Goal: Task Accomplishment & Management: Use online tool/utility

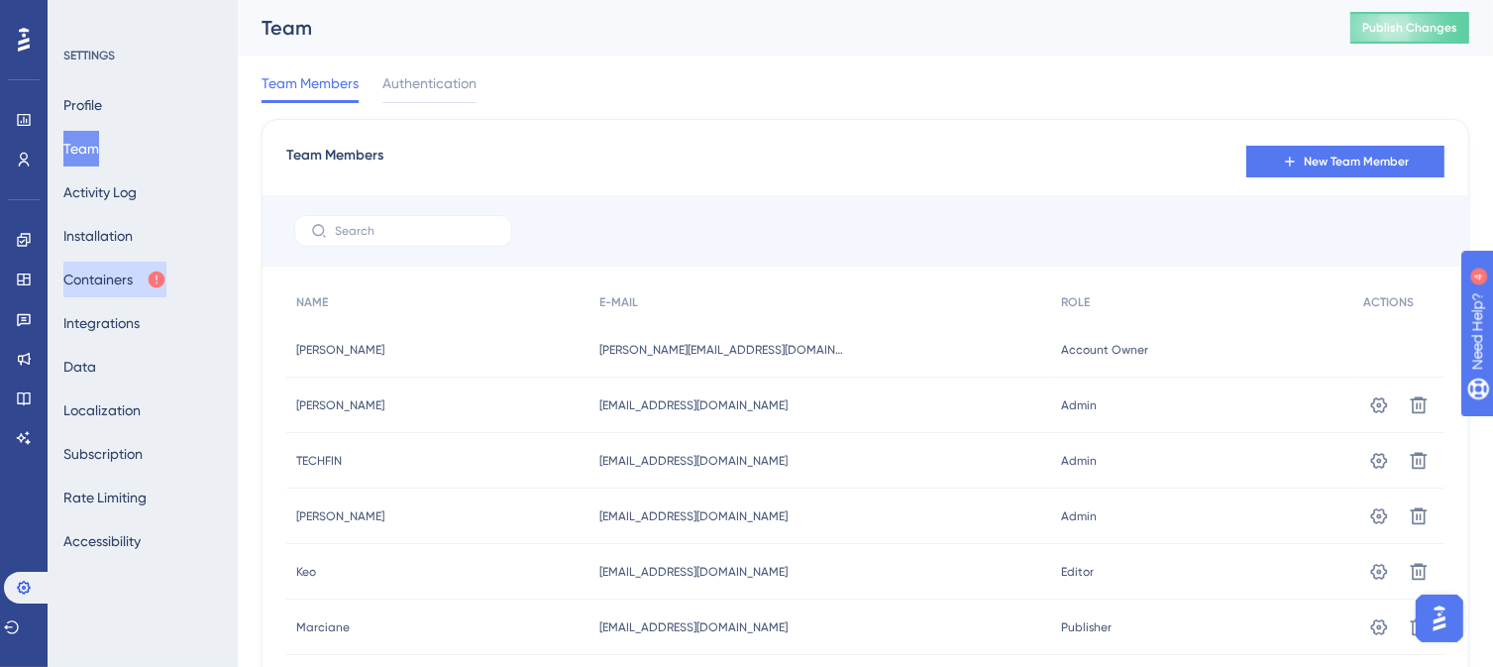
click at [106, 281] on button "Containers" at bounding box center [114, 280] width 103 height 36
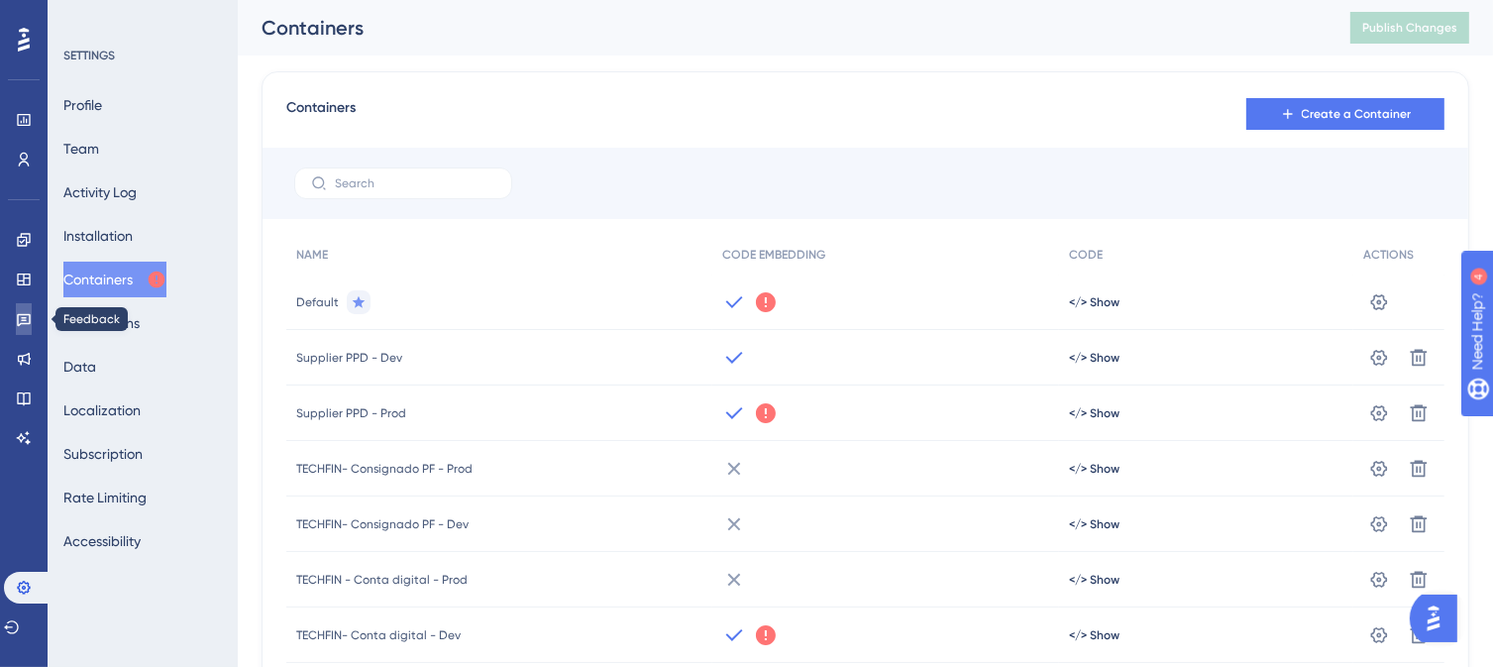
click at [19, 322] on icon at bounding box center [24, 319] width 16 height 16
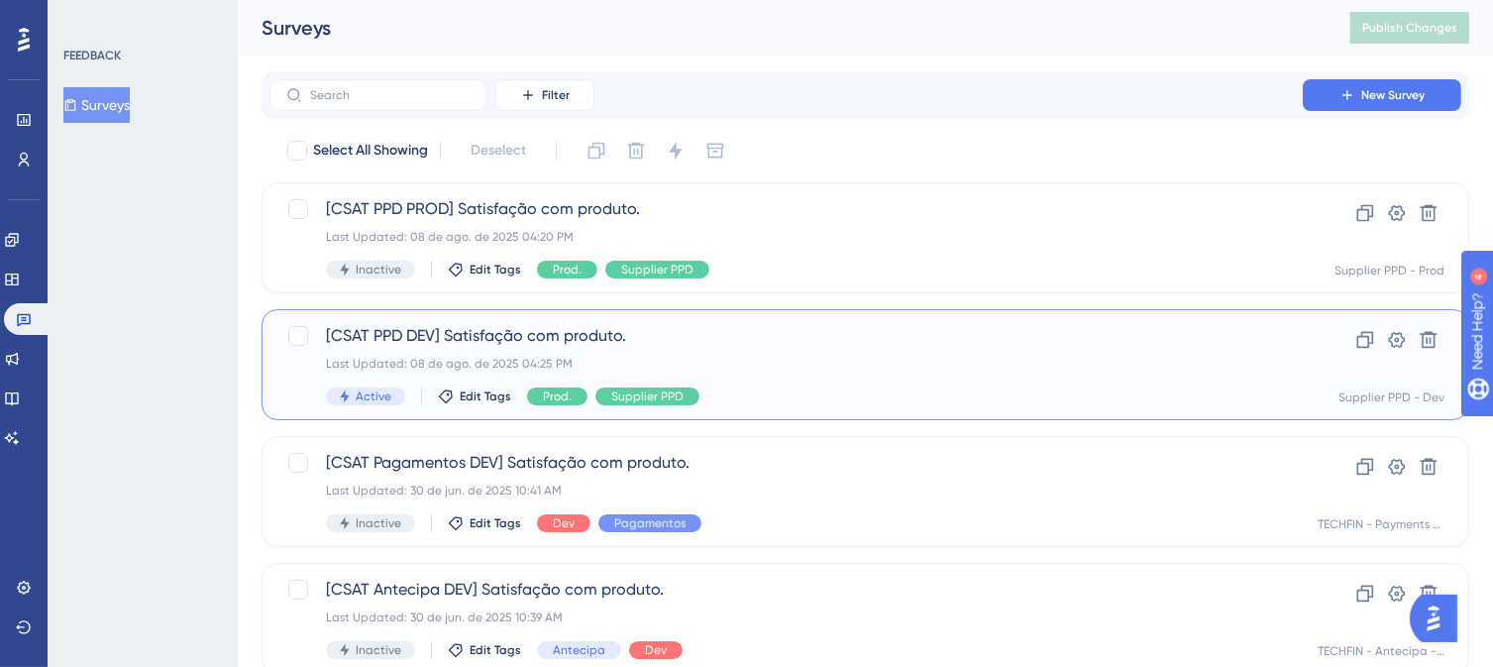
click at [770, 365] on div "Last Updated: 08 de ago. de 2025 04:25 PM" at bounding box center [786, 364] width 920 height 16
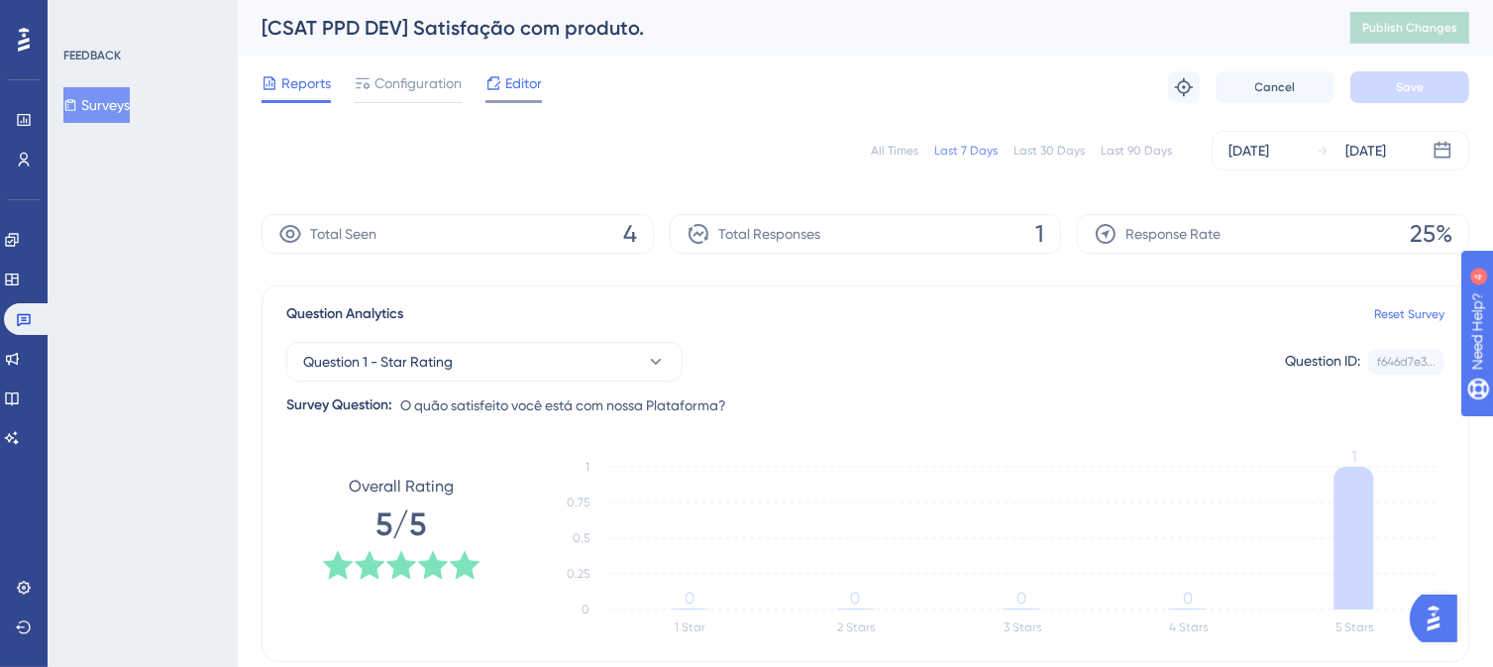
click at [514, 84] on span "Editor" at bounding box center [523, 83] width 37 height 24
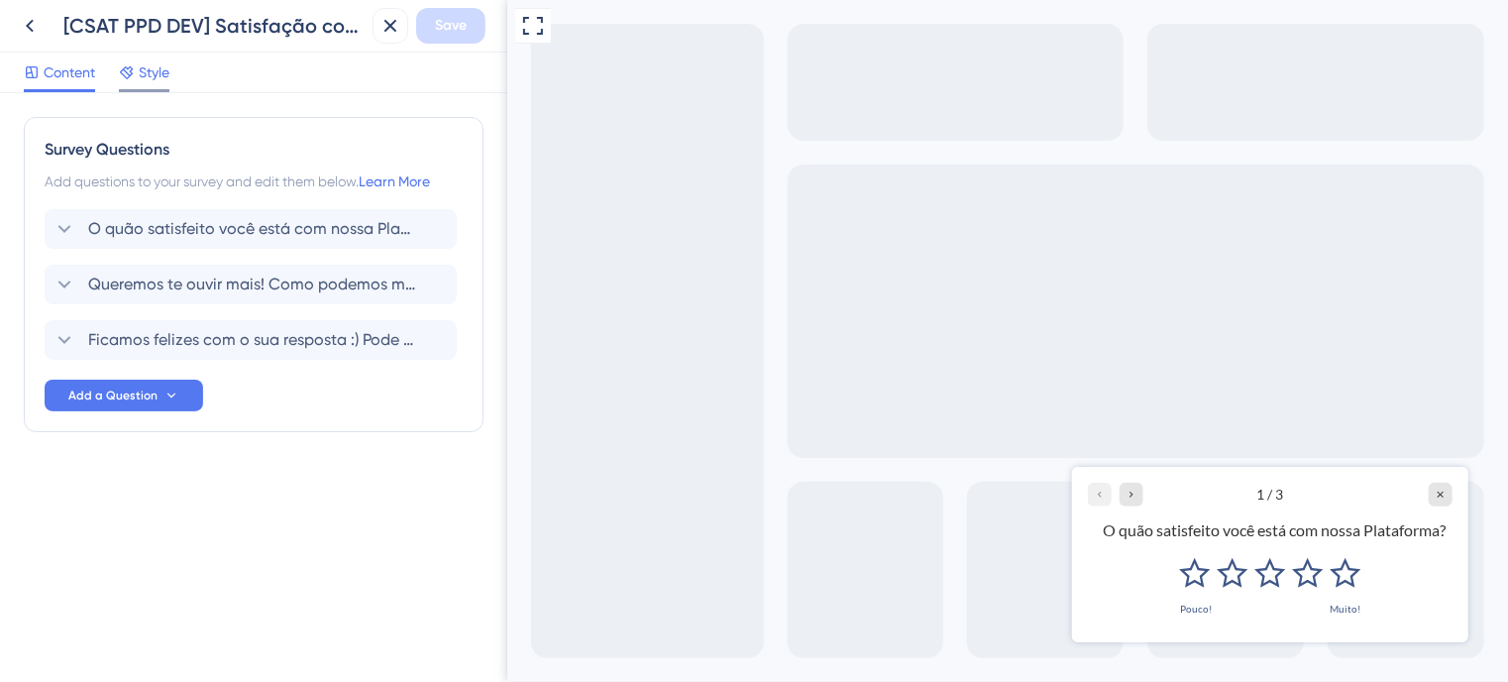
click at [133, 78] on icon at bounding box center [127, 72] width 16 height 16
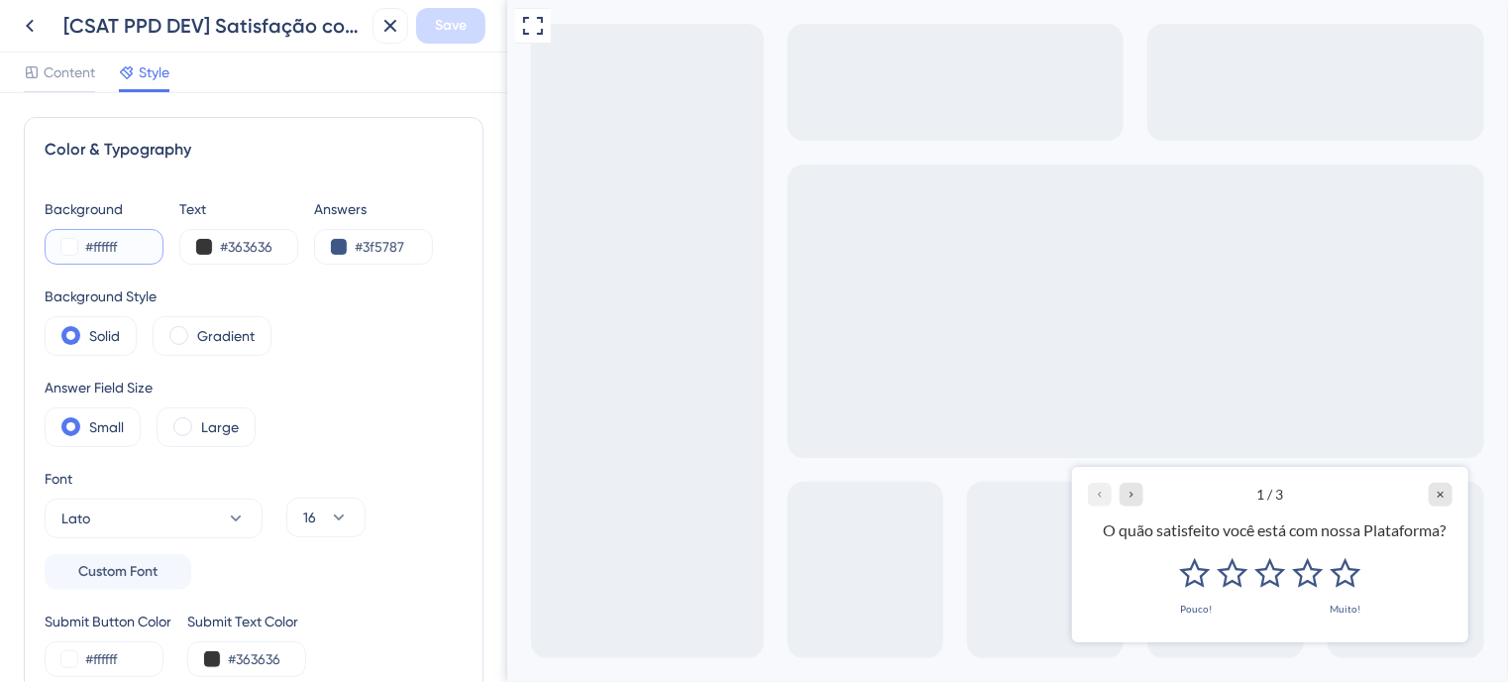
click at [67, 249] on button at bounding box center [69, 247] width 16 height 16
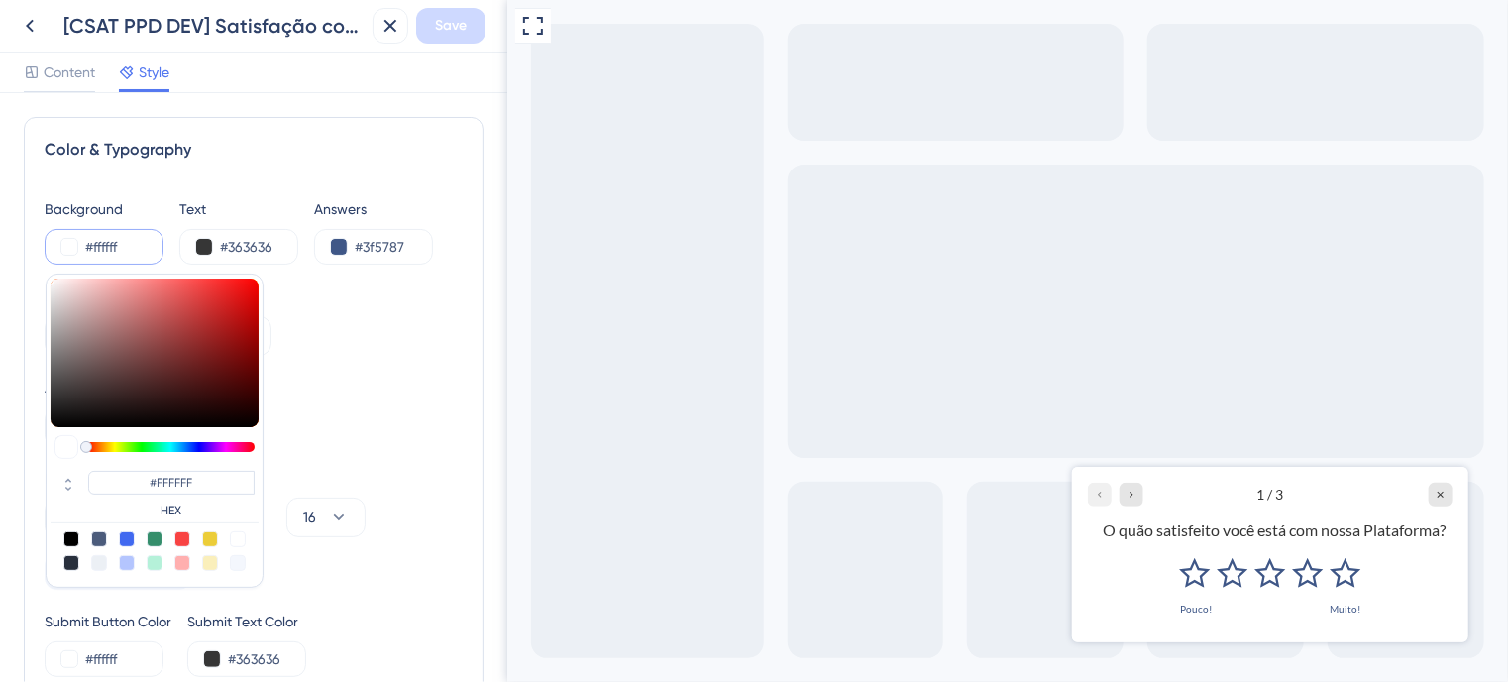
click at [210, 561] on div at bounding box center [210, 563] width 16 height 16
type input "#faefbb"
type input "#FAEFBB"
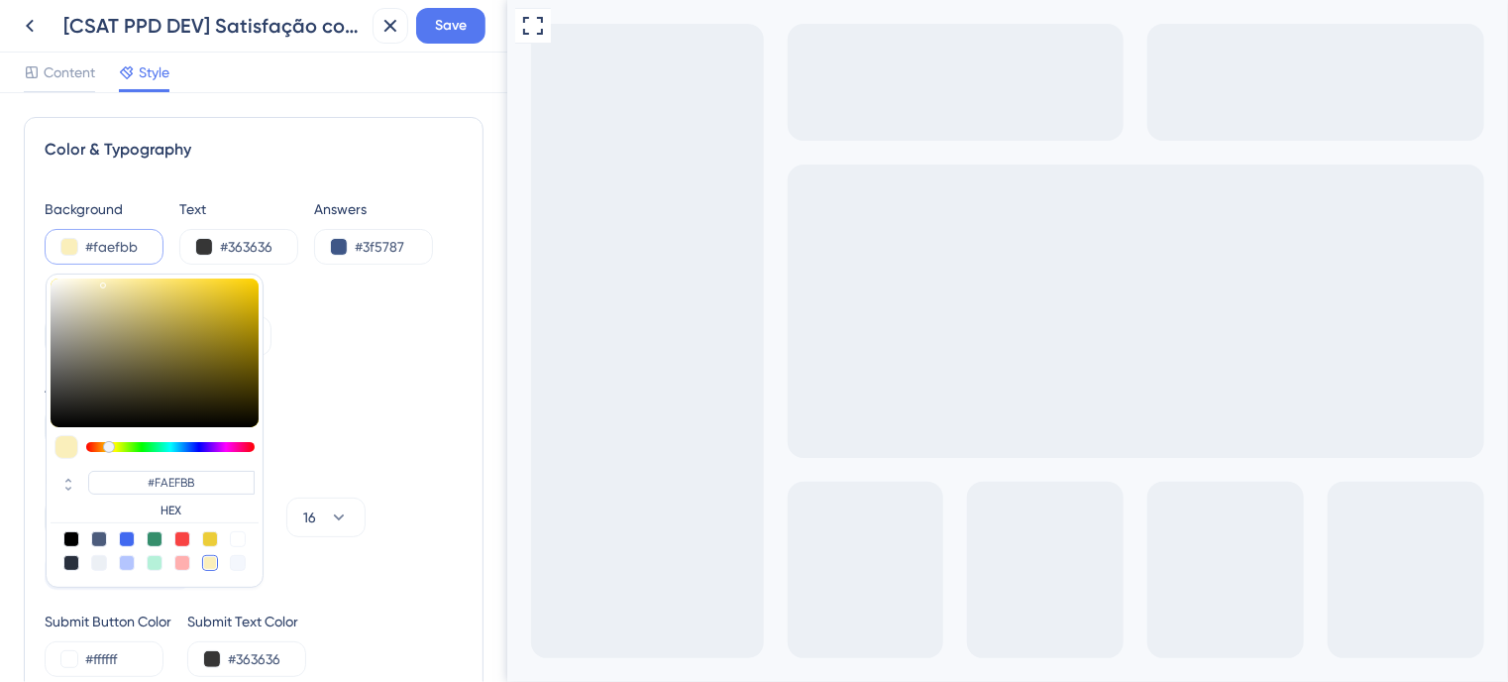
click at [235, 560] on div at bounding box center [238, 563] width 16 height 16
type input "#f4f7fd"
type input "#F4F7FD"
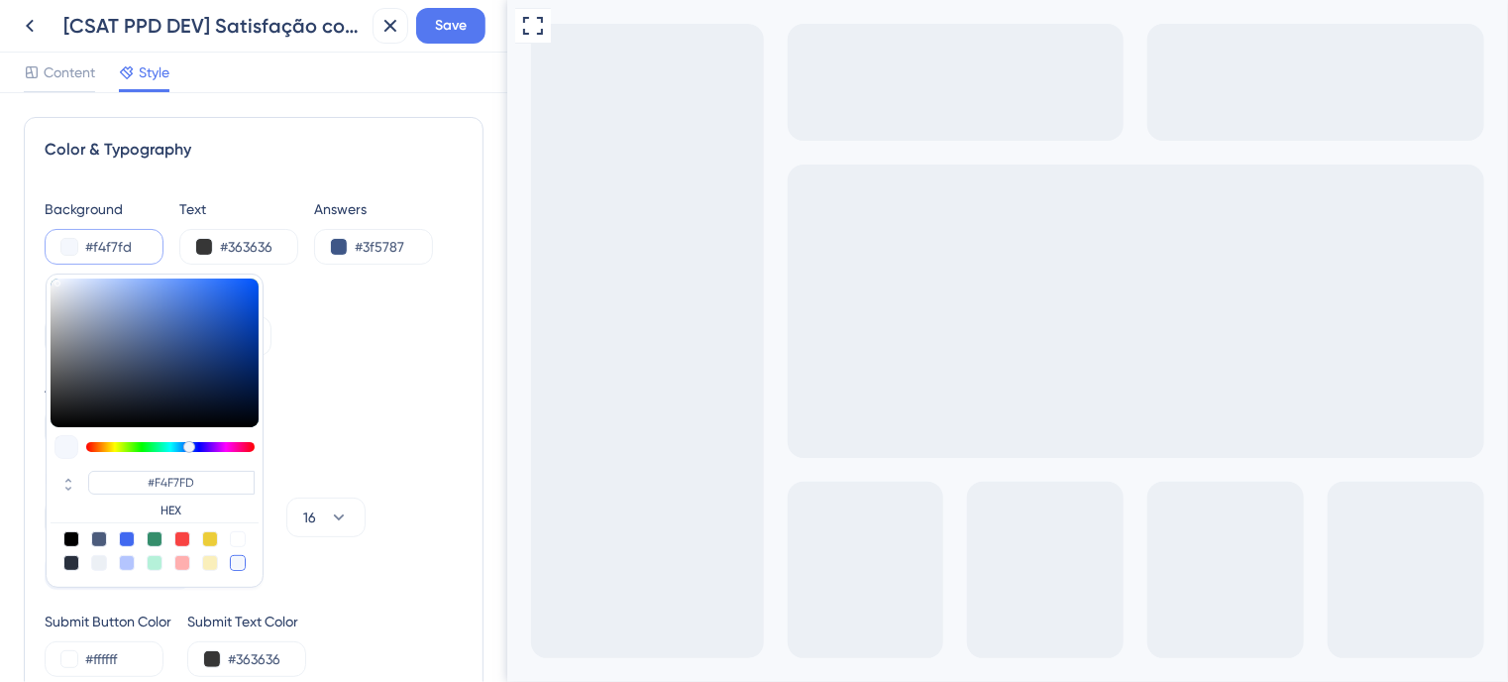
click at [70, 537] on div at bounding box center [71, 539] width 16 height 16
type input "#000000"
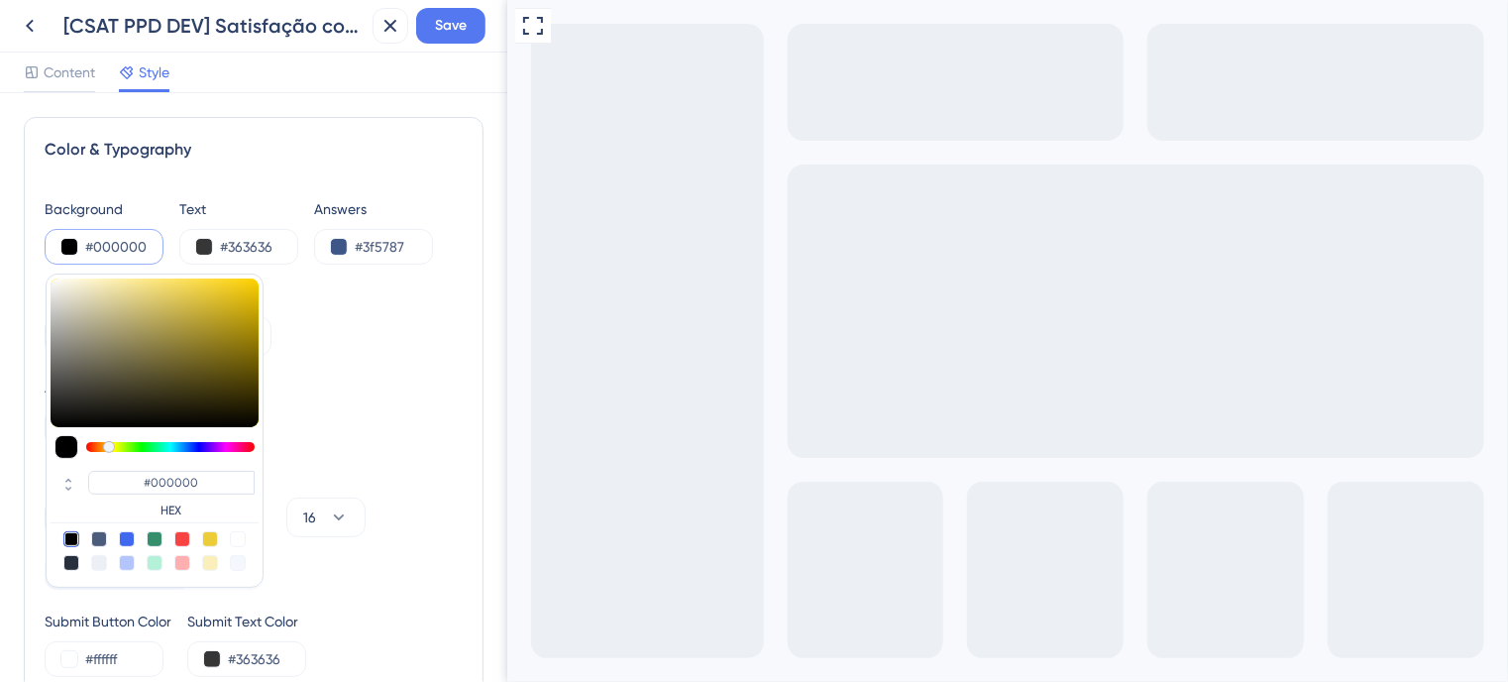
click at [98, 537] on div at bounding box center [99, 539] width 16 height 16
type input "#4c5c7c"
type input "#4C5C7C"
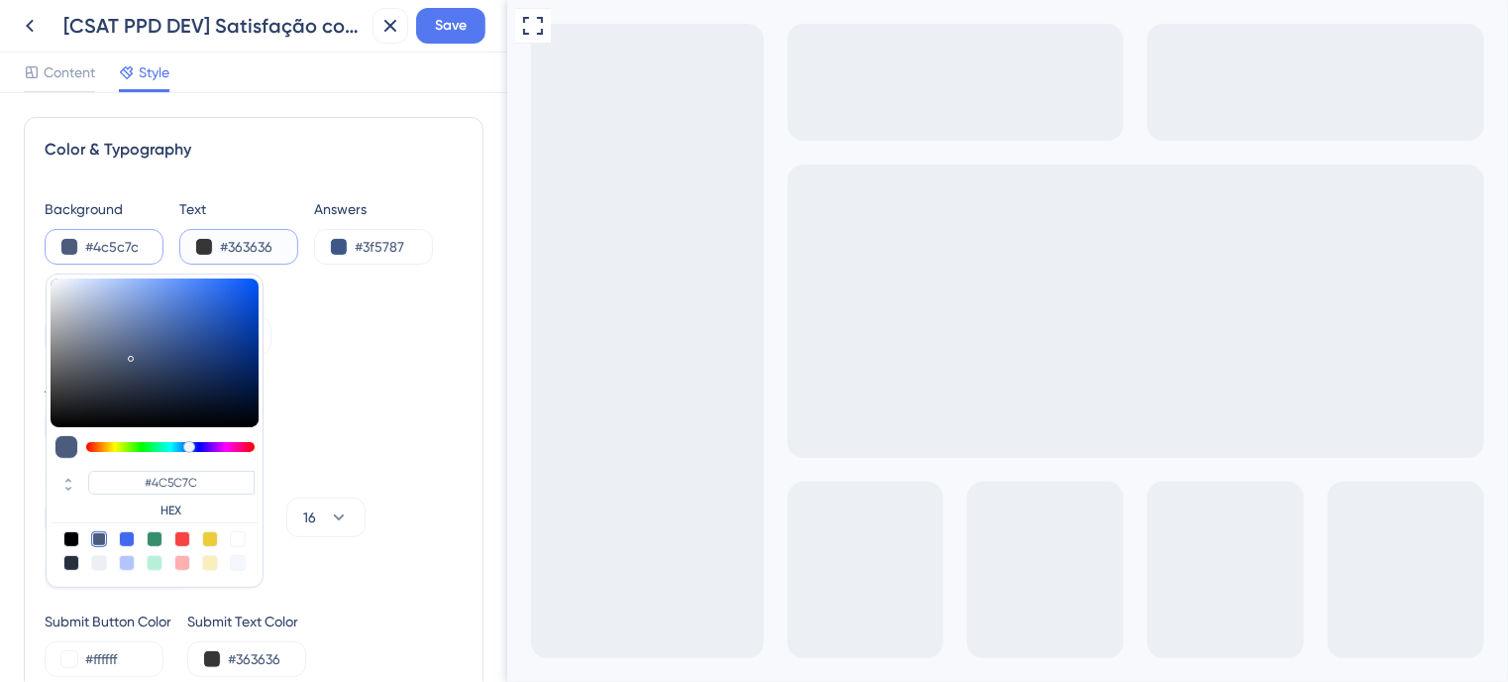
click at [197, 245] on button at bounding box center [204, 247] width 16 height 16
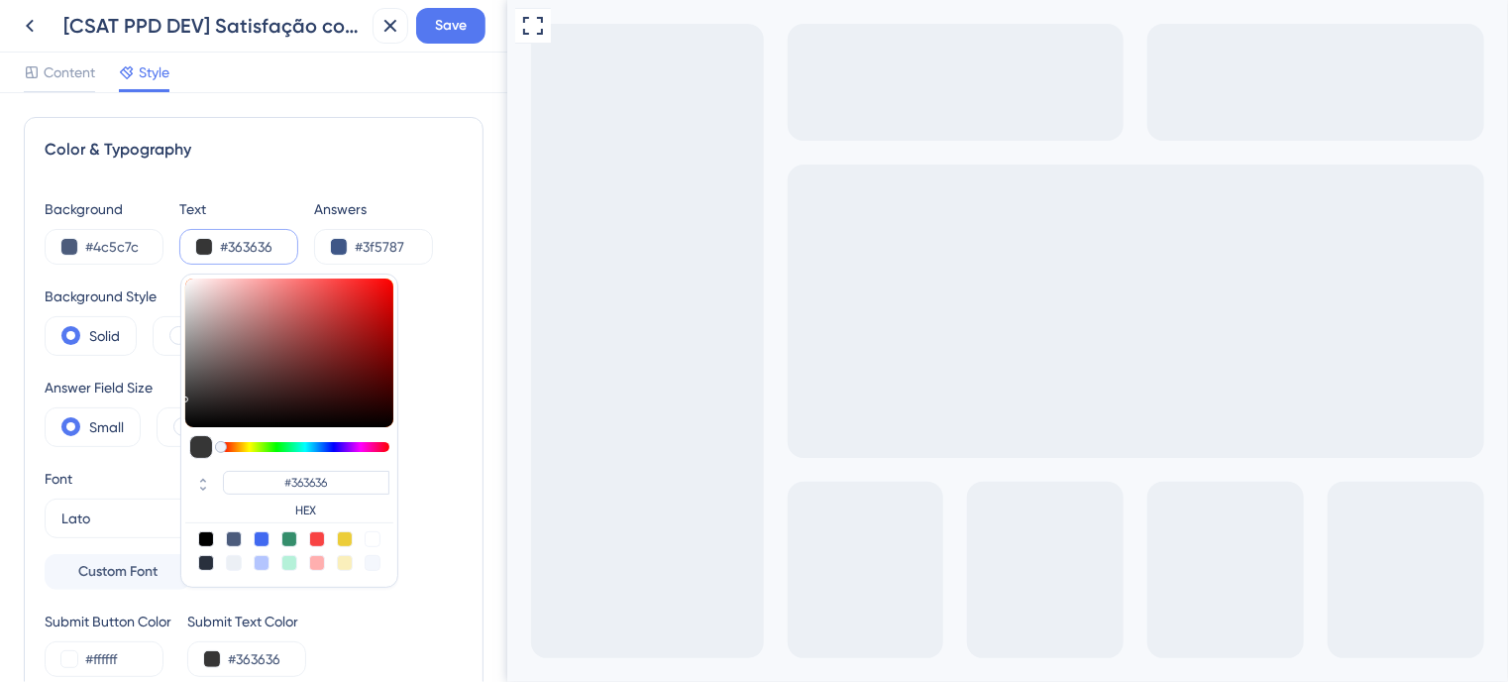
type input "#decbcb"
type input "#DECBCB"
type input "#e4d4d4"
type input "#E4D4D4"
type input "#ffffff"
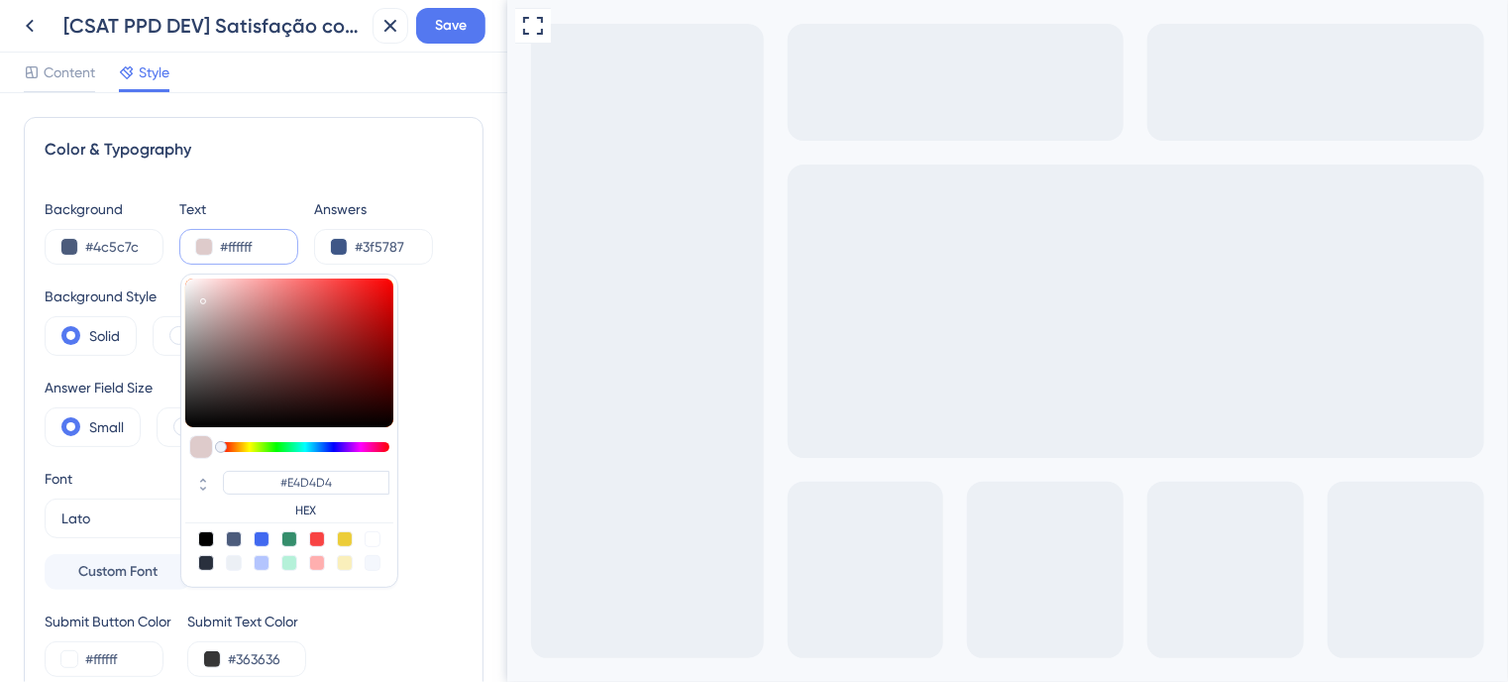
type input "#FFFFFF"
drag, startPoint x: 202, startPoint y: 297, endPoint x: 170, endPoint y: 247, distance: 59.7
click at [170, 247] on div "Background #4c5c7c Text #ffffff #FFFFFF HEX Answers #3f5787" at bounding box center [254, 230] width 418 height 67
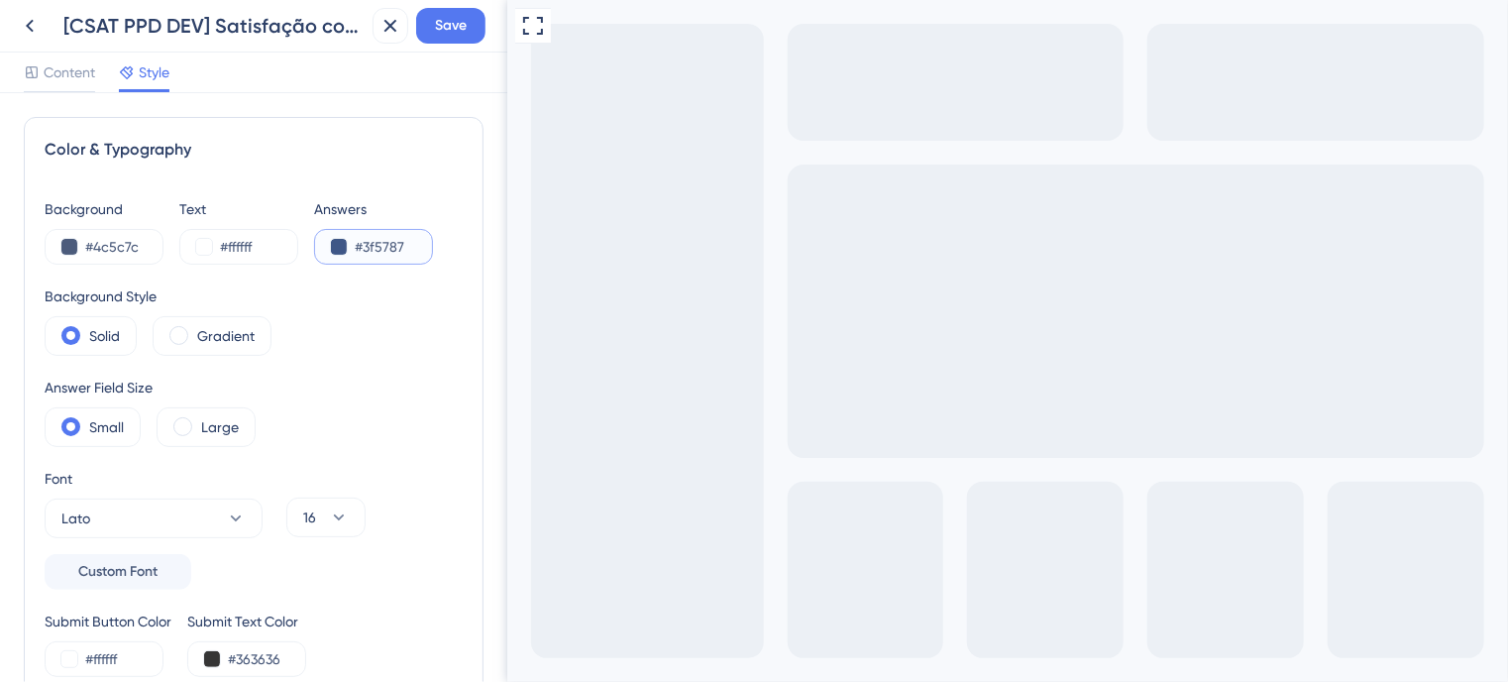
click at [341, 249] on button at bounding box center [339, 247] width 16 height 16
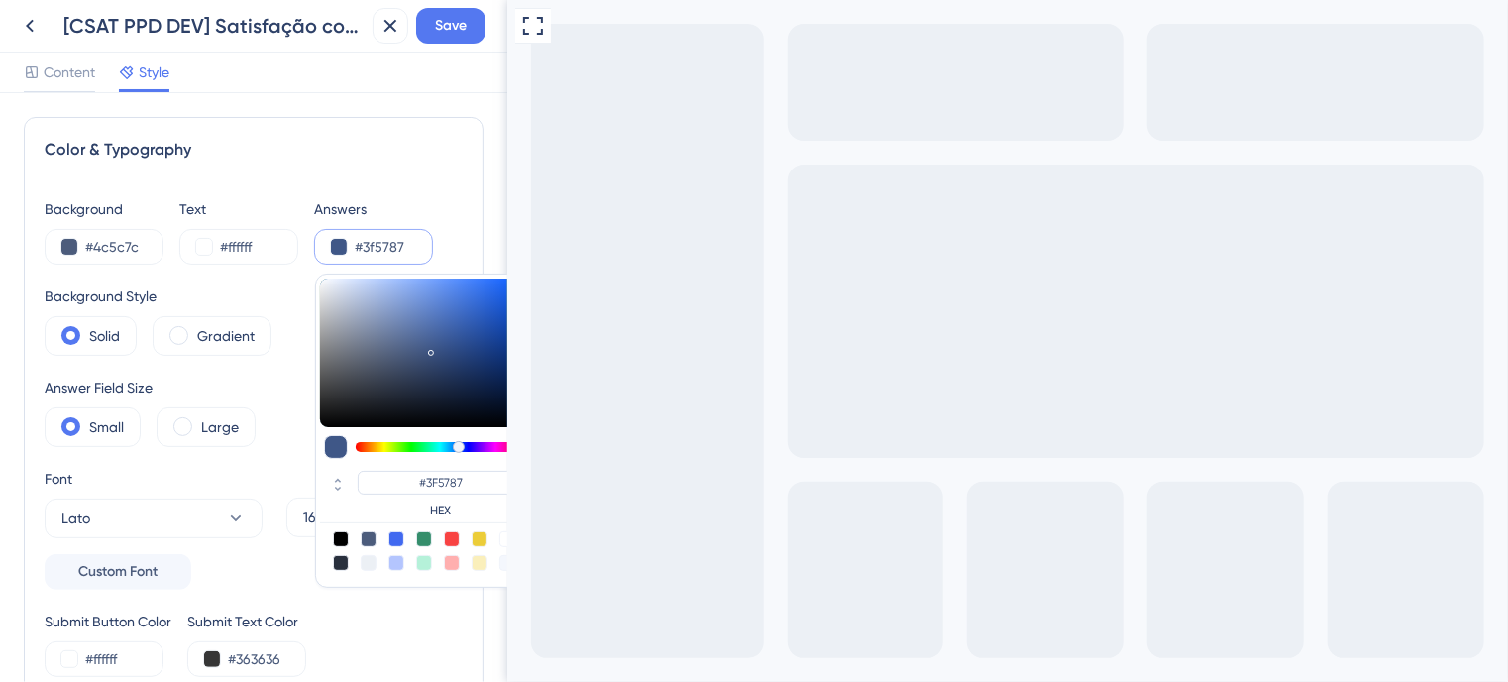
type input "#3f5387"
type input "#3F5387"
type input "#3f5587"
type input "#3F5587"
type input "#3f6787"
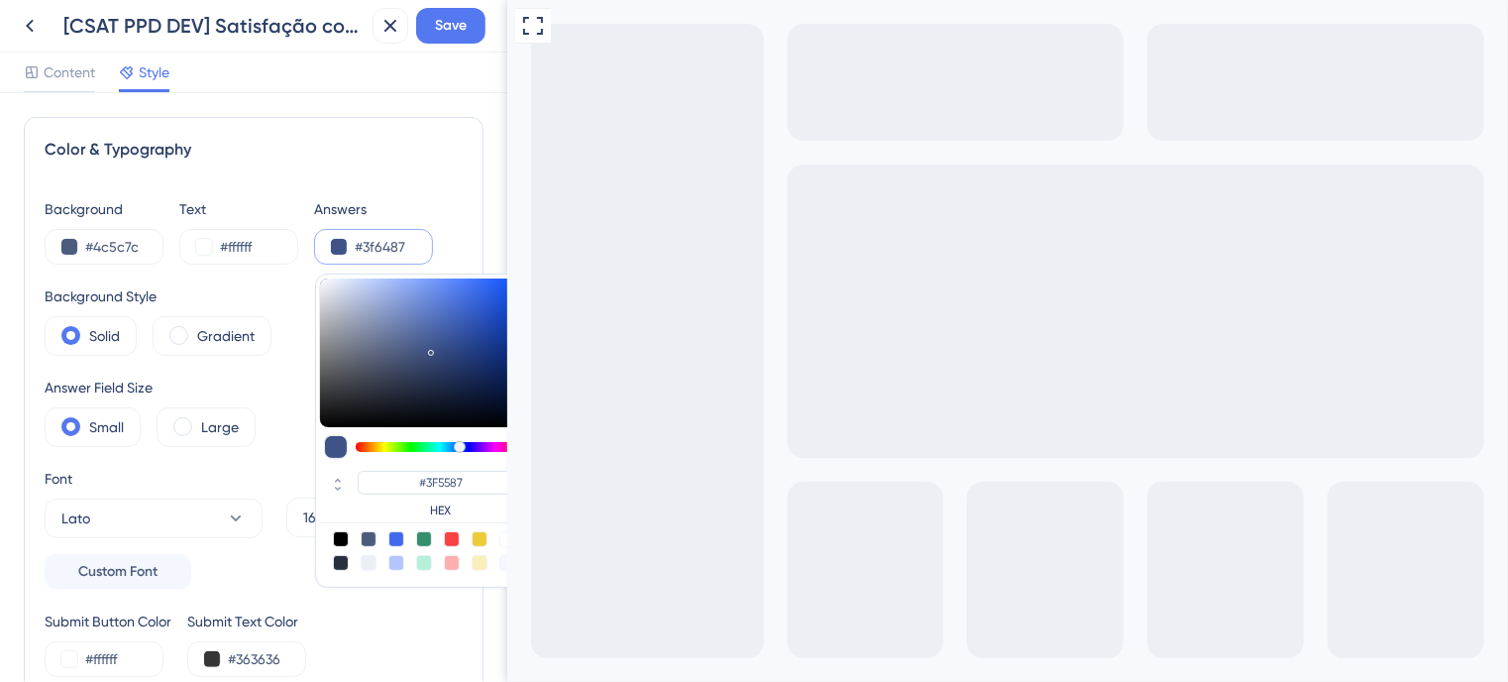
type input "#3F6487"
type input "#3f6a87"
type input "#3F6A87"
type input "#3f7487"
type input "#3F7487"
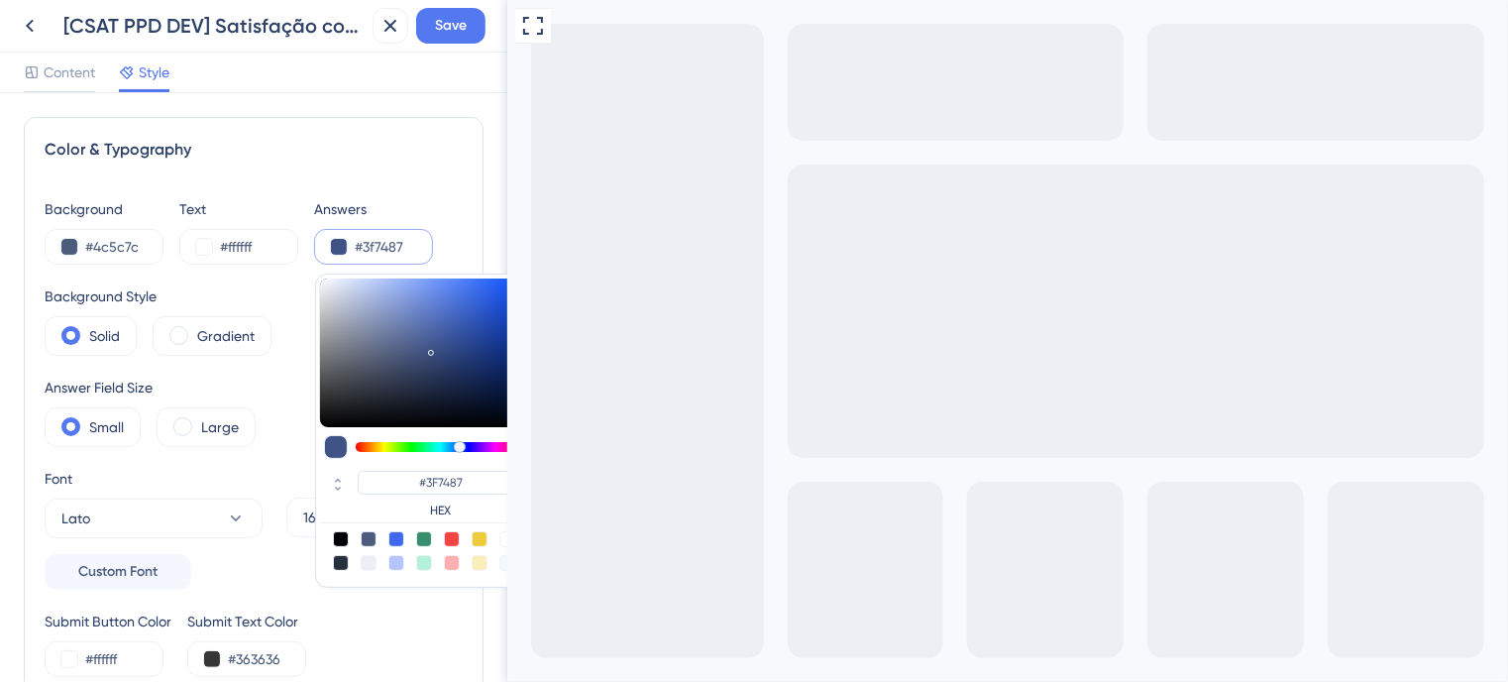
type input "#3f7687"
type input "#3F7687"
type input "#3f7b87"
type input "#3F7B87"
type input "#3f7e87"
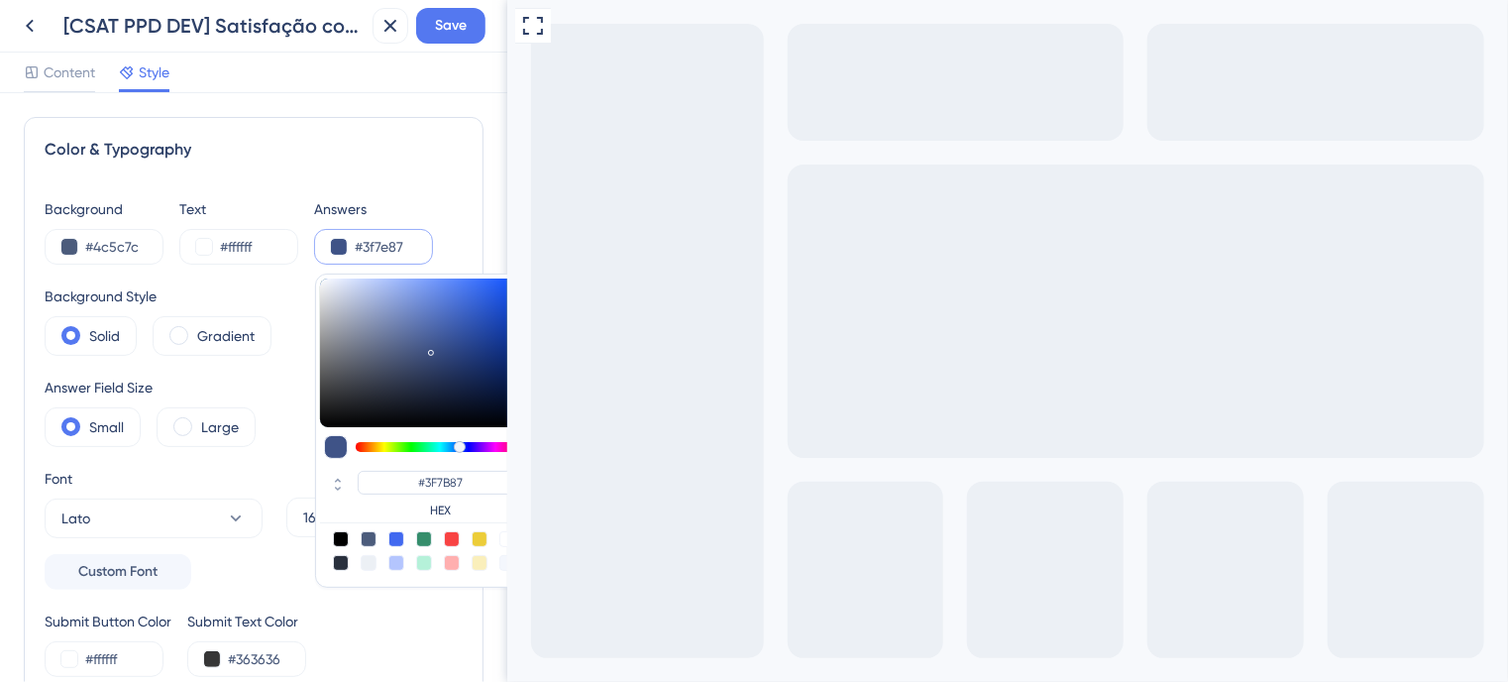
type input "#3F7E87"
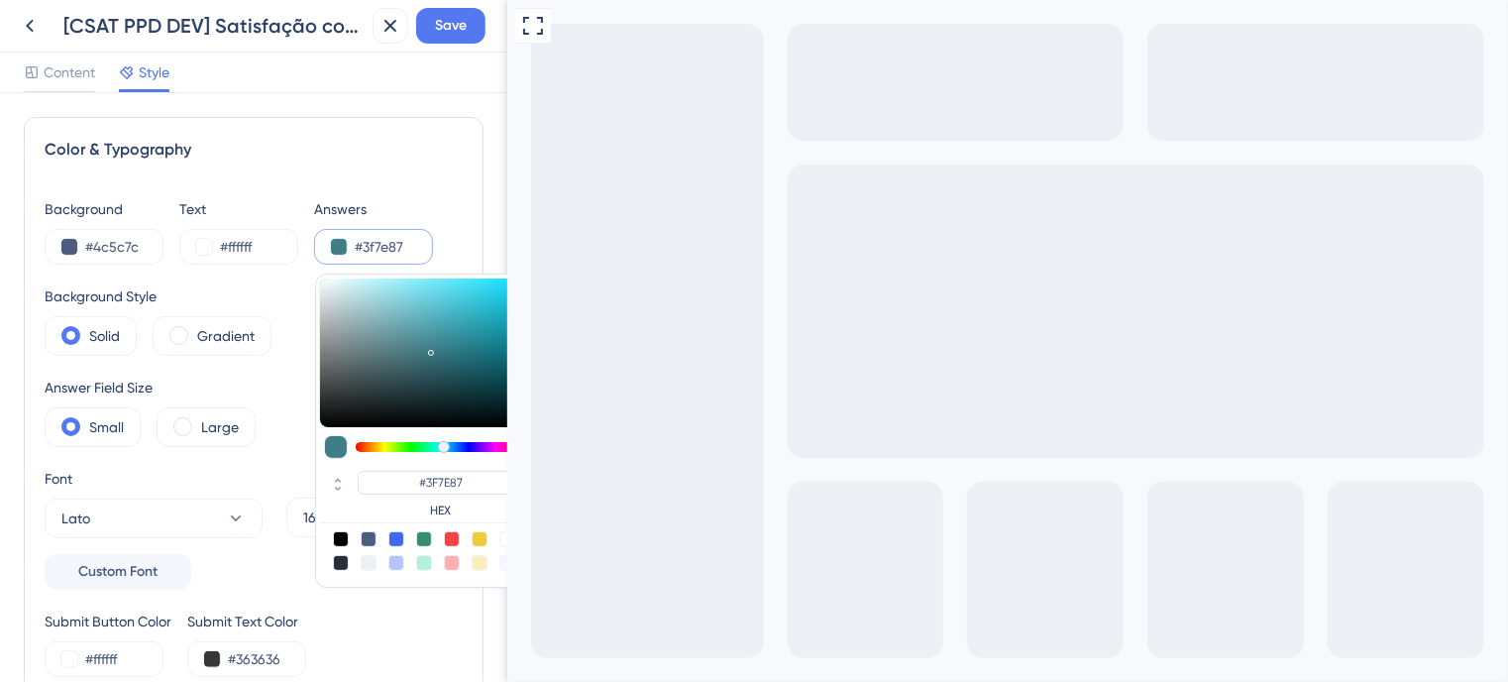
type input "#3f8387"
type input "#3F8387"
type input "#3f8587"
type input "#3F8587"
type input "#3f8786"
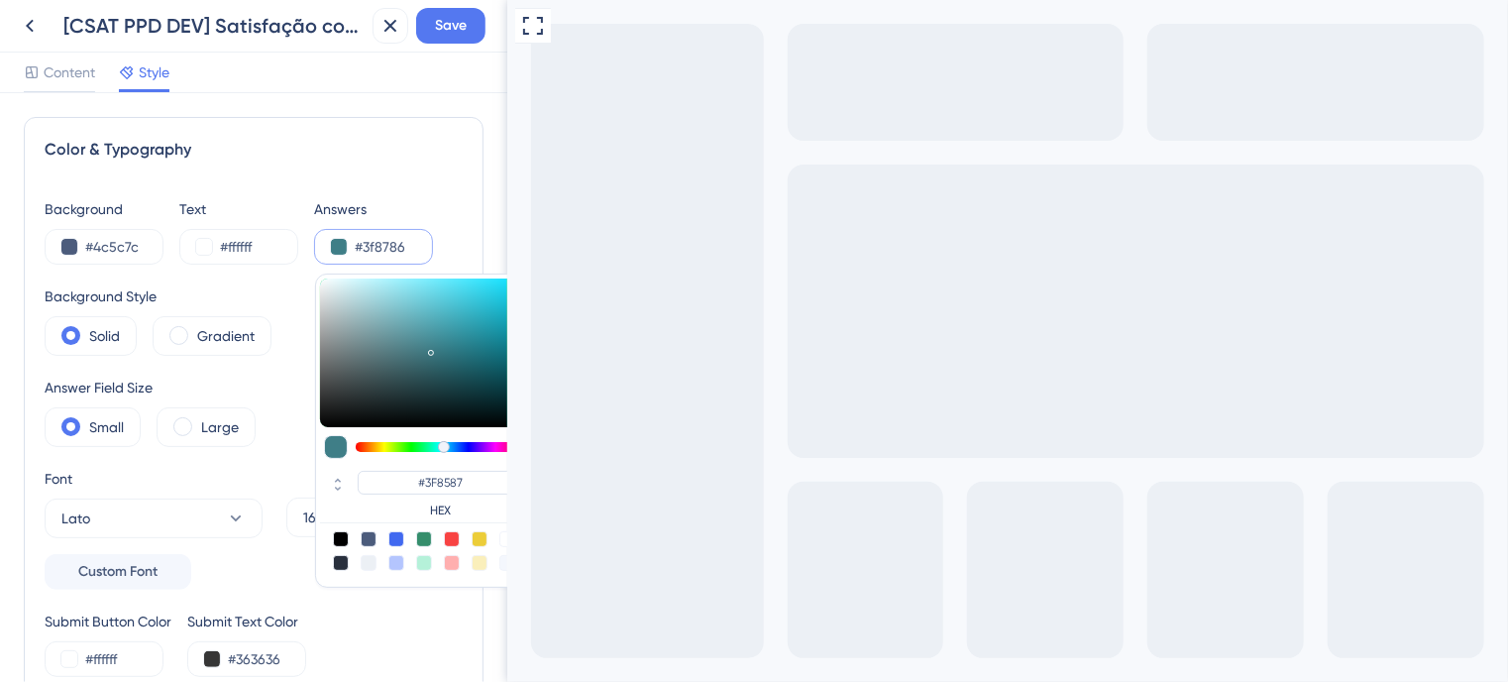
type input "#3F8786"
type input "#3f8783"
type input "#3F8783"
type input "#3f8781"
type input "#3F8781"
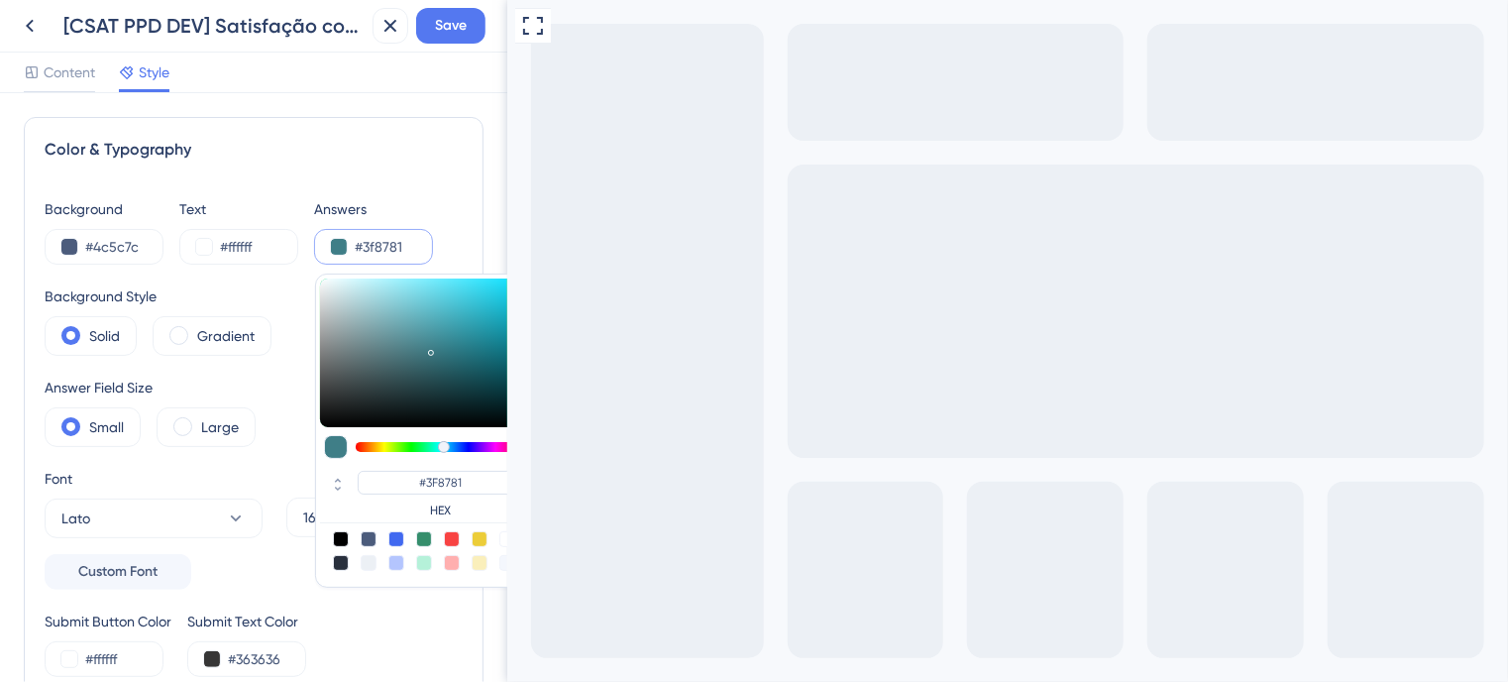
type input "#3f877e"
type input "#3F877E"
type input "#3f877c"
type input "#3F877C"
type input "#3f8779"
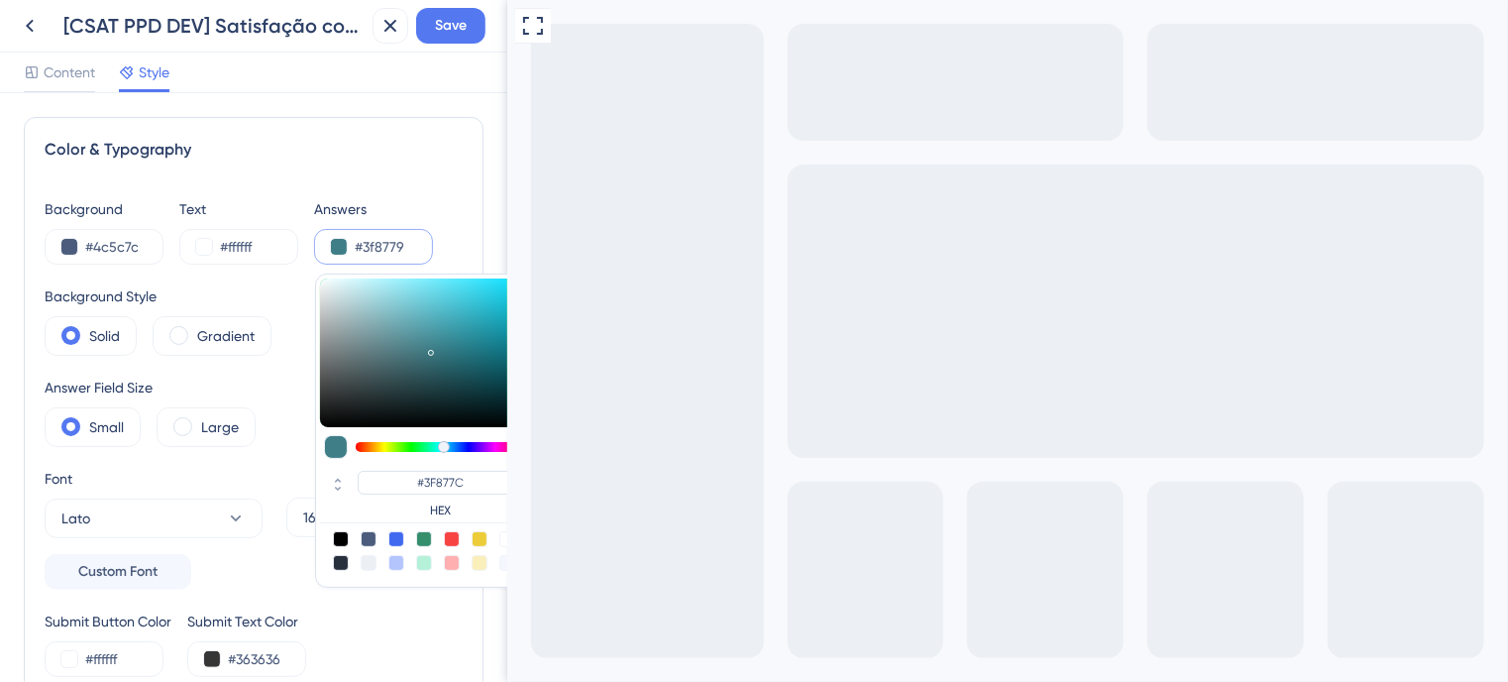
type input "#3F8779"
type input "#3f8777"
type input "#3F8777"
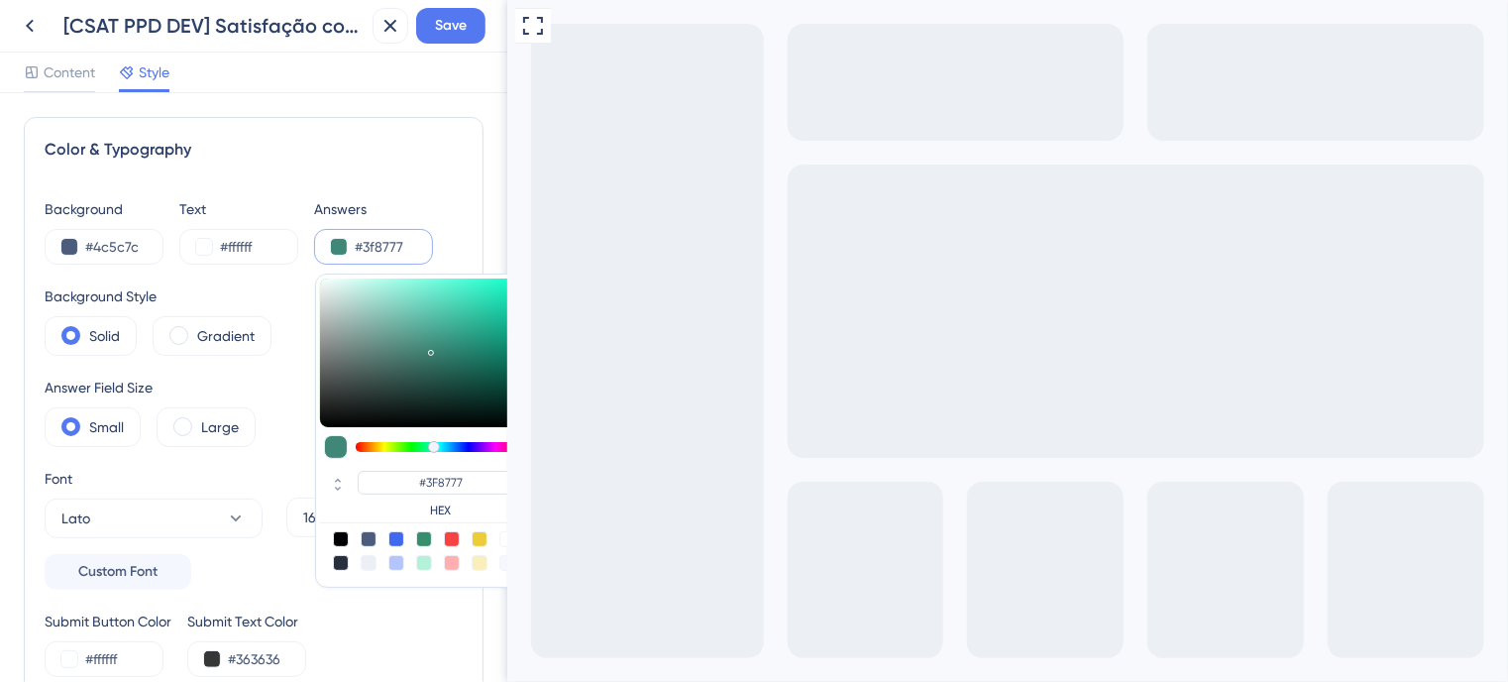
type input "#3f8774"
type input "#3F8774"
type input "#3f8772"
type input "#3F8772"
drag, startPoint x: 460, startPoint y: 445, endPoint x: 431, endPoint y: 446, distance: 28.7
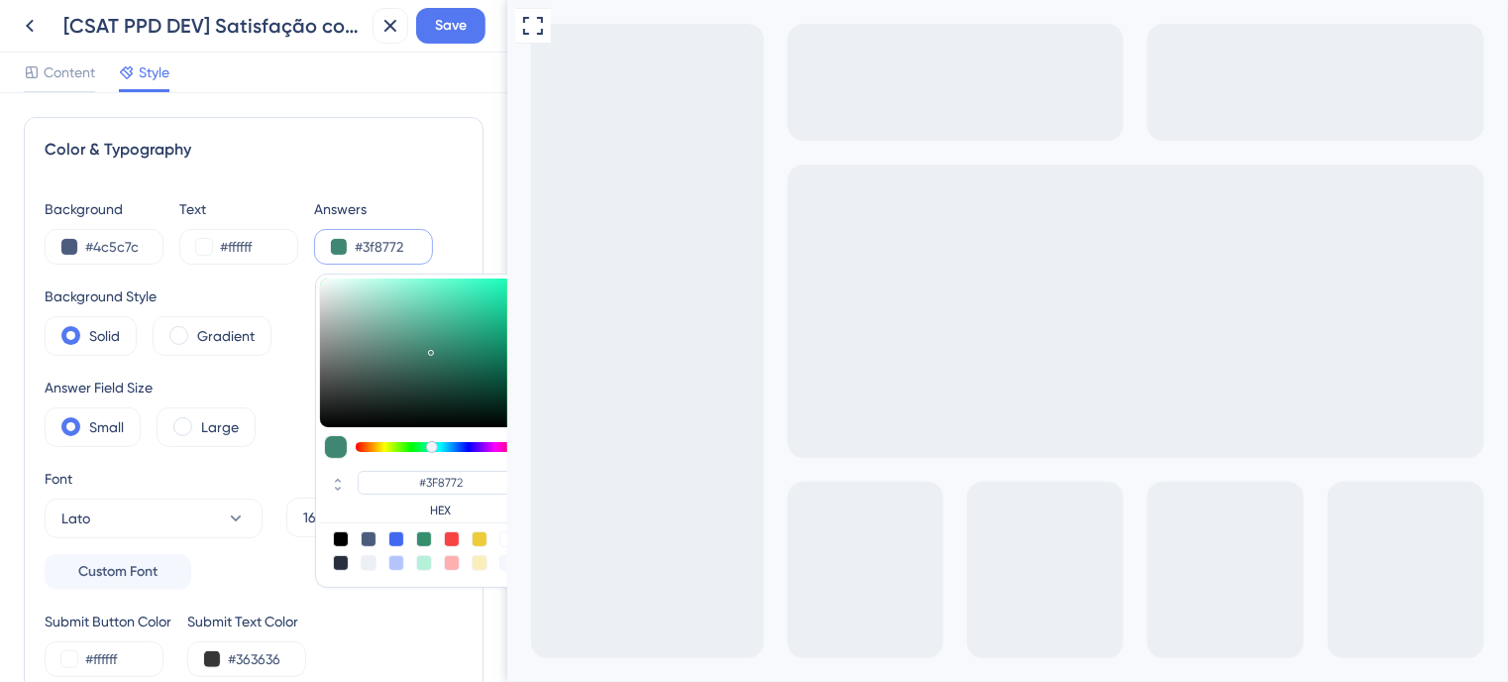
click at [431, 446] on div at bounding box center [432, 447] width 12 height 12
type input "#2a9b7a"
type input "#2A9B7A"
click at [472, 336] on div at bounding box center [424, 352] width 208 height 149
type input "#30eab3"
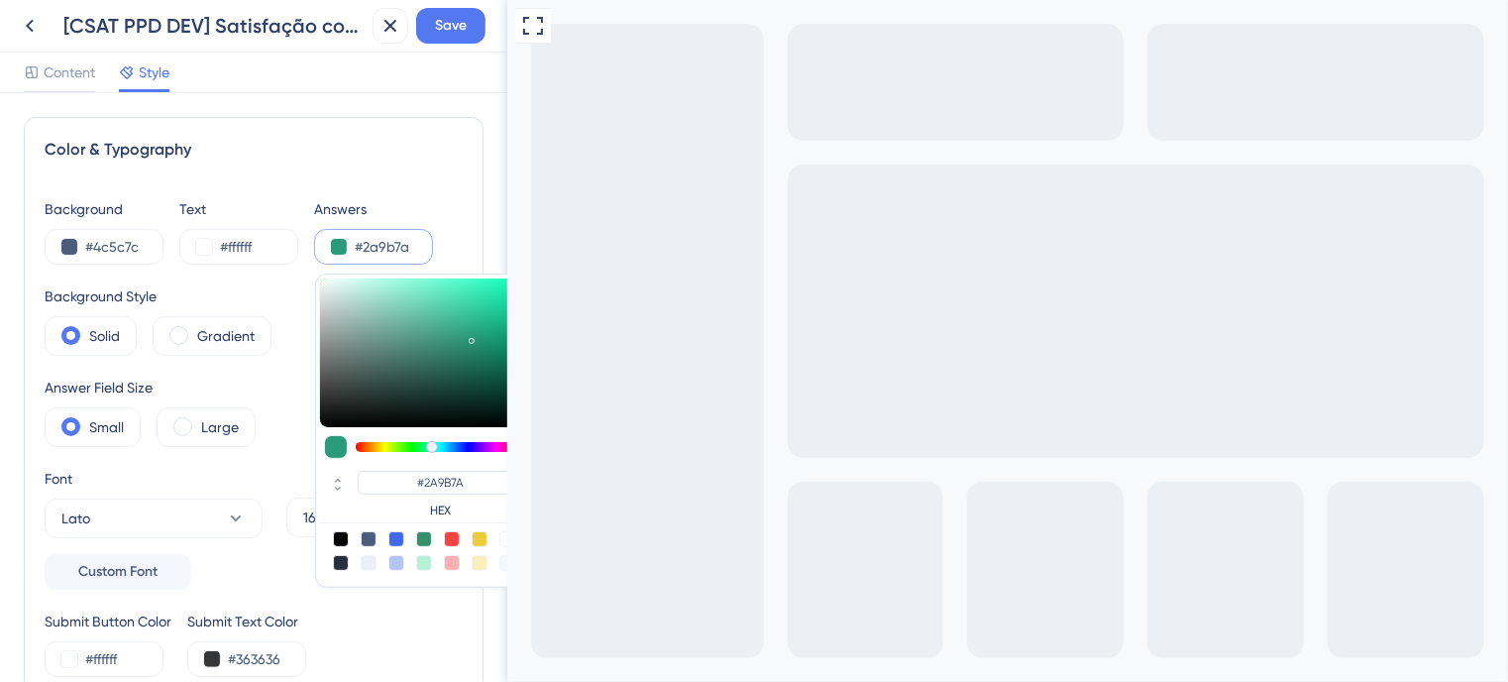
type input "#30EAB3"
click at [484, 290] on div at bounding box center [424, 352] width 208 height 149
click at [431, 444] on div at bounding box center [432, 447] width 12 height 12
click at [432, 189] on div "Color & Typography Background #4c5c7c Text #ffffff Answers #30eab3 #30EAB3 HEX …" at bounding box center [254, 407] width 460 height 581
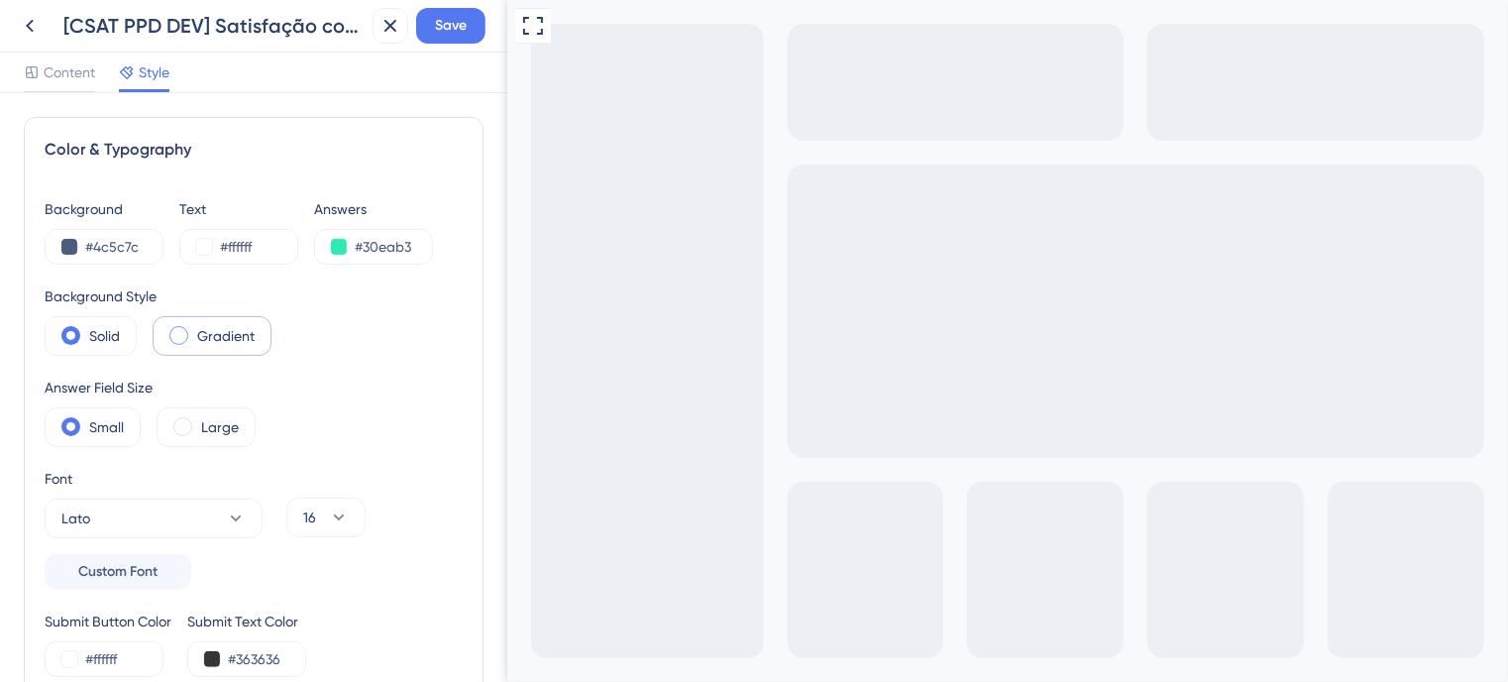
click at [182, 332] on span at bounding box center [178, 335] width 19 height 19
click at [194, 329] on input "radio" at bounding box center [194, 329] width 0 height 0
click at [177, 332] on span at bounding box center [178, 335] width 19 height 19
click at [194, 329] on input "radio" at bounding box center [194, 329] width 0 height 0
click at [233, 332] on label "Gradient" at bounding box center [225, 336] width 57 height 24
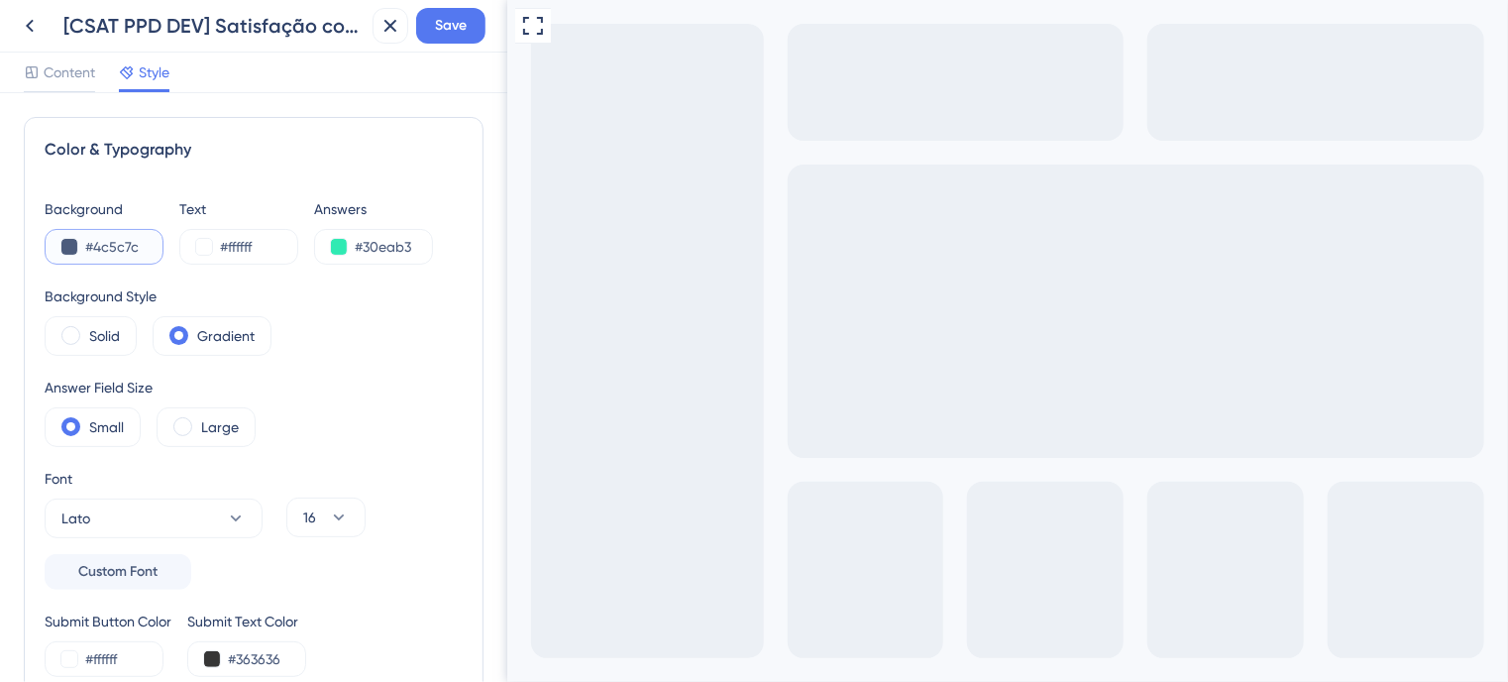
click at [118, 255] on input "#4c5c7c" at bounding box center [125, 247] width 81 height 24
click at [78, 335] on span at bounding box center [70, 335] width 19 height 19
click at [86, 329] on input "radio" at bounding box center [86, 329] width 0 height 0
click at [71, 430] on span at bounding box center [70, 426] width 19 height 19
click at [86, 420] on input "radio" at bounding box center [86, 420] width 0 height 0
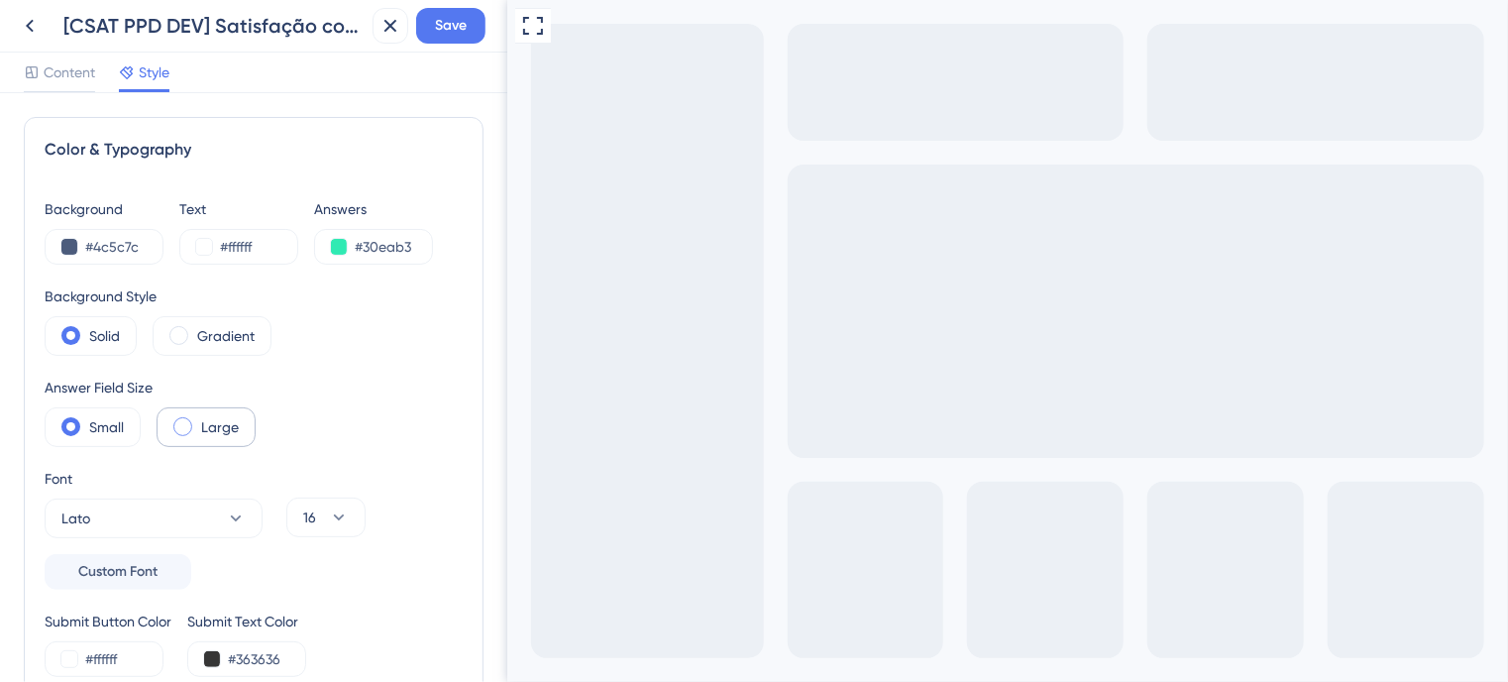
click at [170, 421] on div "Large" at bounding box center [206, 427] width 99 height 40
click at [184, 421] on span at bounding box center [182, 426] width 19 height 19
click at [198, 420] on input "radio" at bounding box center [198, 420] width 0 height 0
click at [75, 427] on span at bounding box center [70, 426] width 19 height 19
click at [86, 420] on input "radio" at bounding box center [86, 420] width 0 height 0
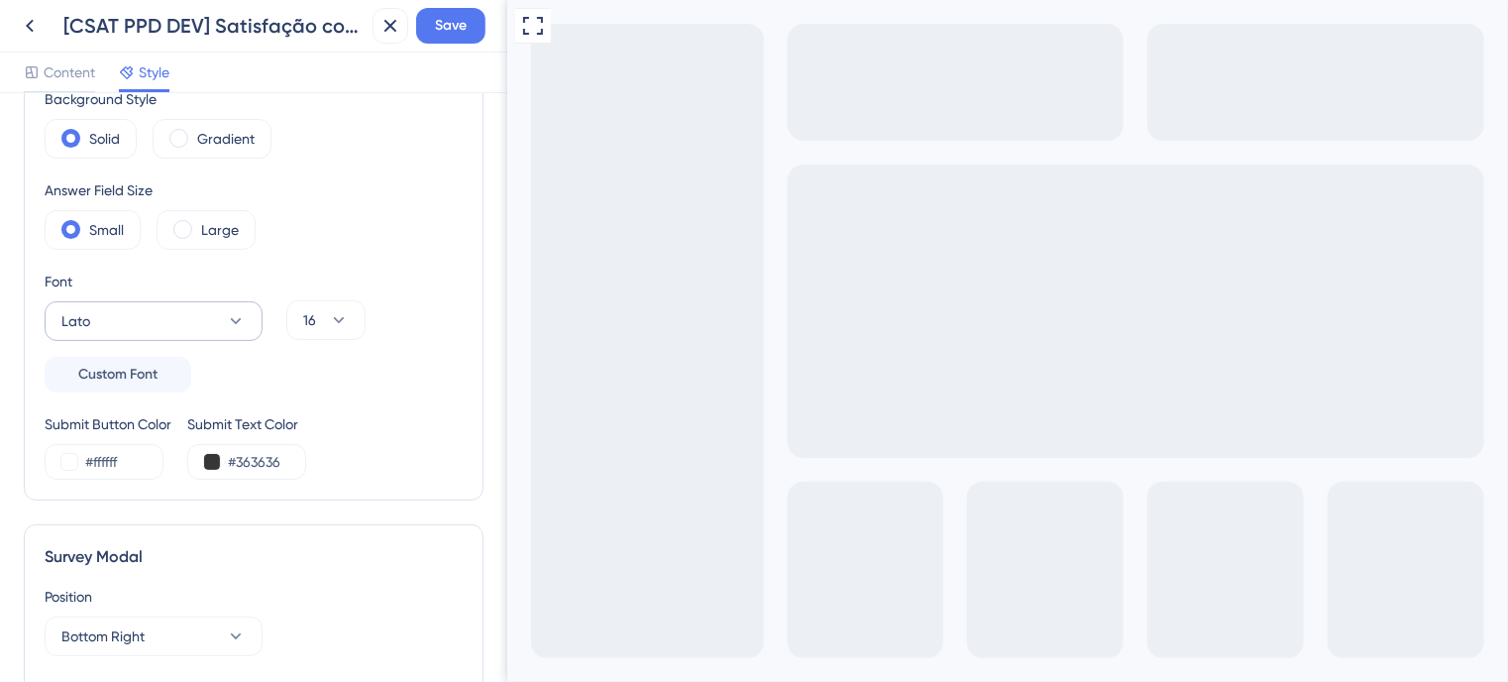
scroll to position [198, 0]
click at [65, 463] on button at bounding box center [69, 461] width 16 height 16
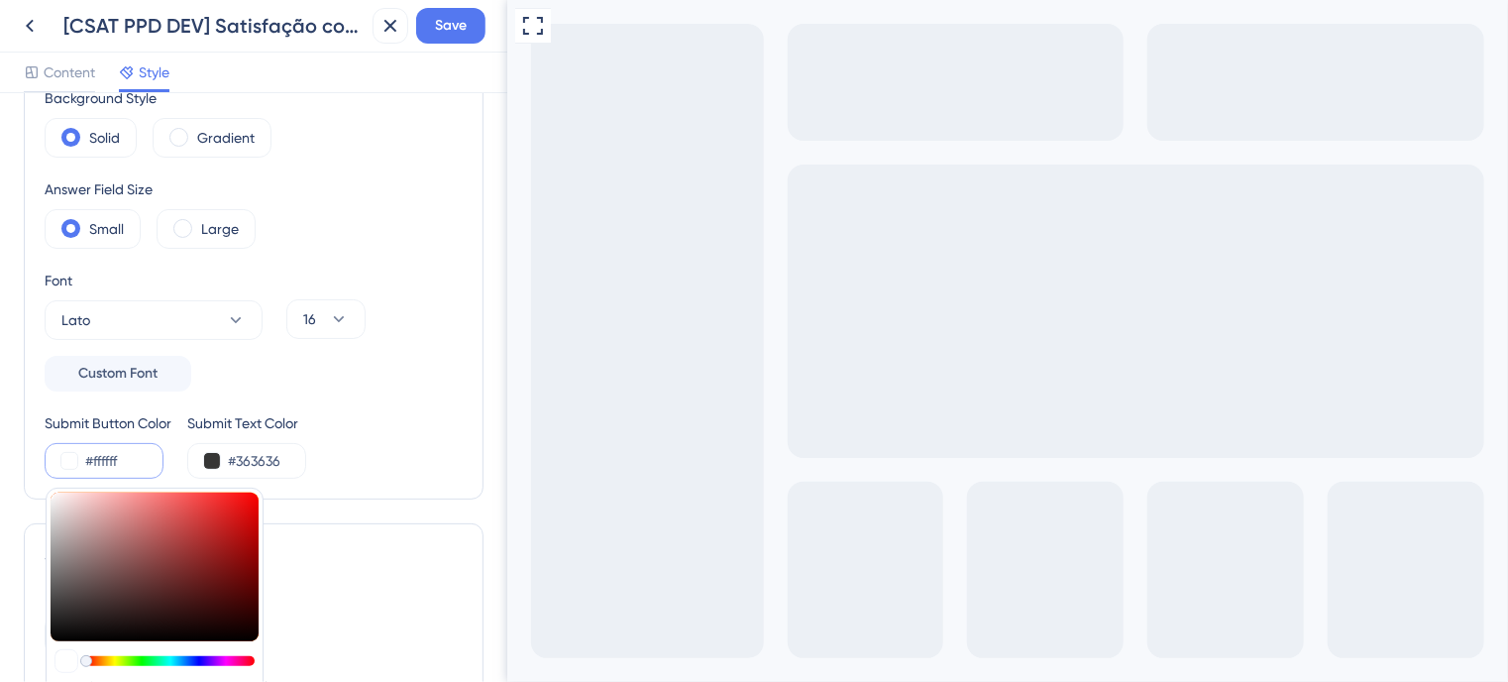
type input "#e79696"
type input "#E79696"
click at [123, 505] on div at bounding box center [155, 566] width 208 height 149
type input "#896565"
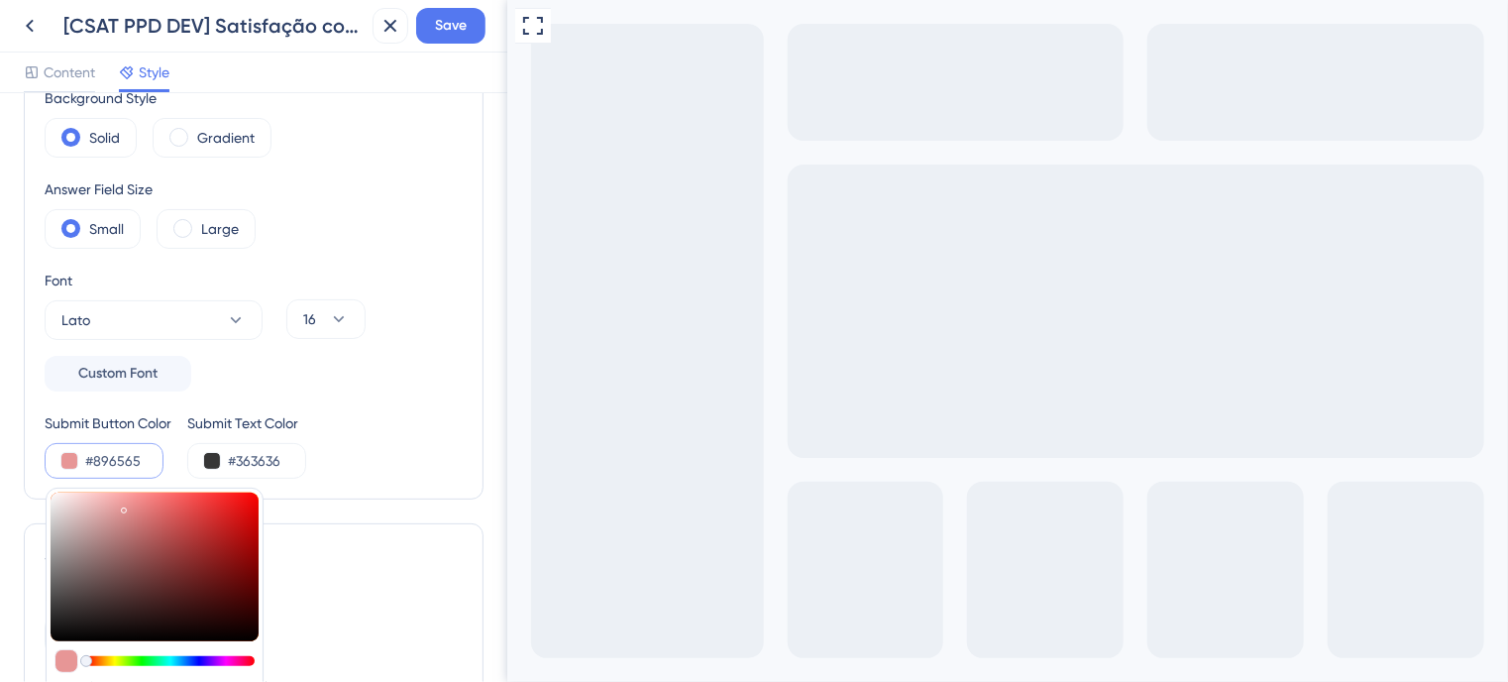
click at [104, 560] on div at bounding box center [155, 566] width 208 height 149
click at [65, 459] on button at bounding box center [69, 461] width 16 height 16
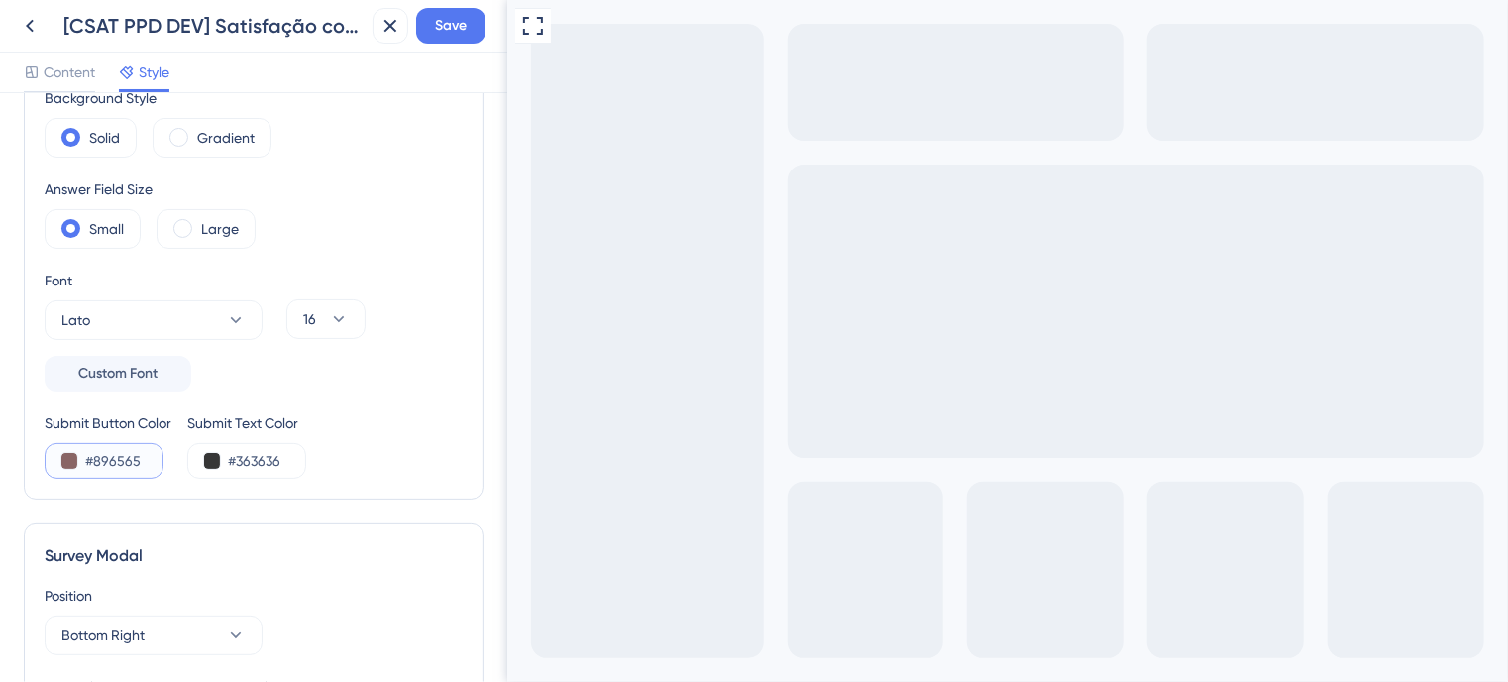
click at [66, 457] on button at bounding box center [69, 461] width 16 height 16
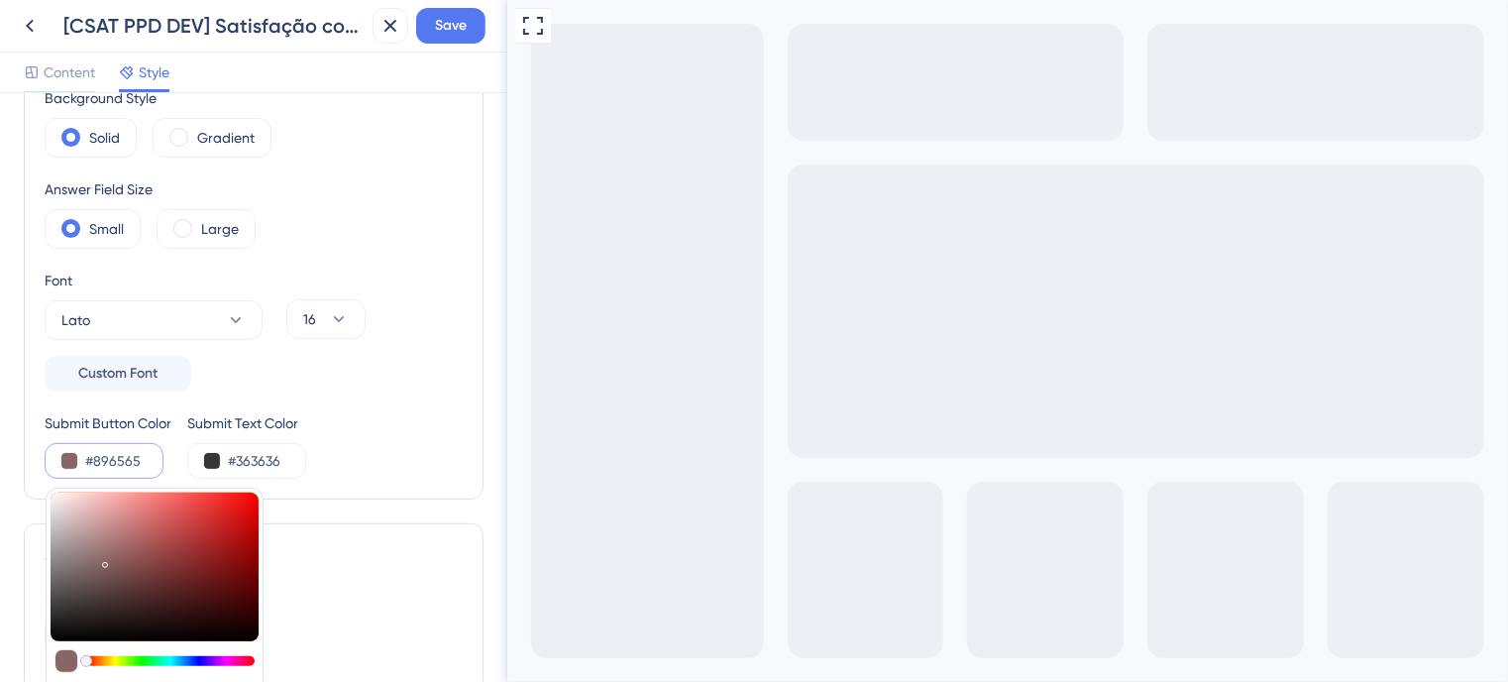
type input "#b99595"
type input "#B99595"
type input "#bc9999"
type input "#BC9999"
type input "#e8d5d5"
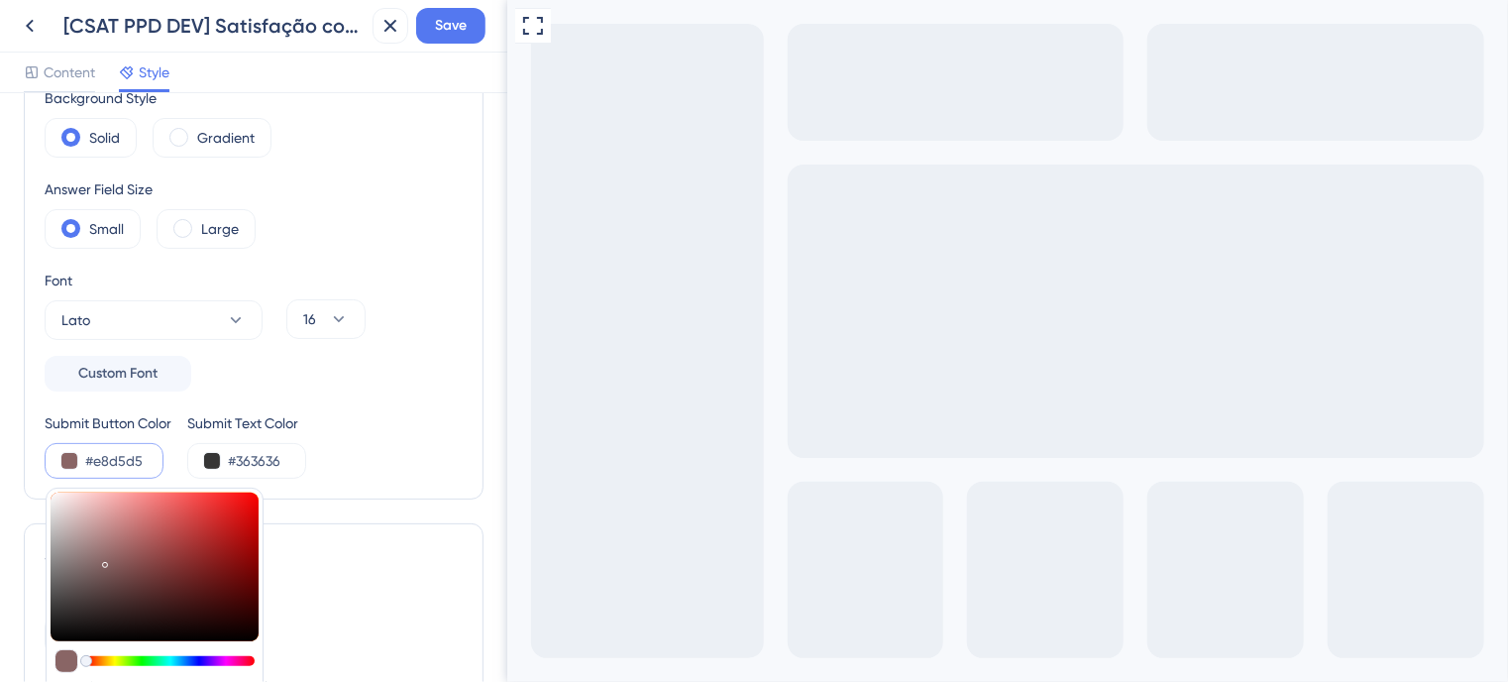
type input "#E8D5D5"
type input "#ffffff"
type input "#FFFFFF"
drag, startPoint x: 90, startPoint y: 532, endPoint x: 28, endPoint y: 468, distance: 89.7
click at [28, 468] on div "Color & Typography Background #4c5c7c Text #ffffff Answers #30eab3 Background S…" at bounding box center [254, 209] width 460 height 581
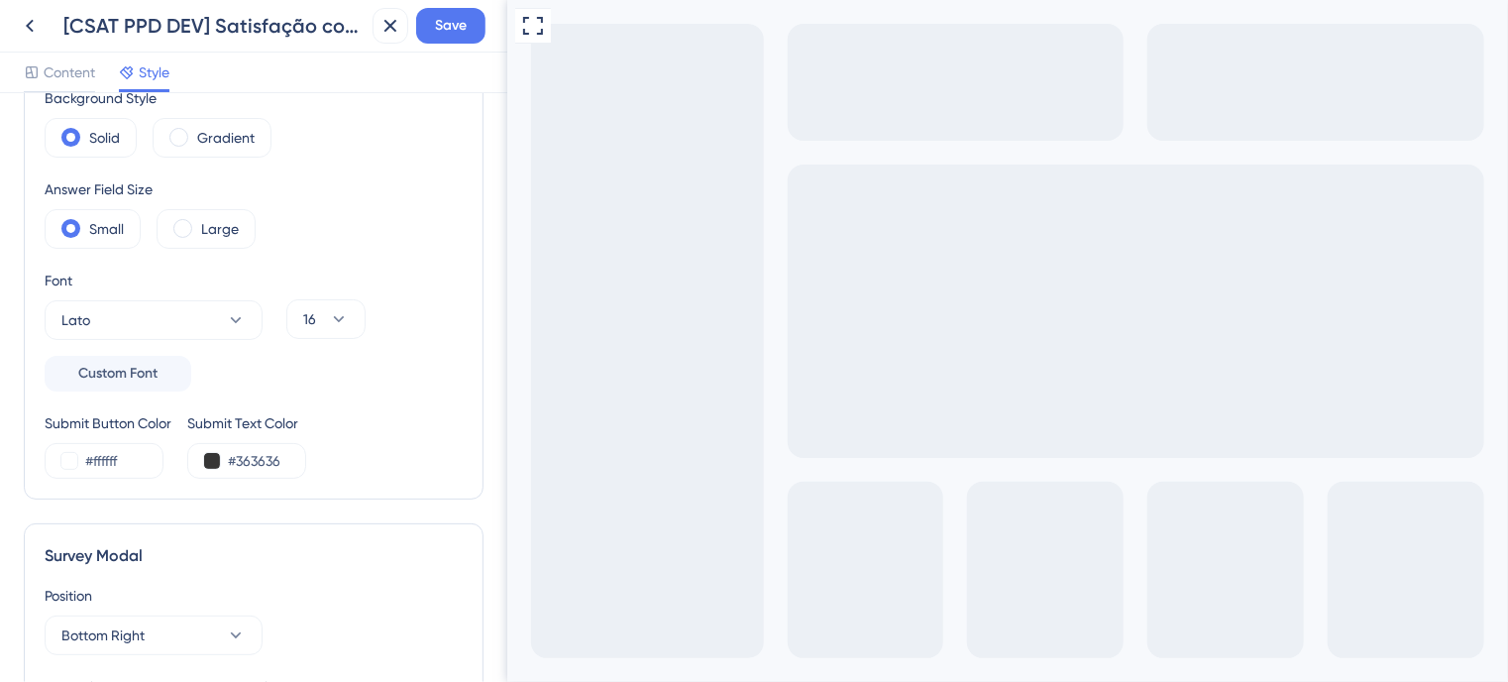
click at [356, 421] on div "Submit Button Color #ffffff Submit Text Color #363636" at bounding box center [254, 444] width 418 height 67
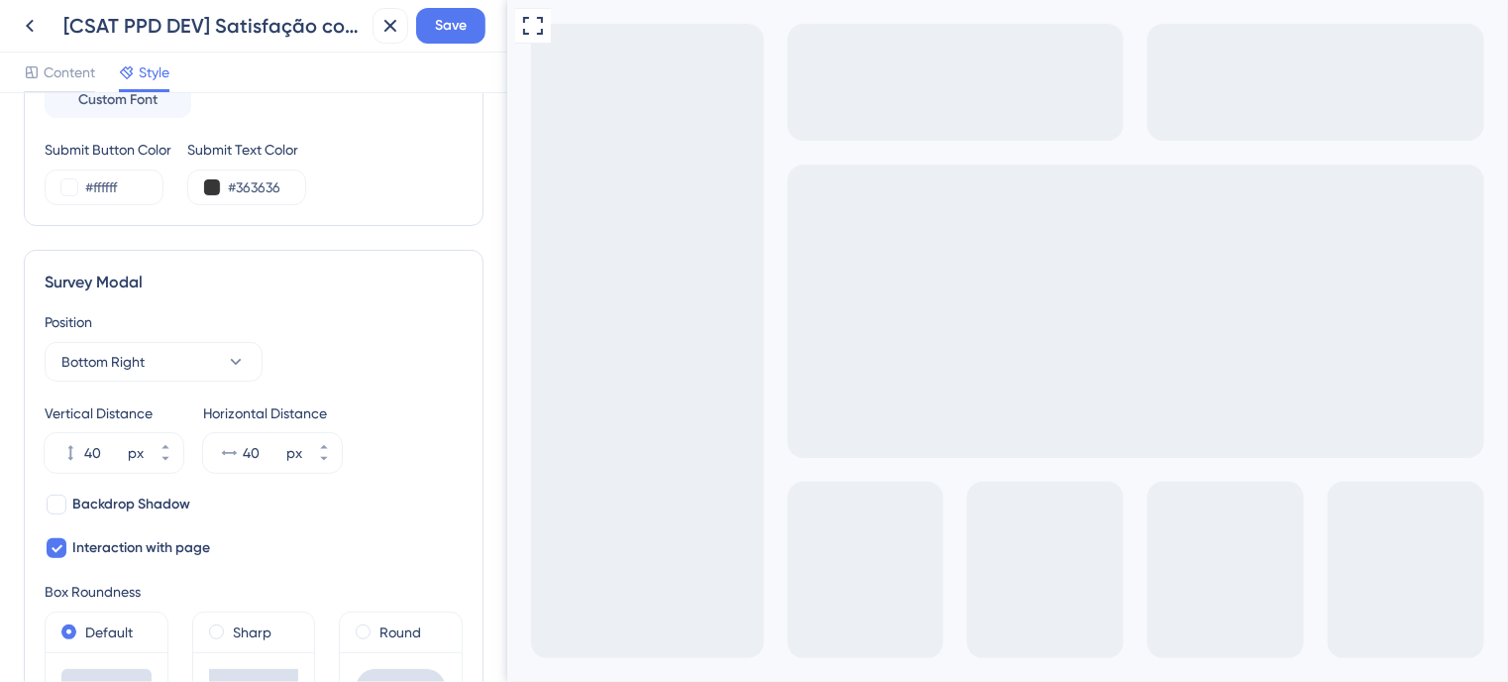
scroll to position [495, 0]
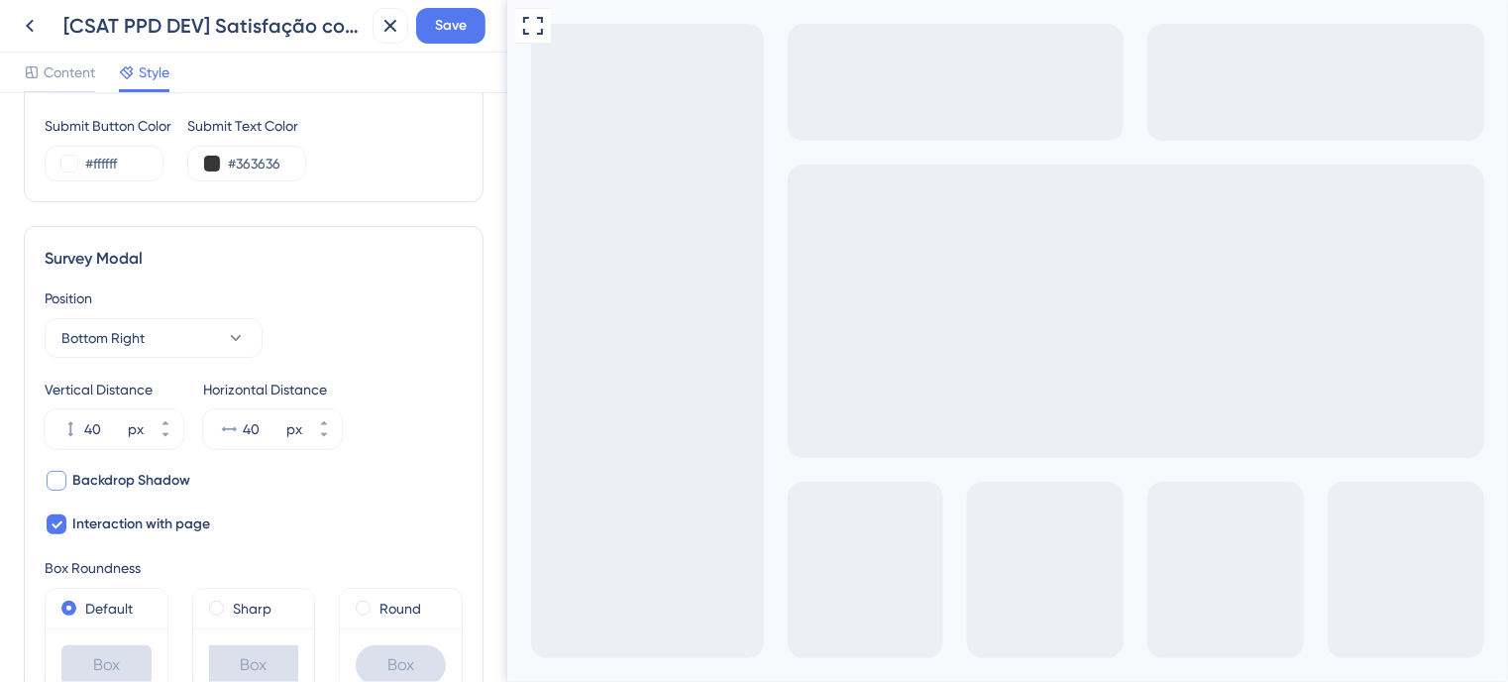
click at [59, 479] on div at bounding box center [57, 481] width 20 height 20
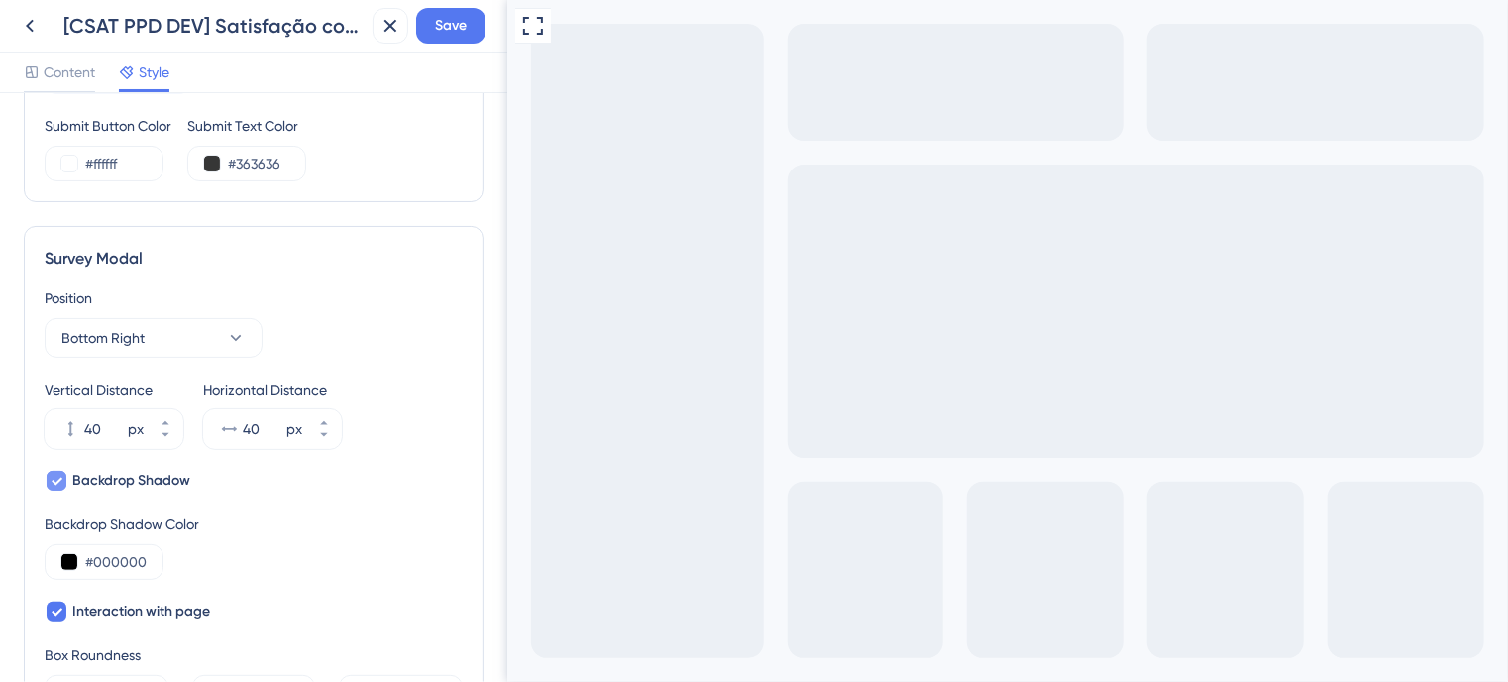
click at [59, 479] on icon at bounding box center [57, 482] width 11 height 8
checkbox input "false"
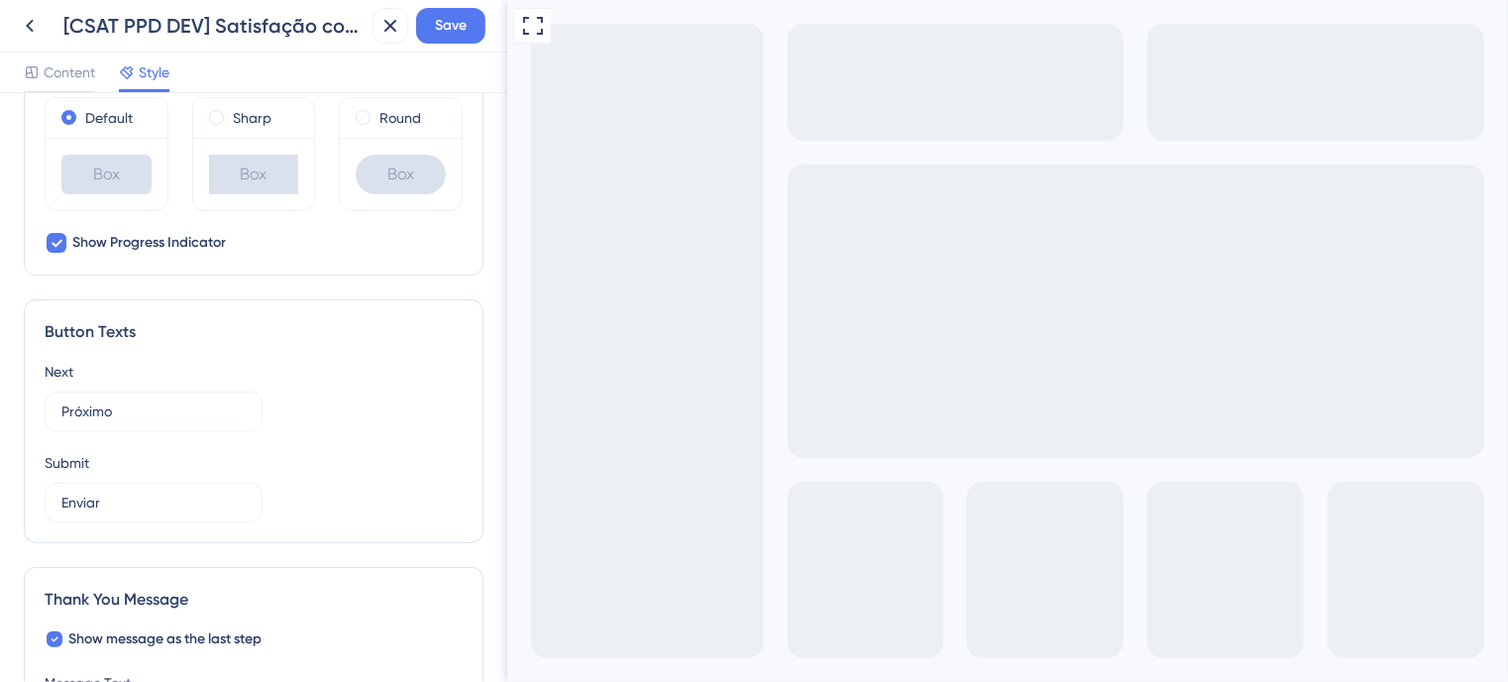
scroll to position [991, 0]
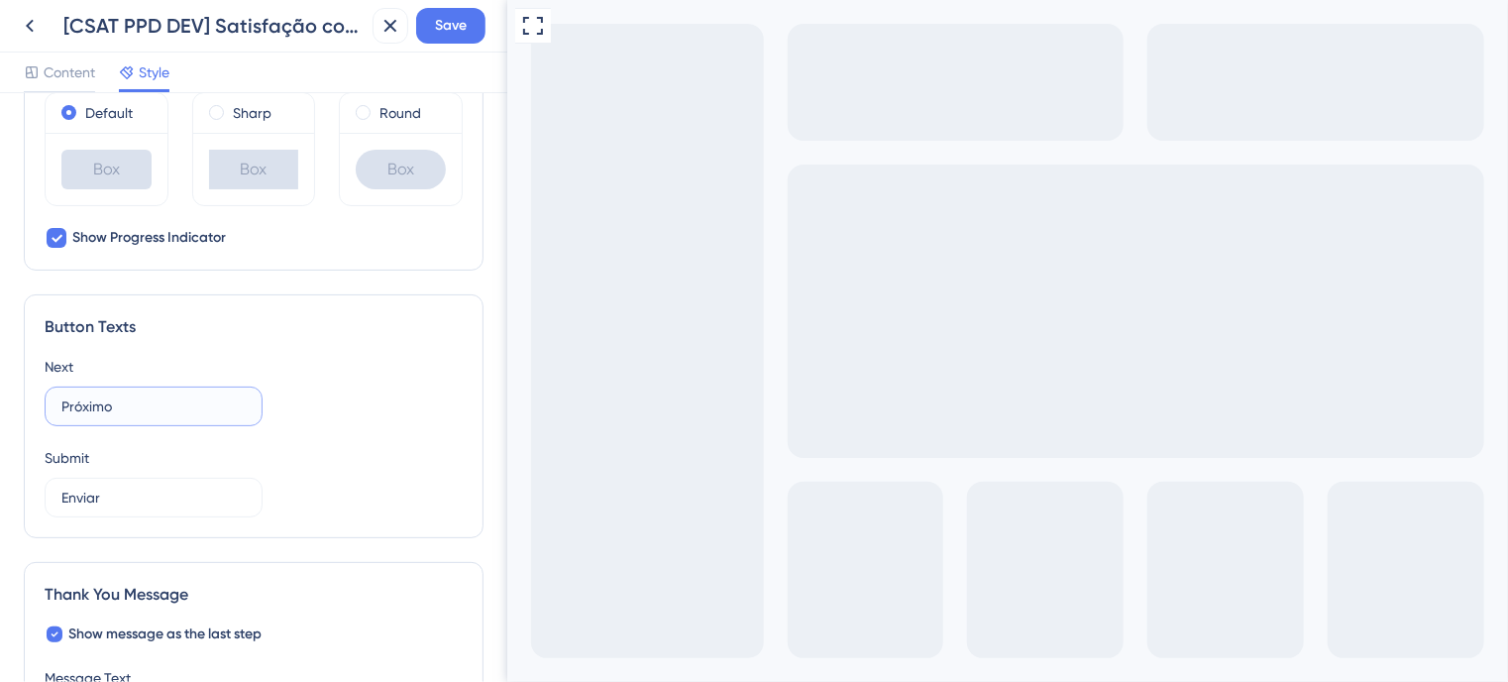
drag, startPoint x: 138, startPoint y: 413, endPoint x: 45, endPoint y: 410, distance: 93.2
click at [45, 410] on label "Próximo" at bounding box center [154, 406] width 218 height 40
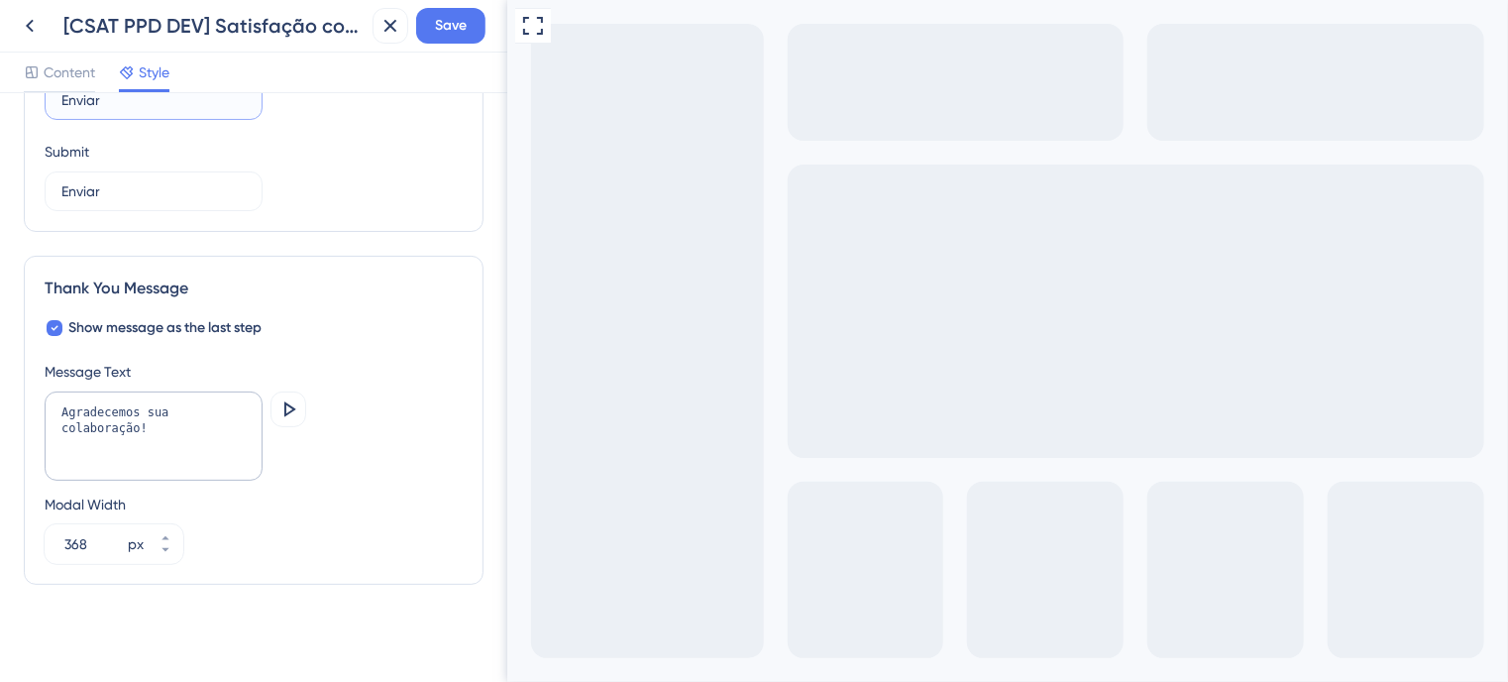
scroll to position [1299, 0]
type input "Enviar"
click at [443, 15] on span "Save" at bounding box center [451, 26] width 32 height 24
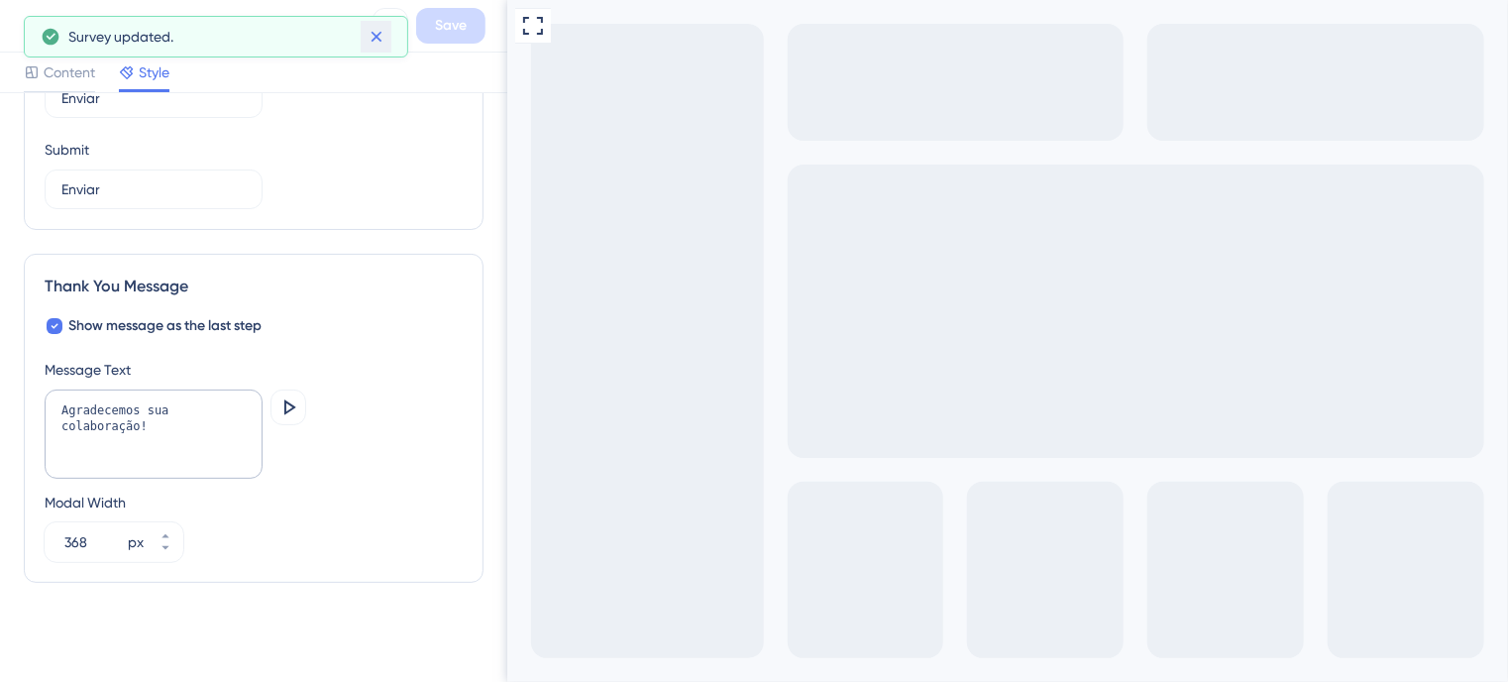
click at [377, 38] on icon at bounding box center [376, 37] width 11 height 11
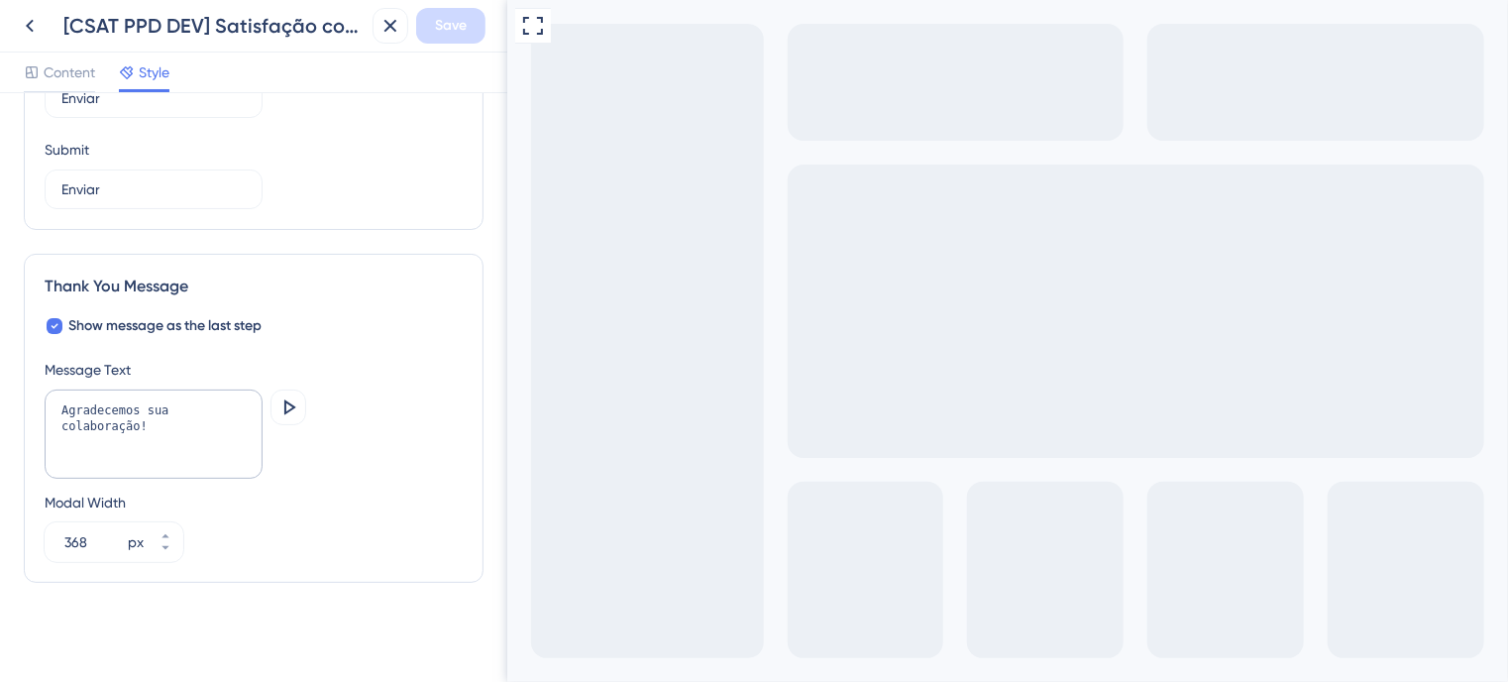
scroll to position [704, 0]
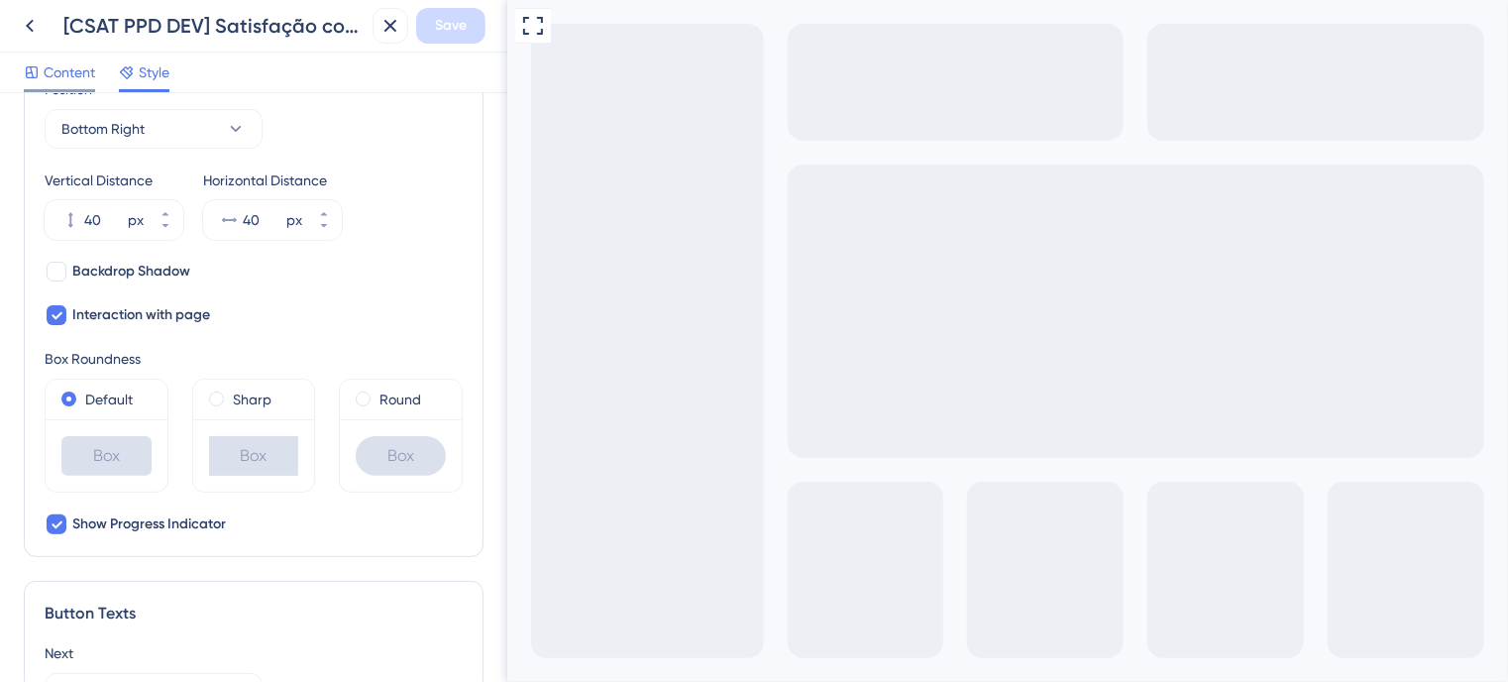
click at [67, 77] on span "Content" at bounding box center [70, 72] width 52 height 24
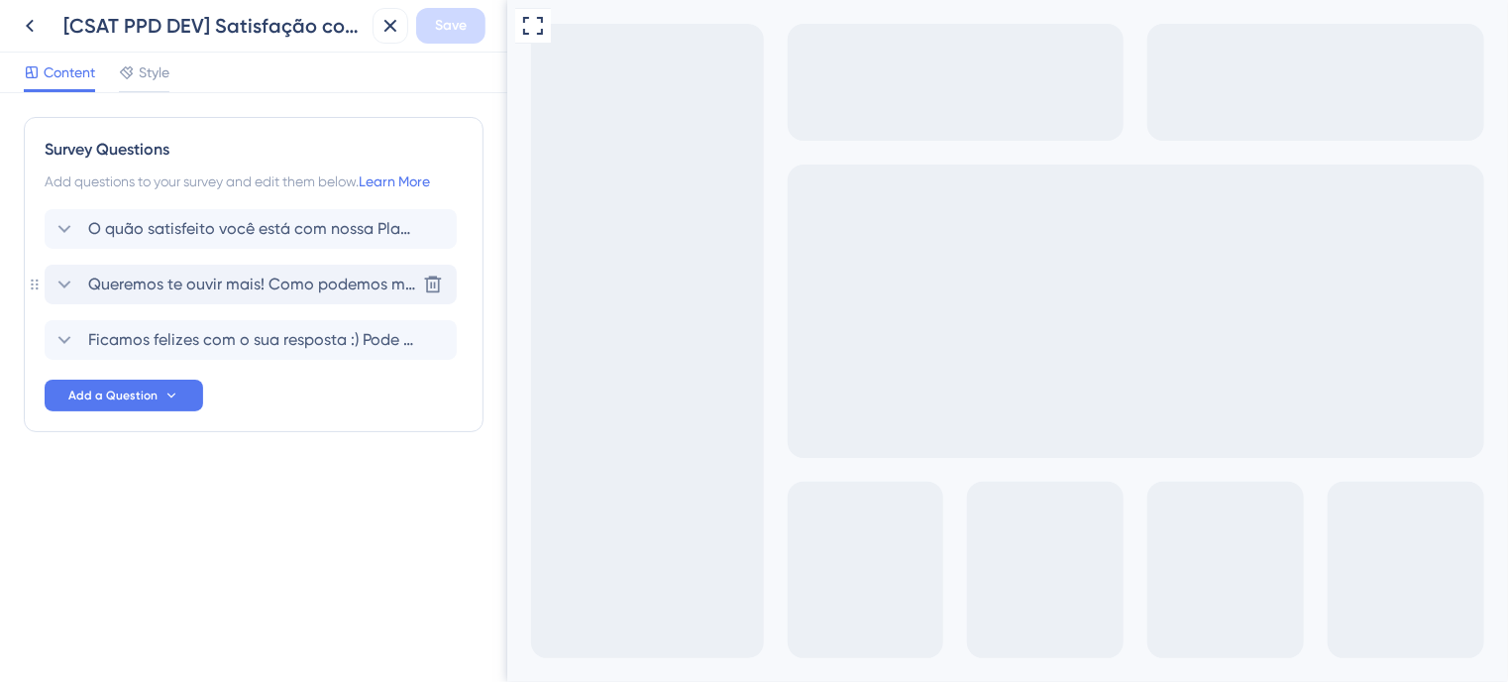
click at [340, 286] on span "Queremos te ouvir mais! Como podemos melhorar a Plataforma para você?" at bounding box center [251, 284] width 327 height 24
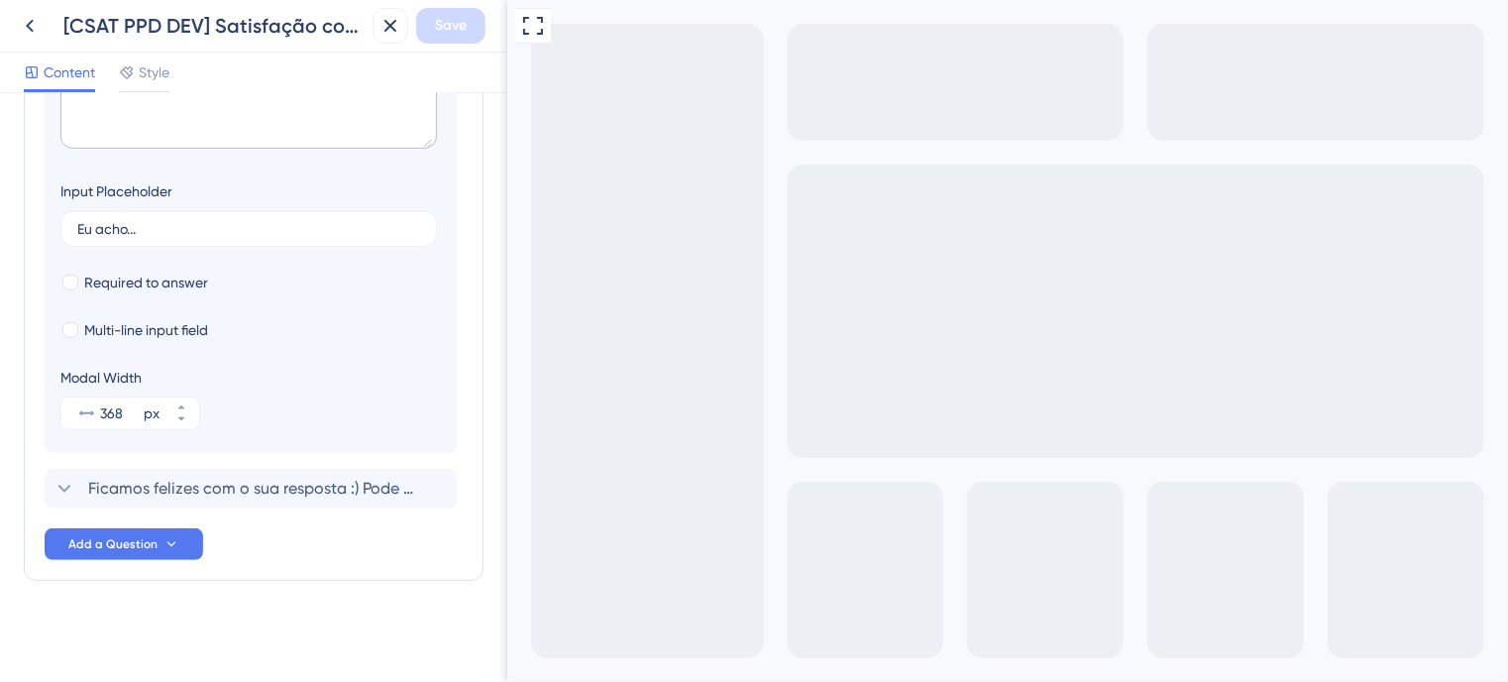
scroll to position [41, 0]
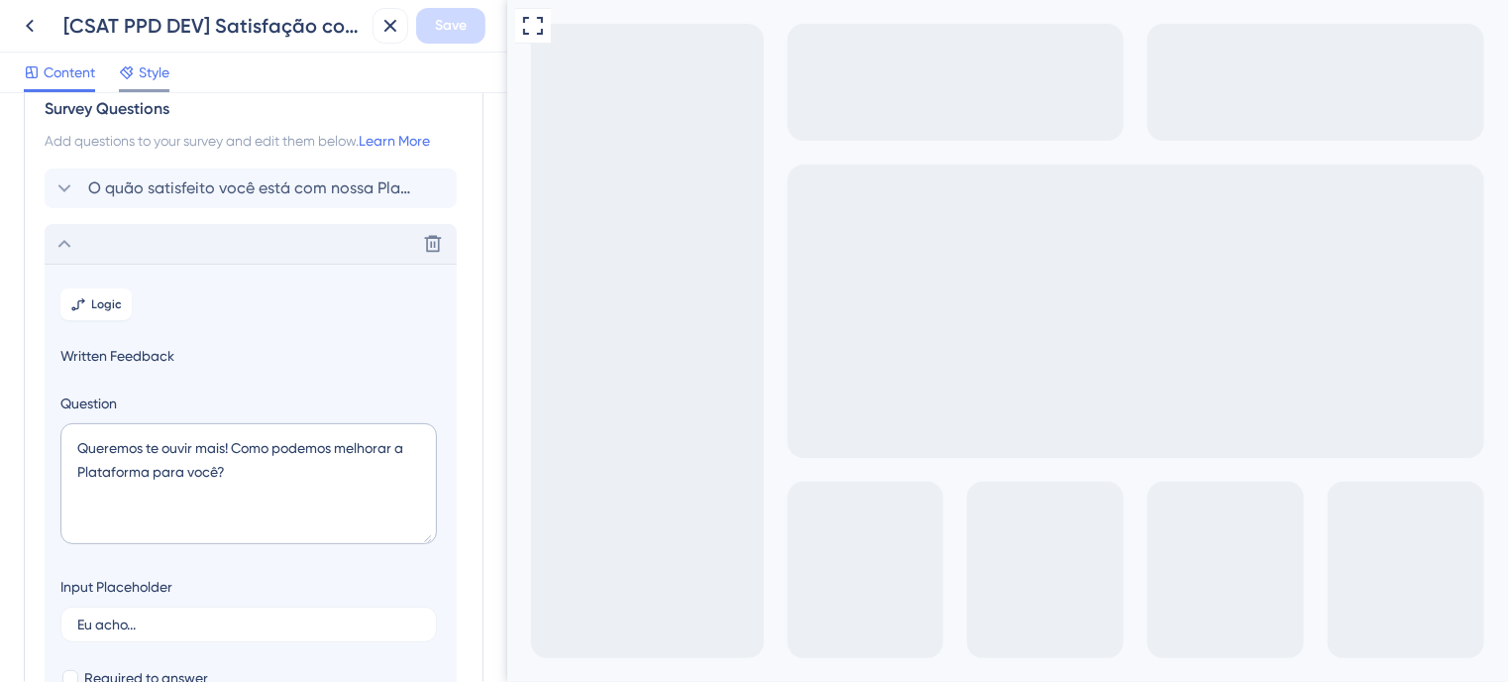
click at [152, 74] on span "Style" at bounding box center [154, 72] width 31 height 24
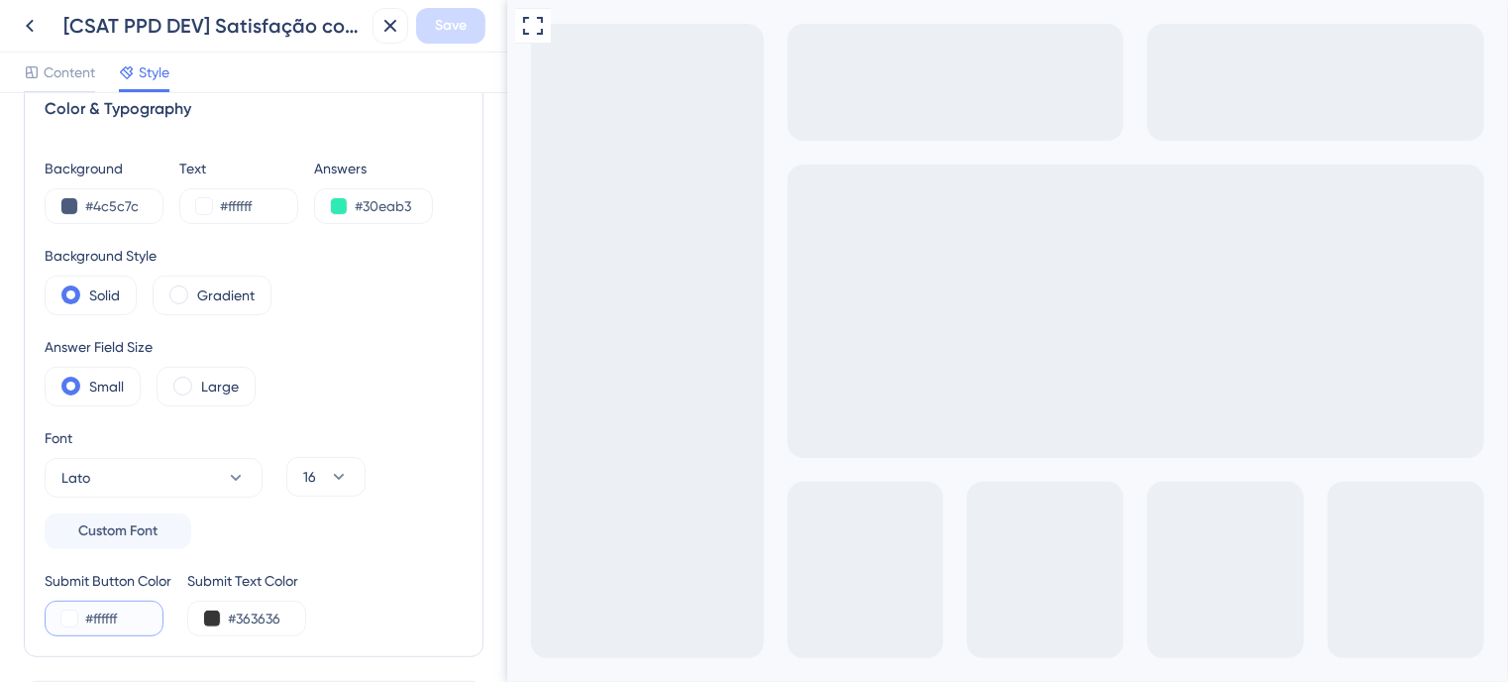
click at [63, 617] on button at bounding box center [69, 618] width 16 height 16
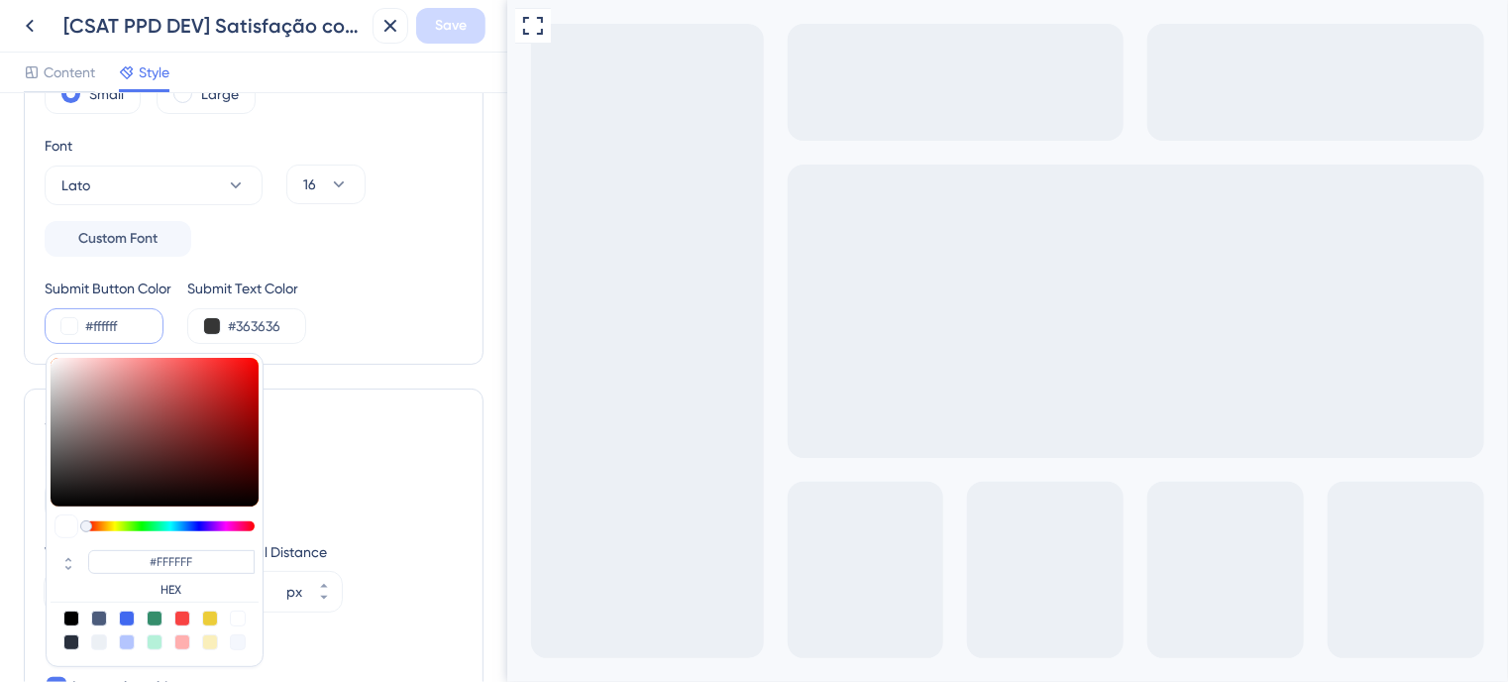
scroll to position [338, 0]
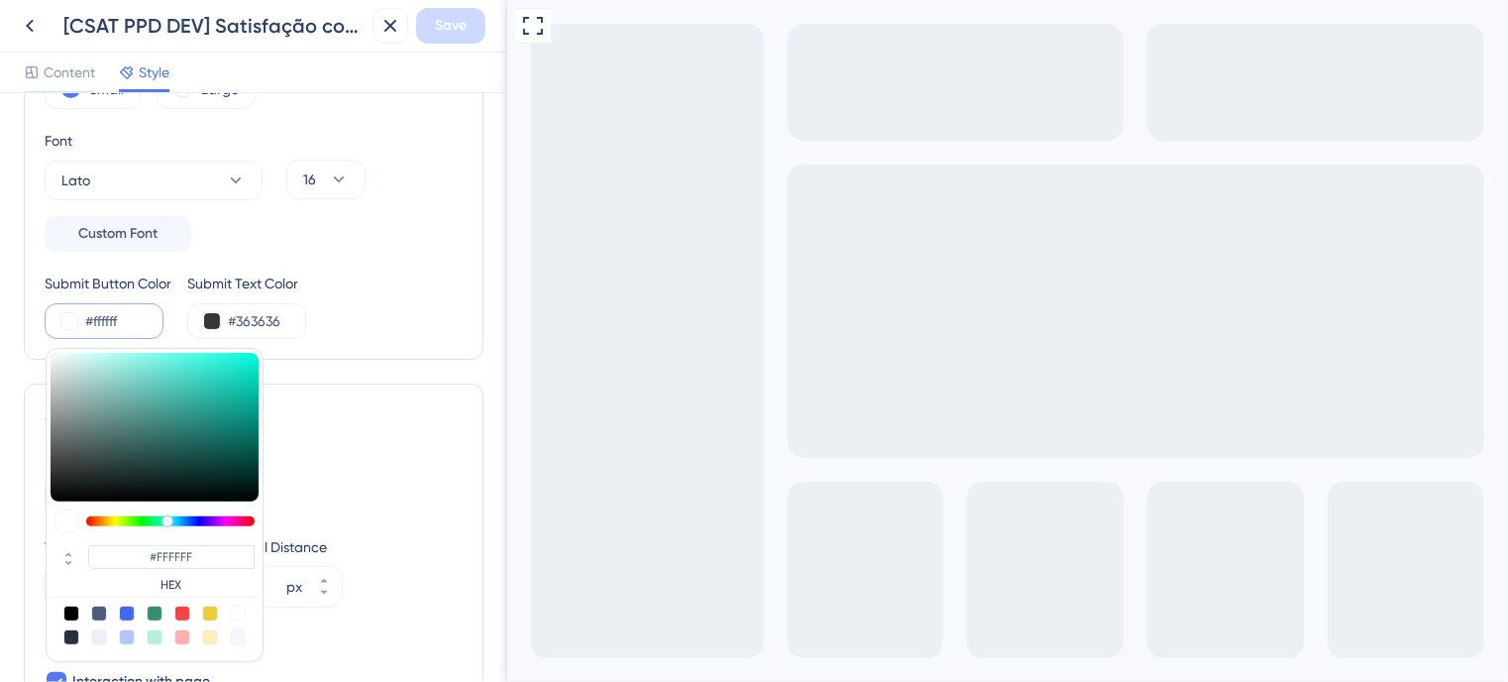
click at [166, 517] on div at bounding box center [170, 521] width 168 height 10
type input "#1eb4a2"
type input "#1EB4A2"
type input "#1eb6a4"
type input "#1EB6A4"
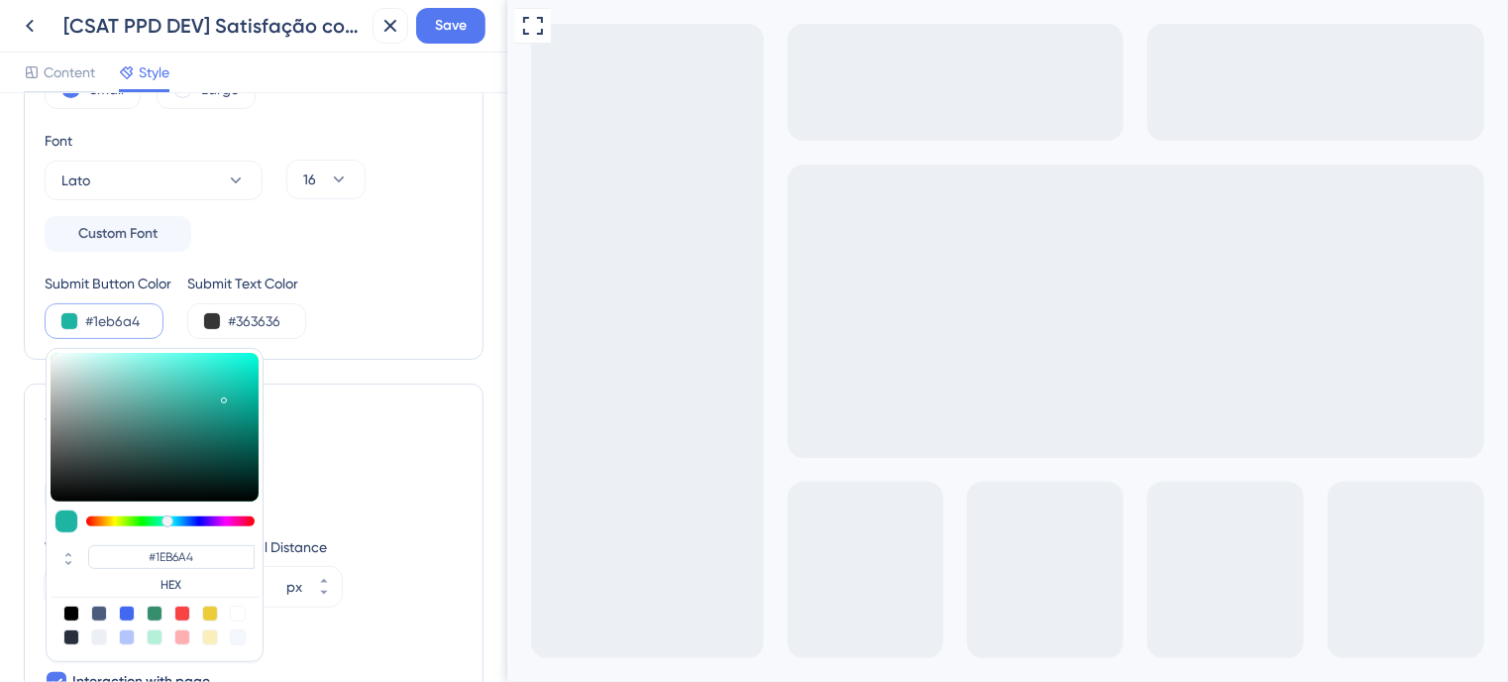
type input "#1db8a5"
type input "#1DB8A5"
type input "#1ec7b2"
type input "#1EC7B2"
type input "#1ddfc7"
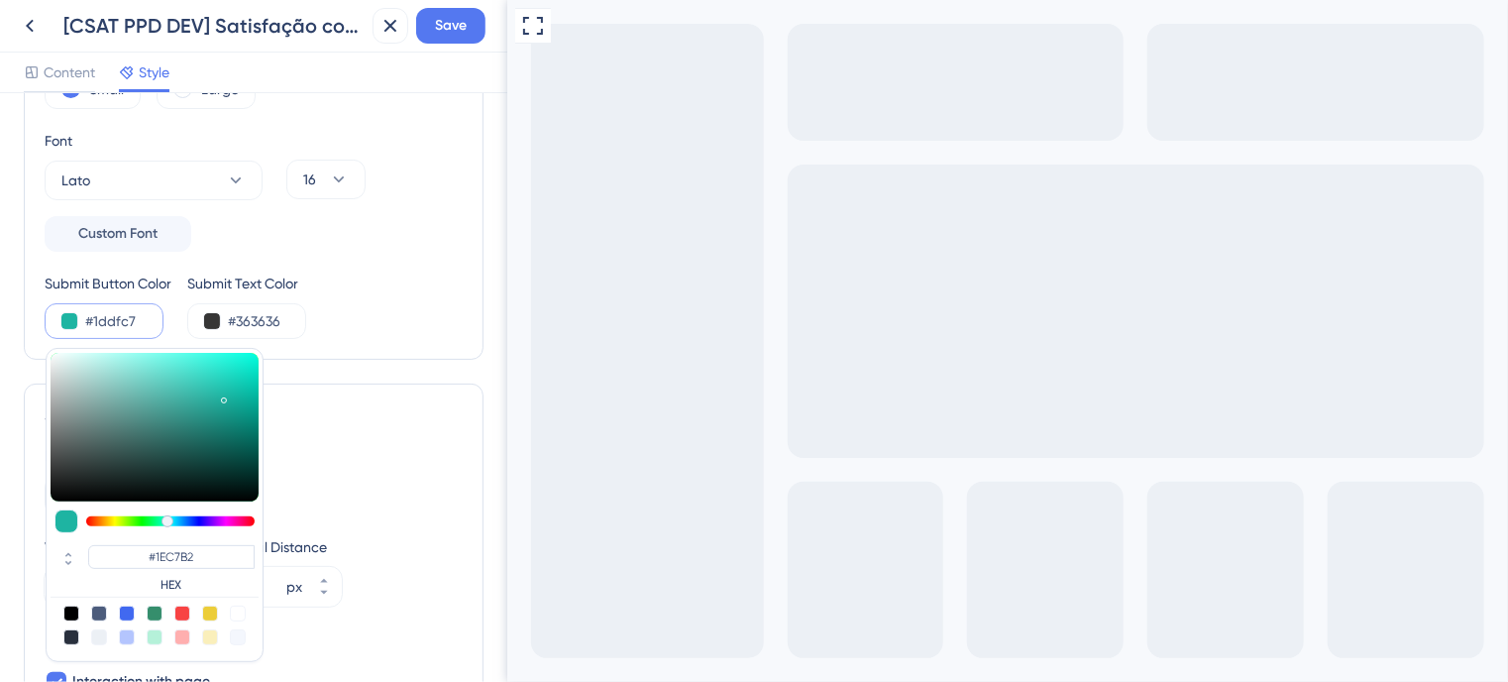
type input "#1DDFC7"
type input "#1becd2"
type input "#1BECD2"
type input "#18f6db"
type input "#18F6DB"
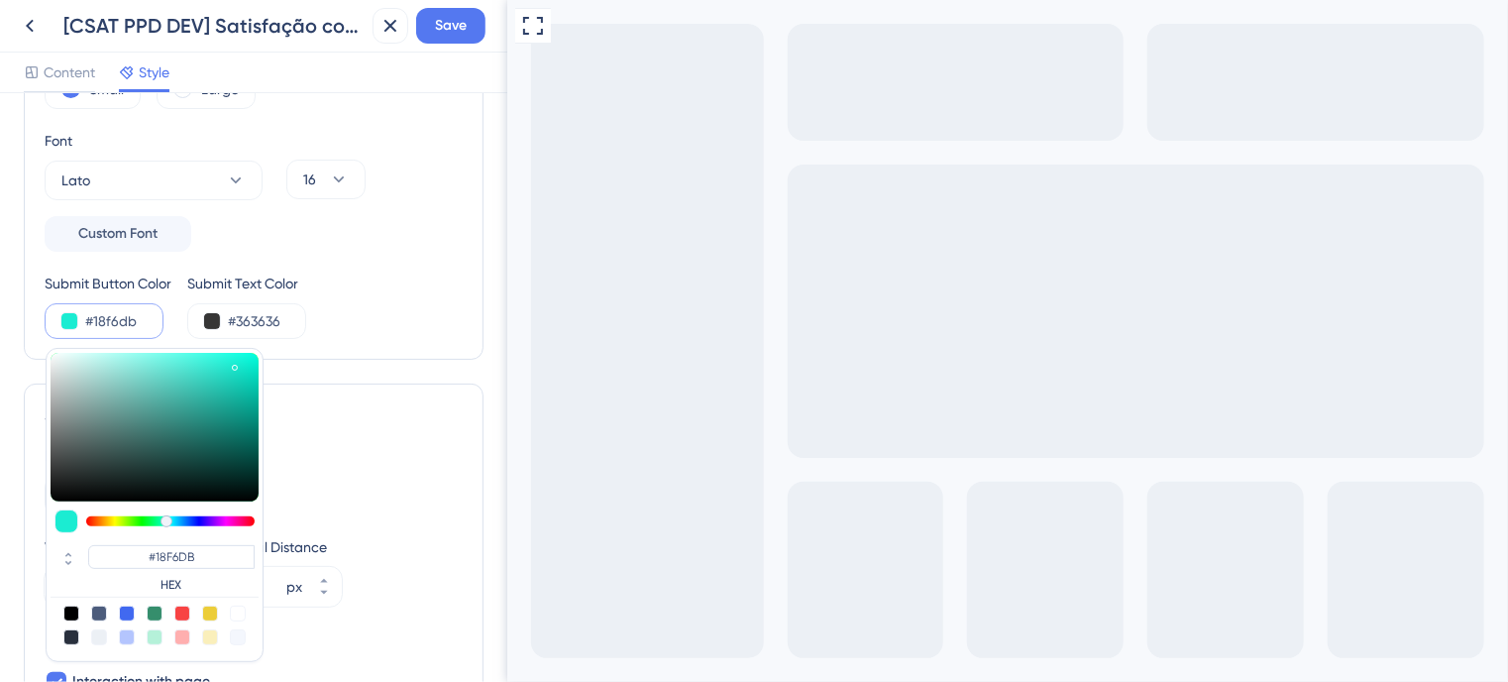
type input "#19fde1"
type input "#19FDE1"
drag, startPoint x: 224, startPoint y: 394, endPoint x: 238, endPoint y: 352, distance: 44.8
click at [238, 353] on div at bounding box center [155, 427] width 208 height 149
type input "#14cab4"
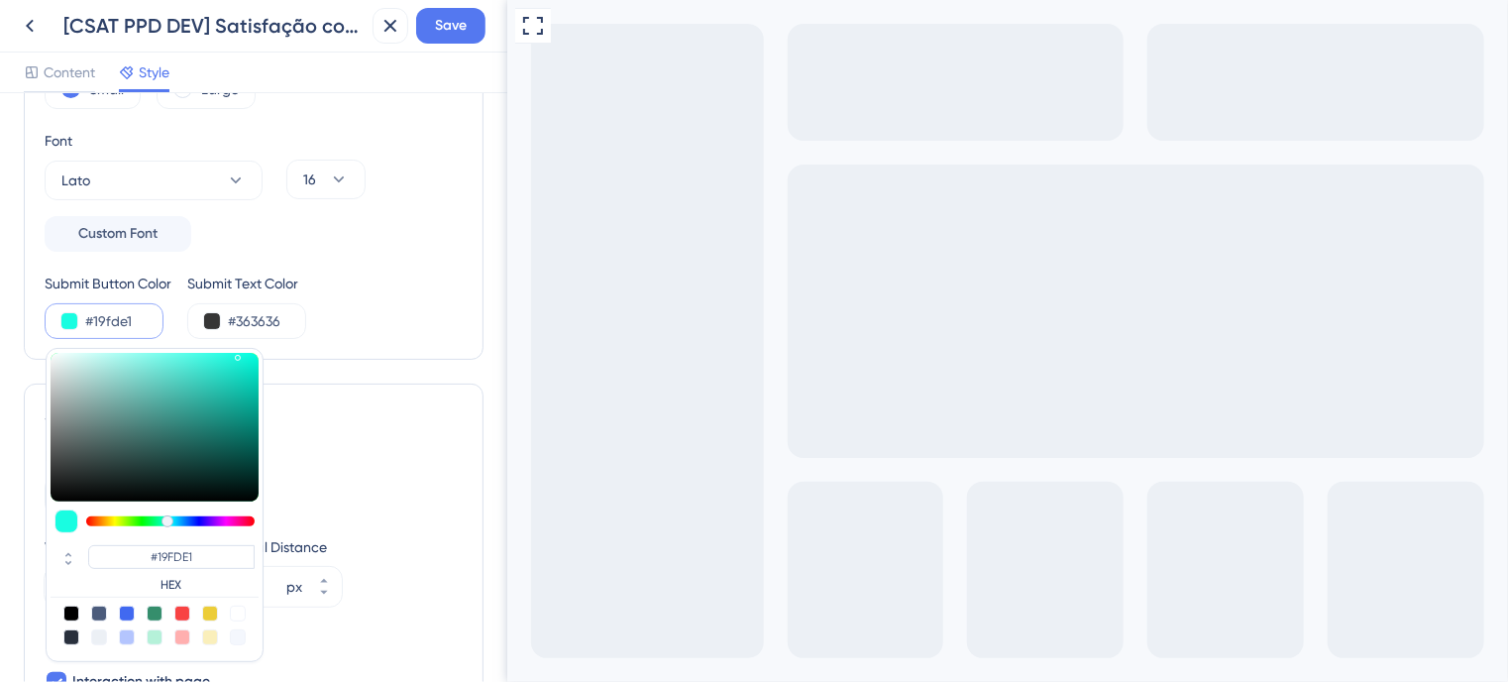
type input "#14CAB4"
click at [238, 381] on div at bounding box center [155, 427] width 208 height 149
type input "#0fd4bd"
type input "#0FD4BD"
click at [244, 376] on div at bounding box center [155, 427] width 208 height 149
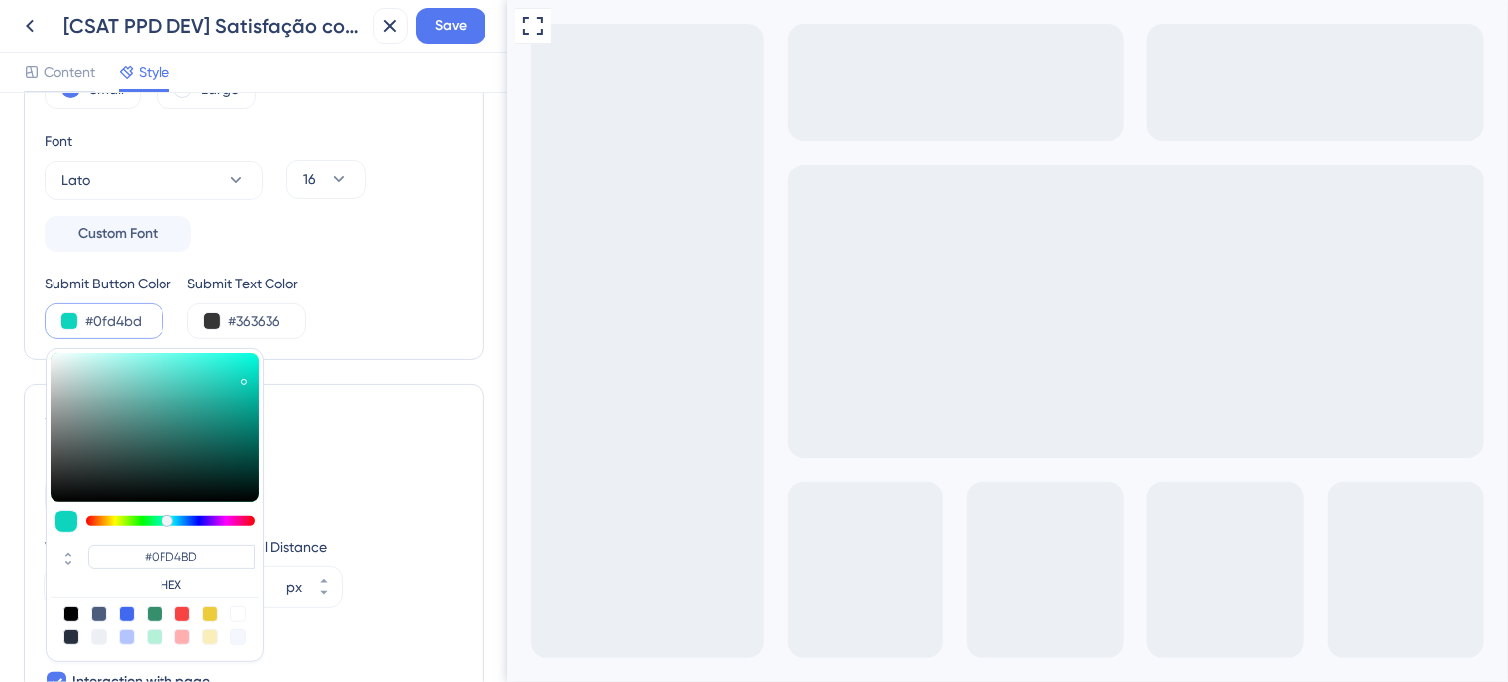
type input "#0edfc6"
type input "#0EDFC6"
click at [245, 370] on div at bounding box center [155, 427] width 208 height 149
type input "#3cebd6"
type input "#3CEBD6"
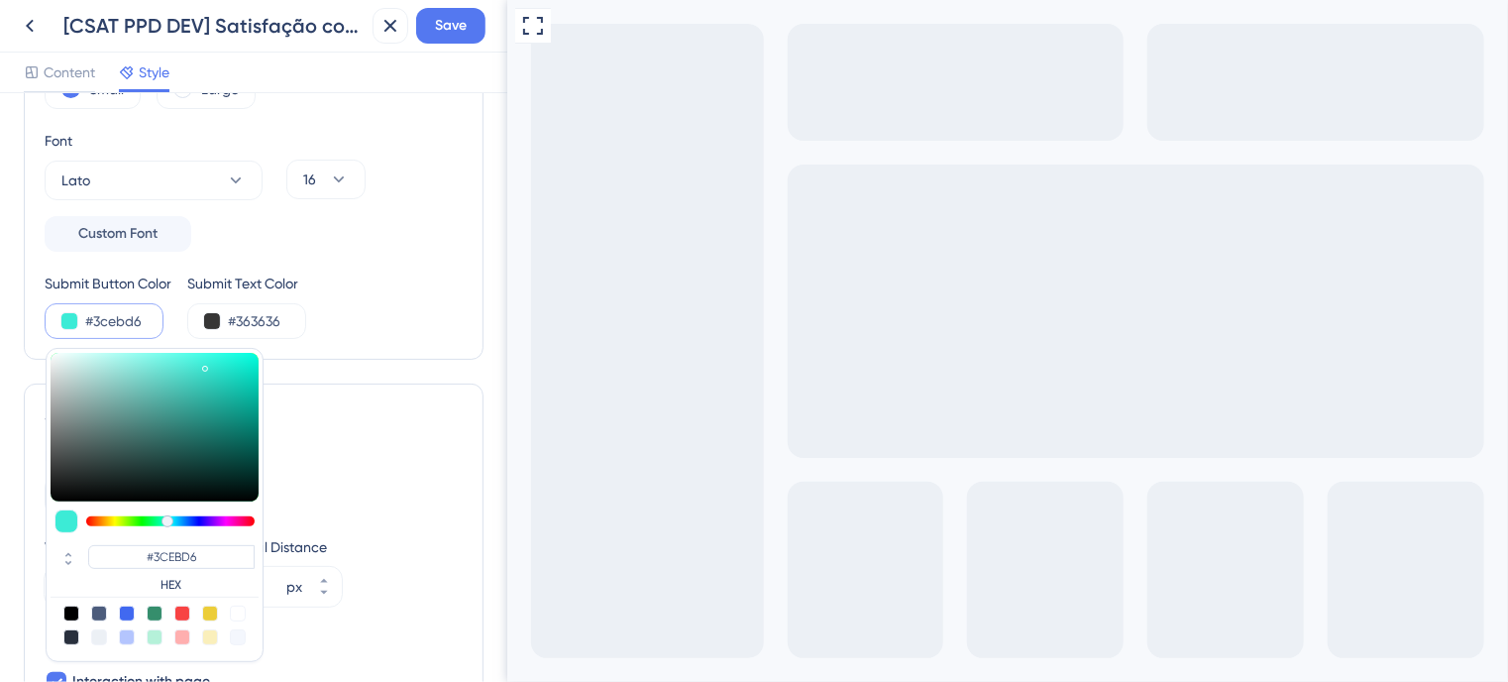
click at [205, 363] on div at bounding box center [155, 427] width 208 height 149
type input "#34f0d9"
type input "#34F0D9"
click at [213, 360] on div at bounding box center [155, 427] width 208 height 149
type input "#34f047"
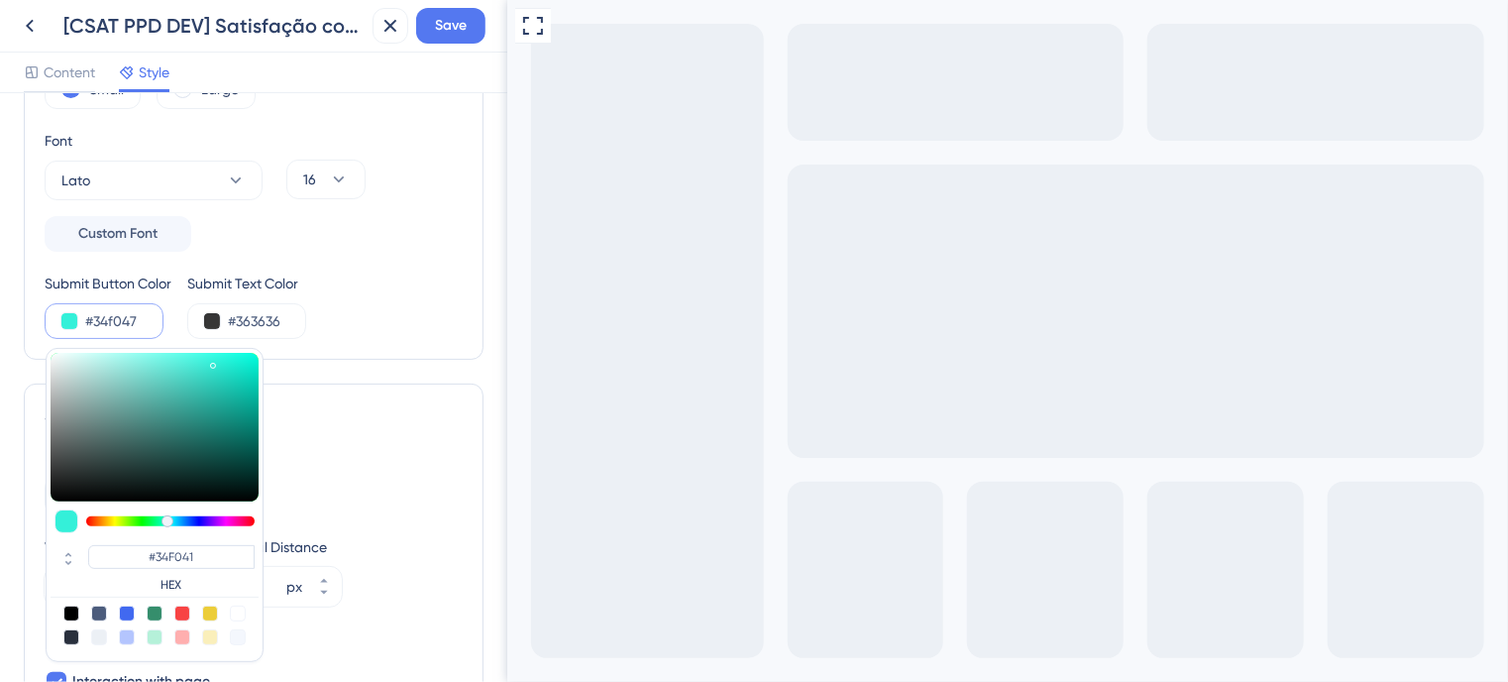
type input "#34F047"
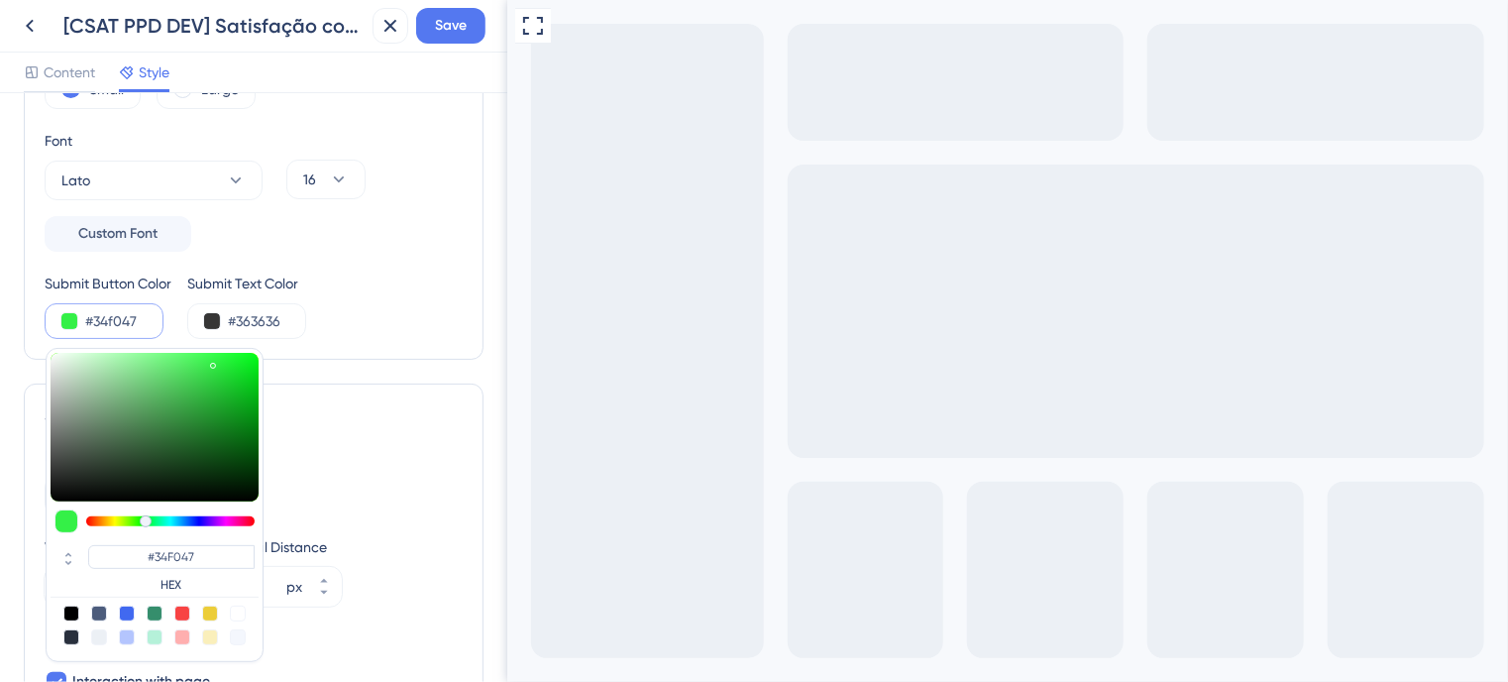
click at [145, 516] on div at bounding box center [170, 521] width 168 height 10
type input "#34f04e"
type input "#34F04E"
type input "#34f055"
type input "#34F055"
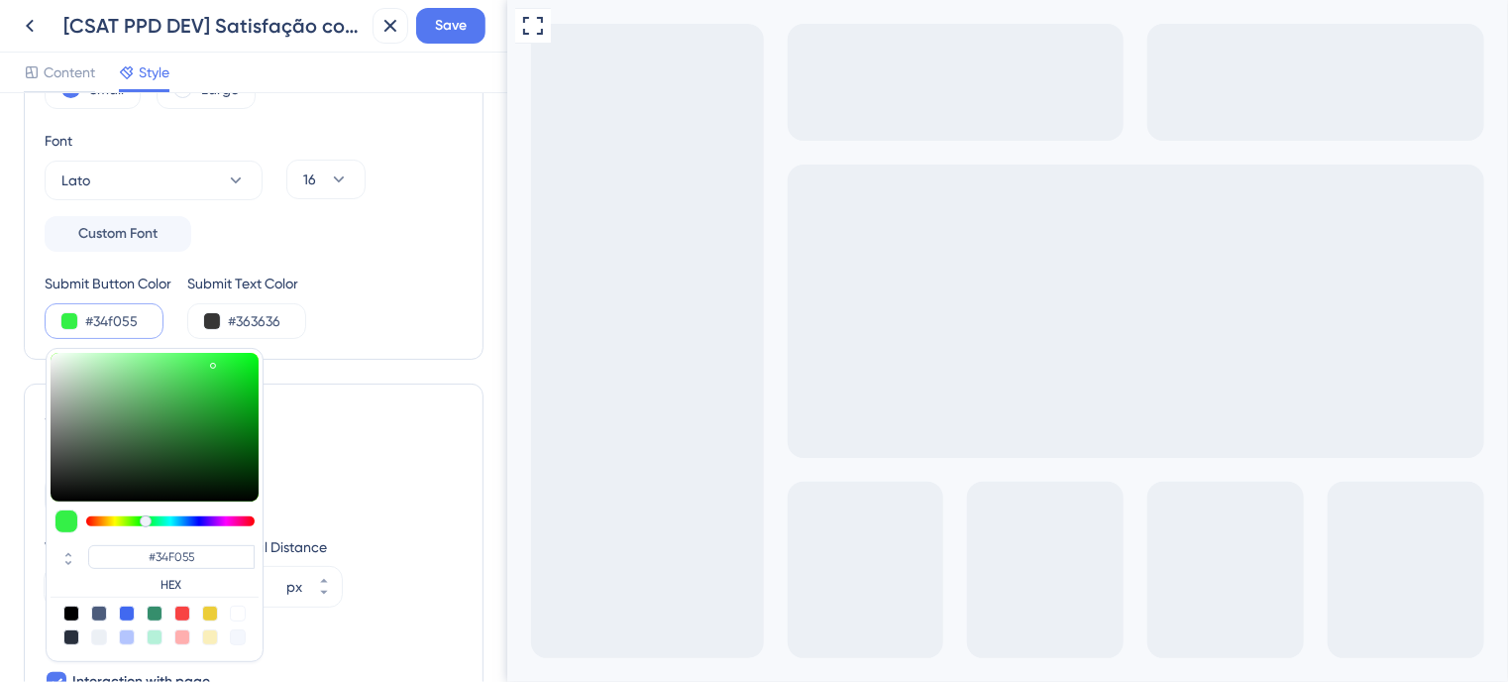
click at [147, 516] on div at bounding box center [146, 521] width 12 height 12
type input "#34f0a4"
type input "#34F0A4"
click at [159, 516] on div at bounding box center [170, 521] width 168 height 10
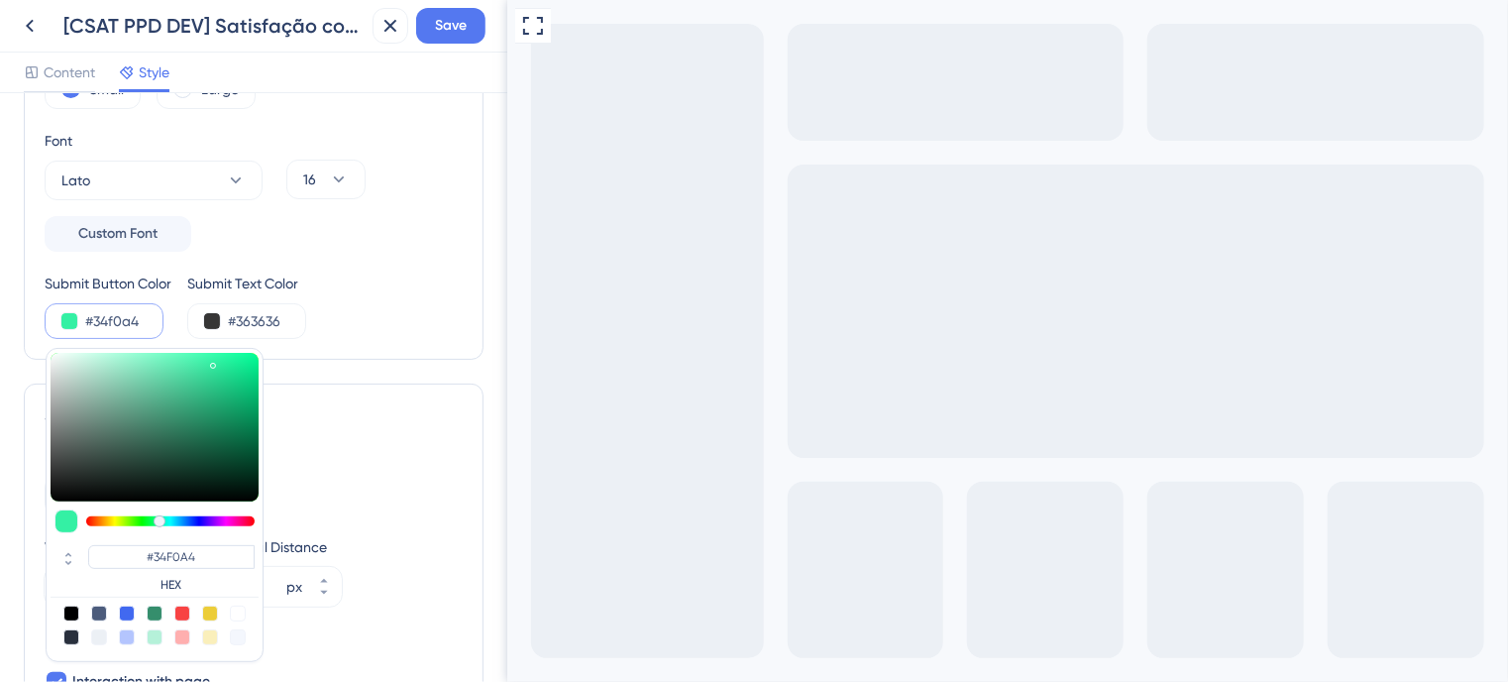
type input "#34f09e"
type input "#34F09E"
type input "#34f097"
type input "#34F097"
type input "#34f090"
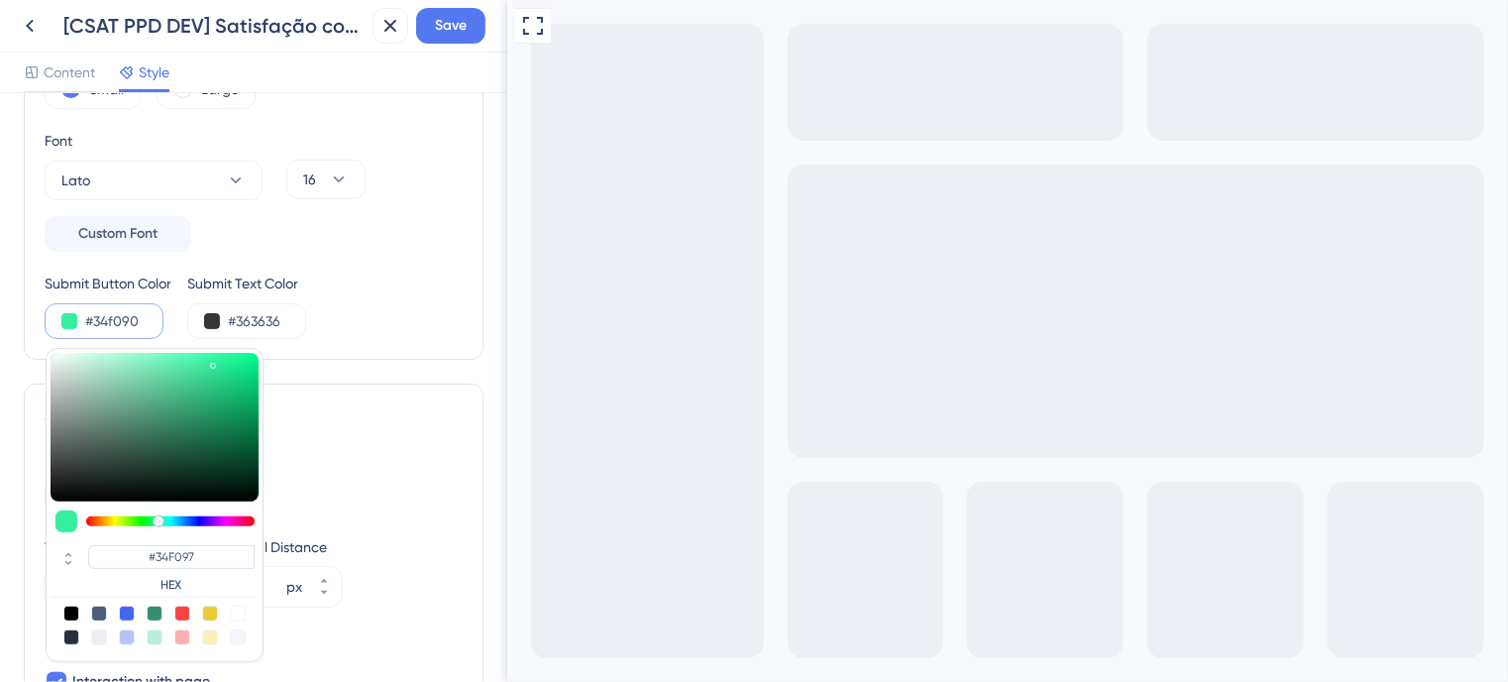
type input "#34F090"
type input "#34f08a"
type input "#34F08A"
click at [155, 515] on div at bounding box center [156, 521] width 12 height 12
click at [453, 28] on span "Save" at bounding box center [451, 26] width 32 height 24
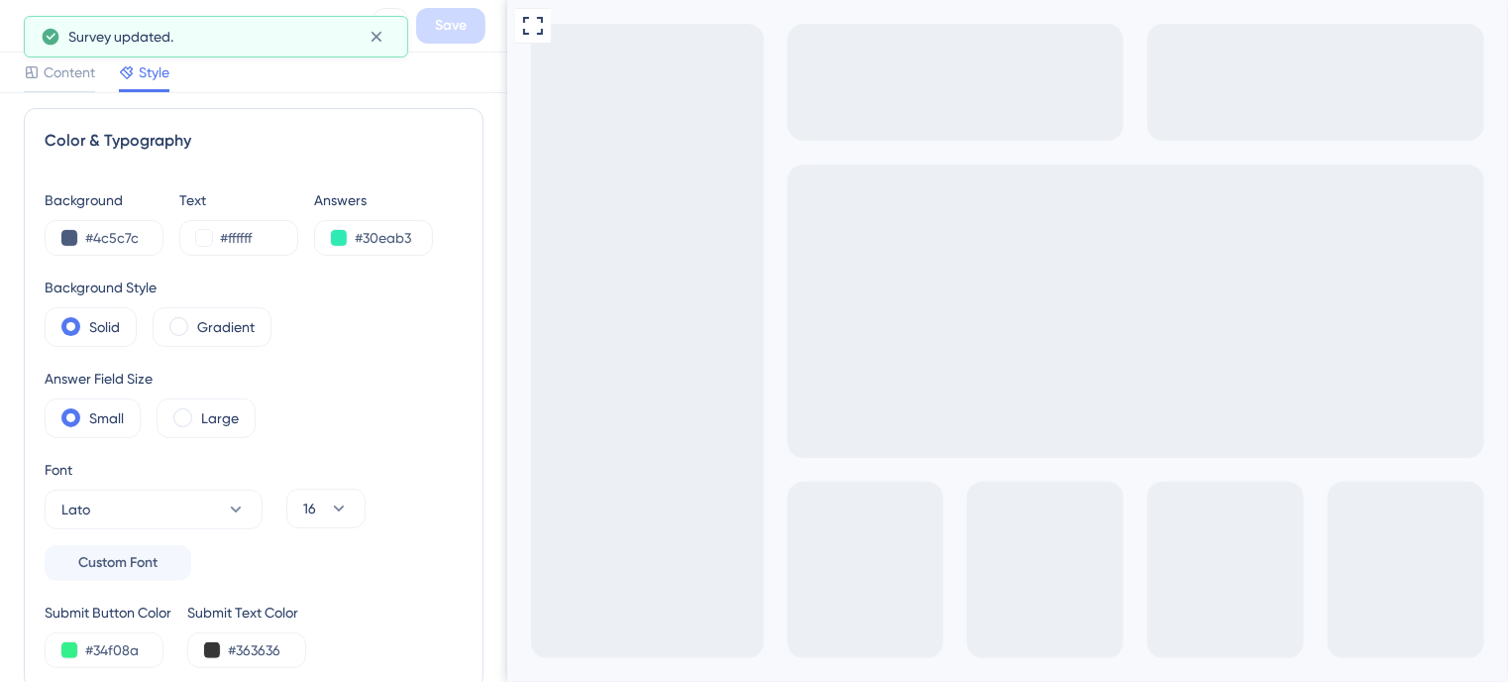
scroll to position [0, 0]
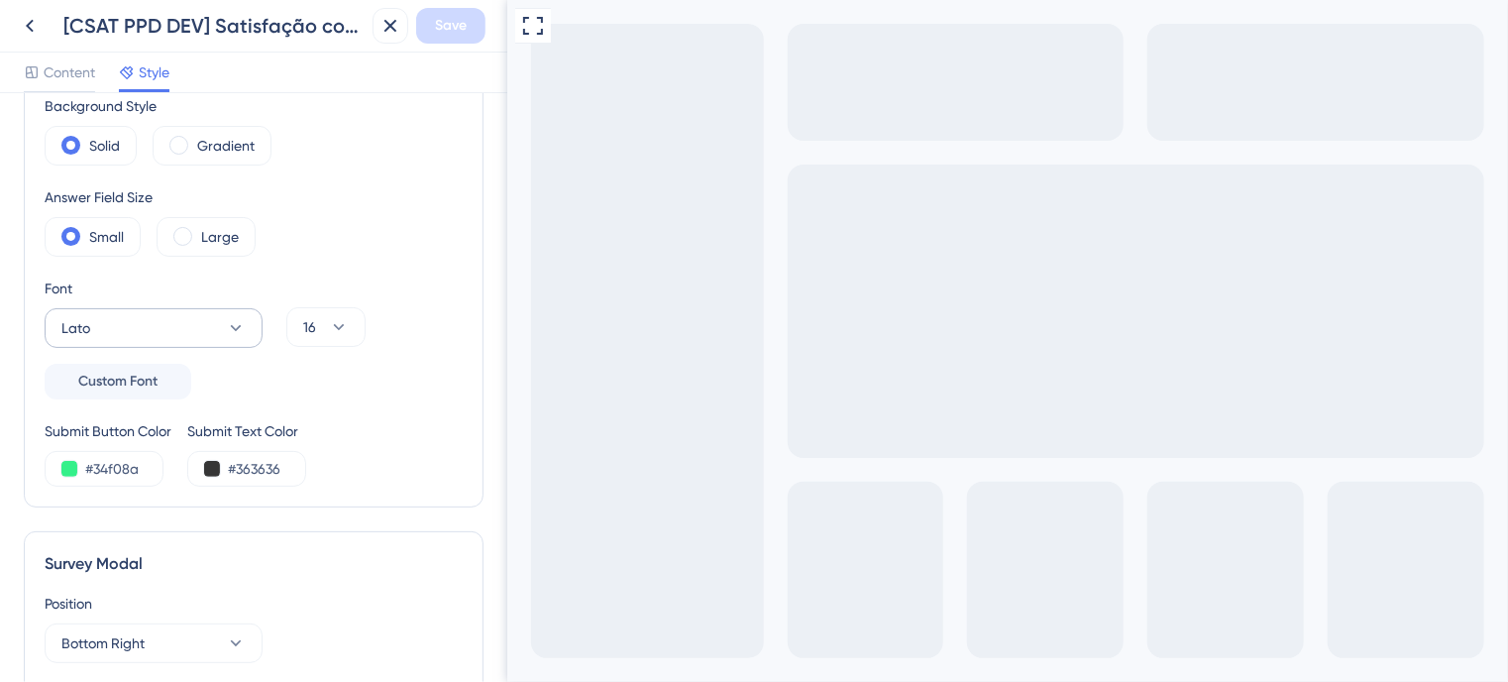
scroll to position [396, 0]
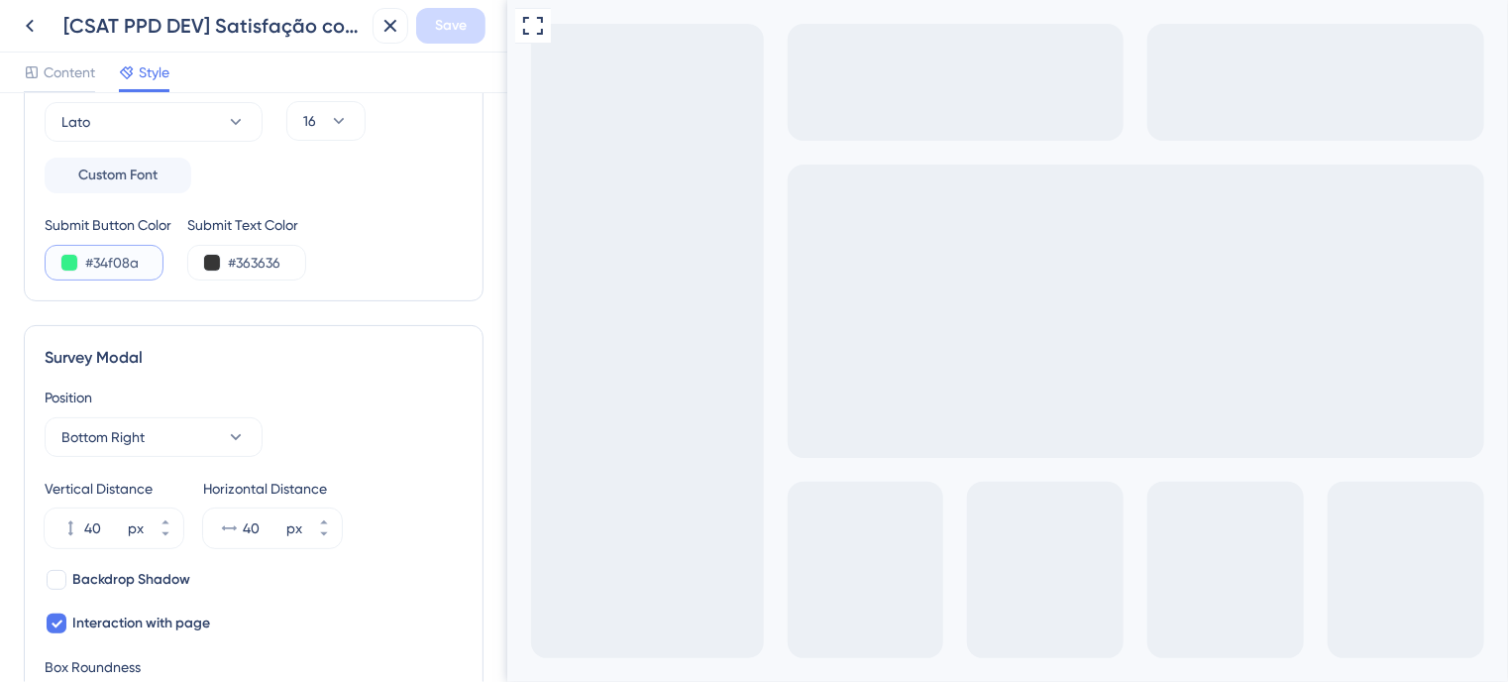
click at [64, 261] on button at bounding box center [69, 263] width 16 height 16
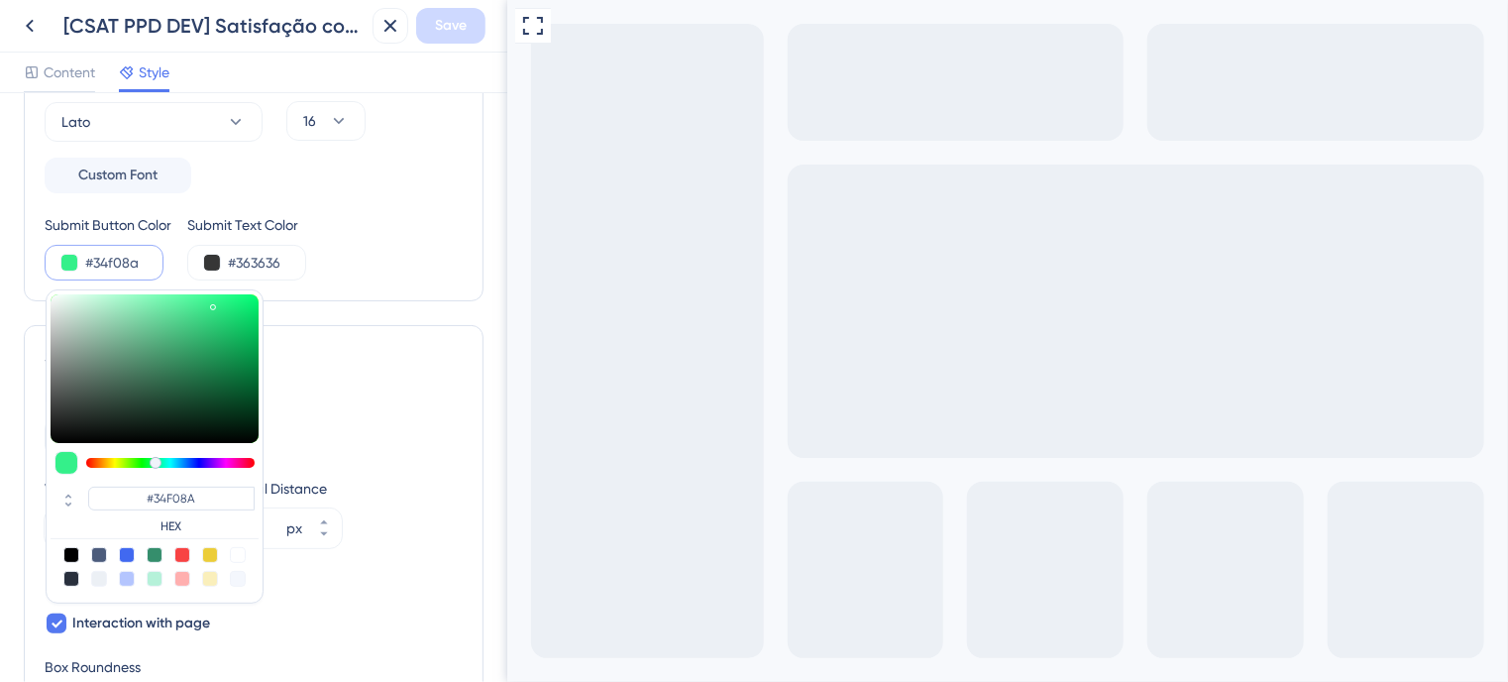
click at [151, 552] on div at bounding box center [155, 555] width 16 height 16
type input "#358e6c"
type input "#358E6C"
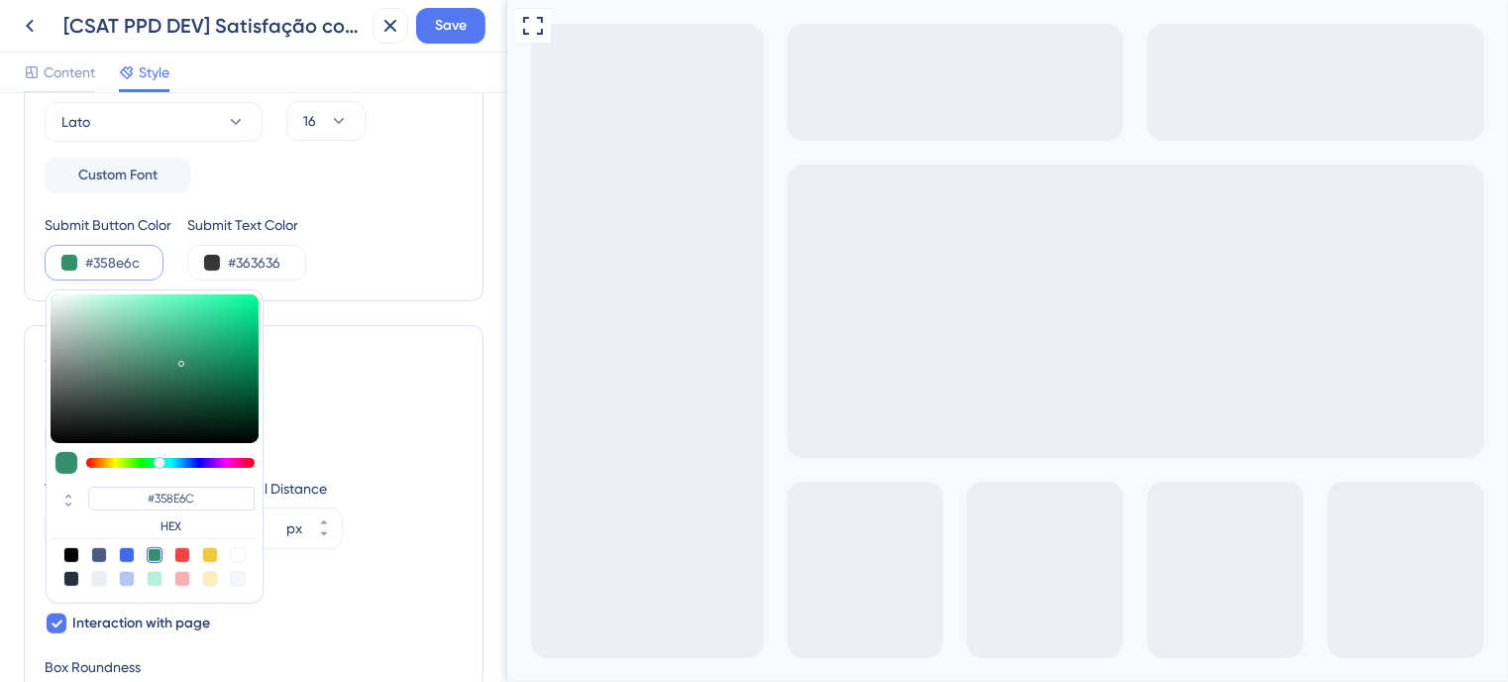
type input "#3ebf8e"
type input "#3EBF8E"
click at [190, 330] on div at bounding box center [155, 368] width 208 height 149
type input "#47bf3e"
type input "#47BF3E"
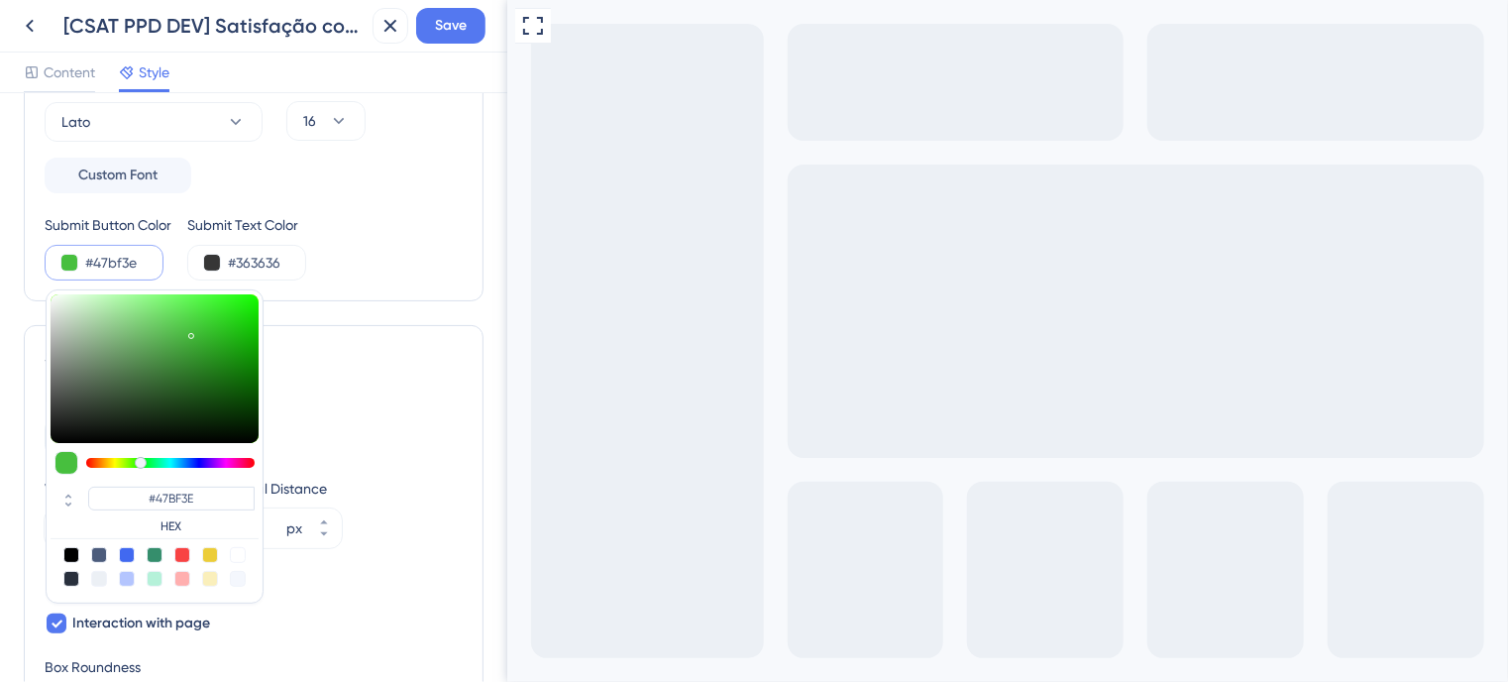
click at [140, 461] on div at bounding box center [170, 463] width 168 height 10
type input "#acd6a9"
type input "#ACD6A9"
type input "#aed7ac"
type input "#AED7AC"
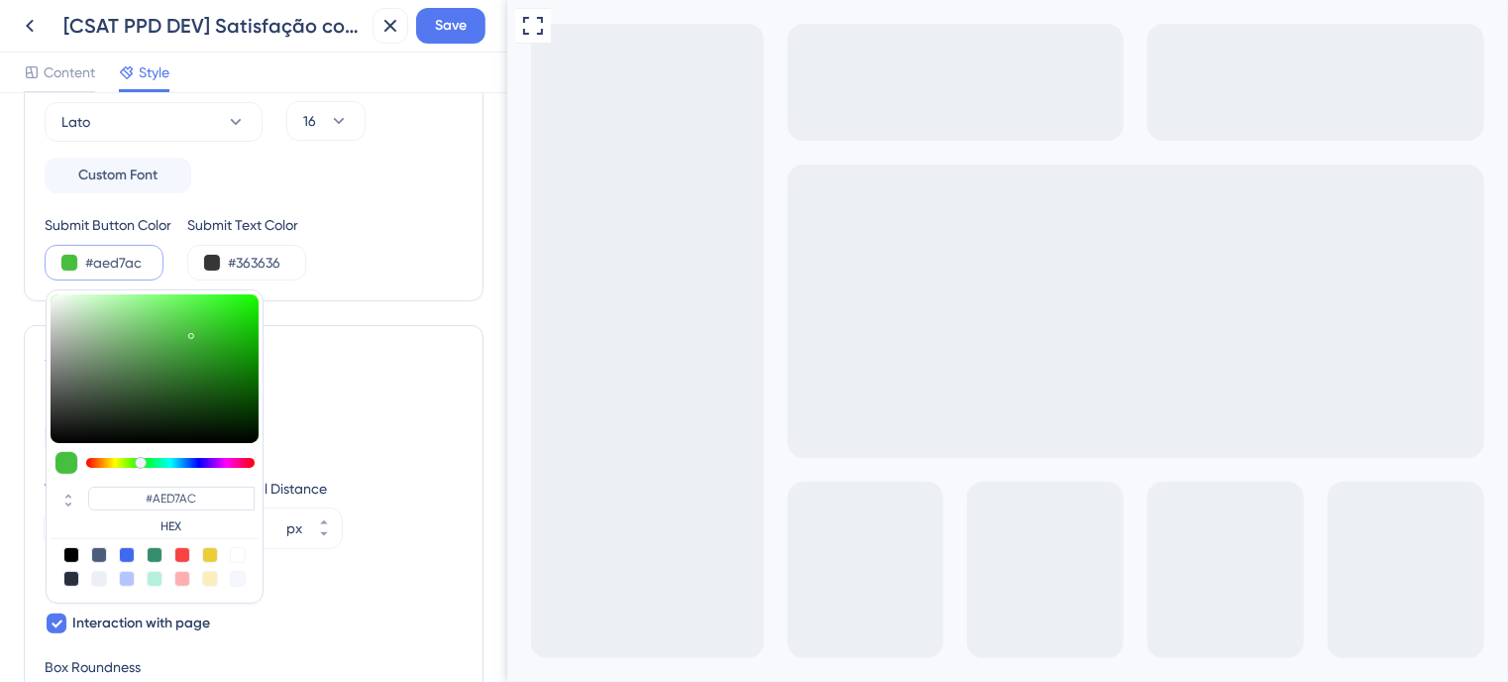
click at [92, 316] on div at bounding box center [155, 368] width 208 height 149
type input "#9dd49b"
type input "#9DD49B"
type input "#9ad297"
type input "#9AD297"
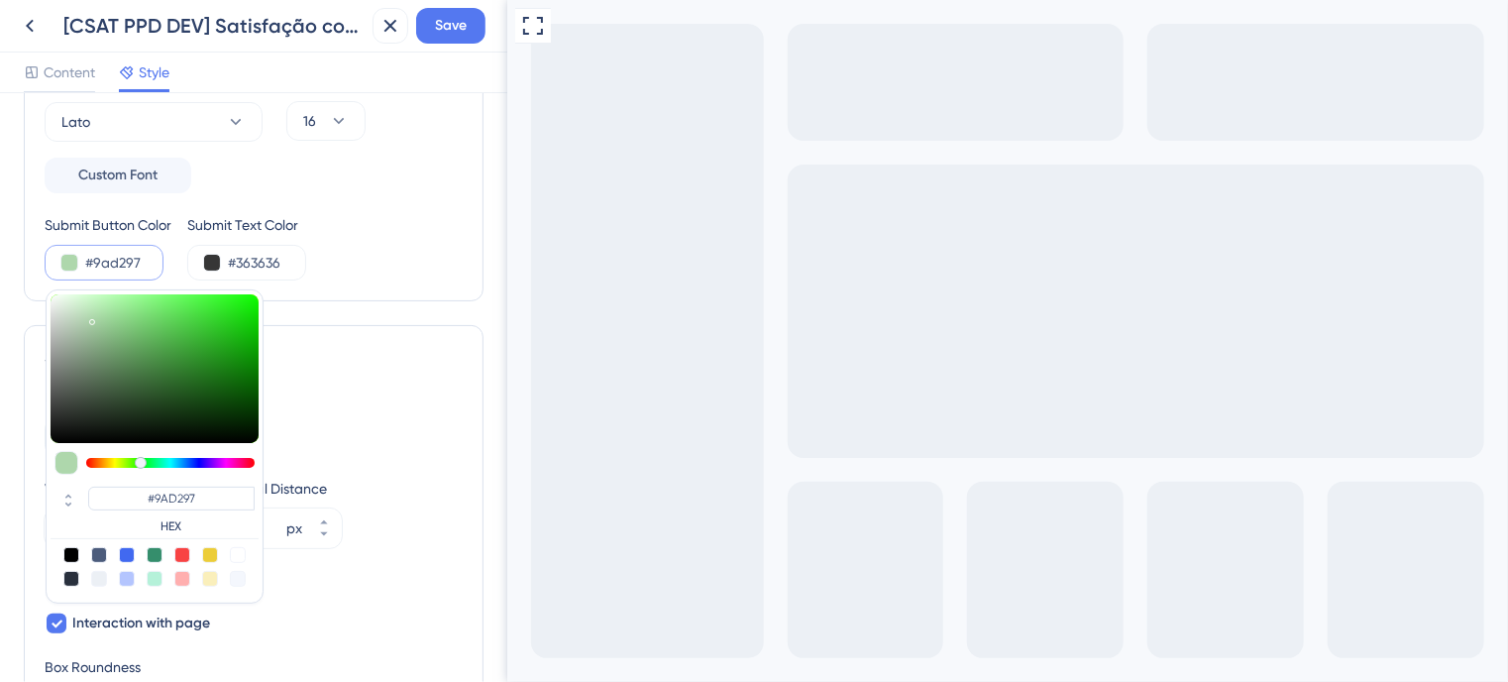
type input "#99d096"
type input "#99D096"
click at [108, 320] on div at bounding box center [155, 368] width 208 height 149
type input "#7db47a"
type input "#7DB47A"
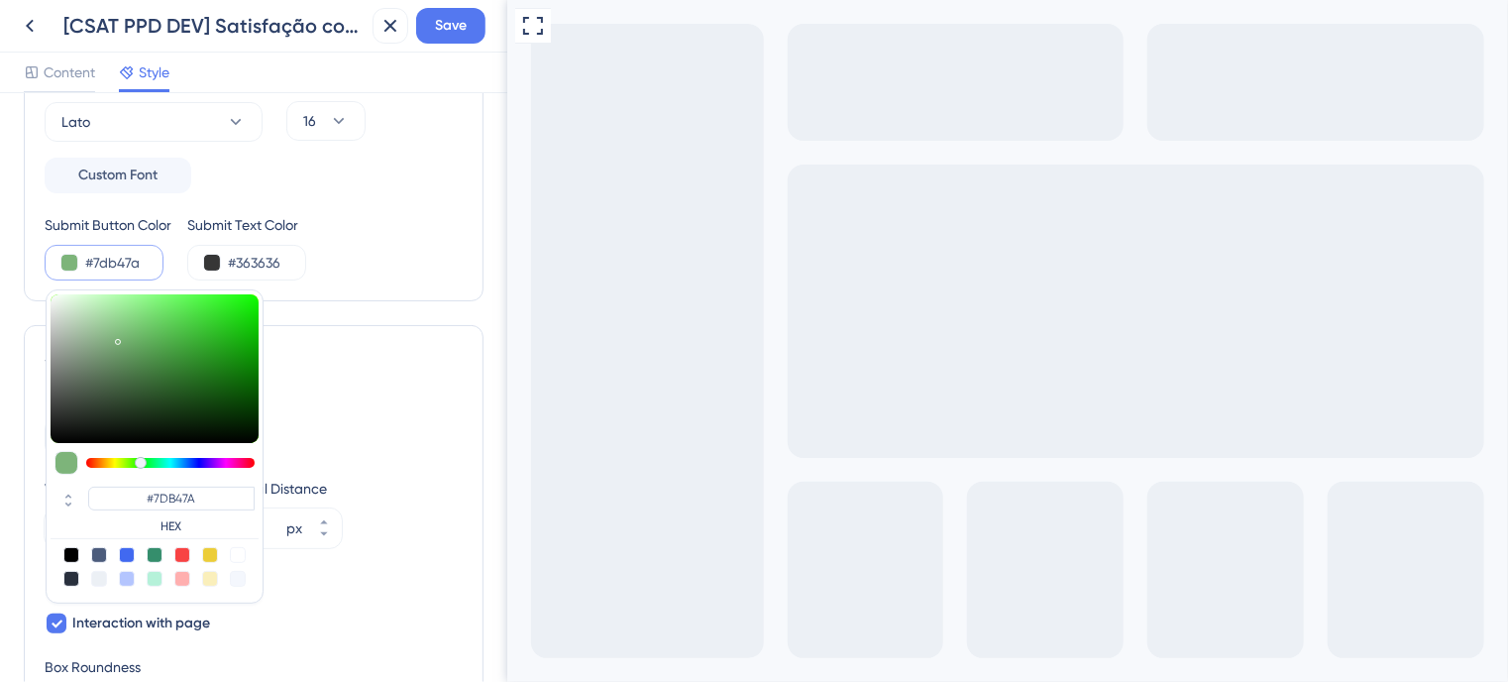
click at [117, 337] on div at bounding box center [155, 368] width 208 height 149
type input "#7ec17b"
type input "#7EC17B"
click at [126, 329] on div at bounding box center [155, 368] width 208 height 149
type input "#75be71"
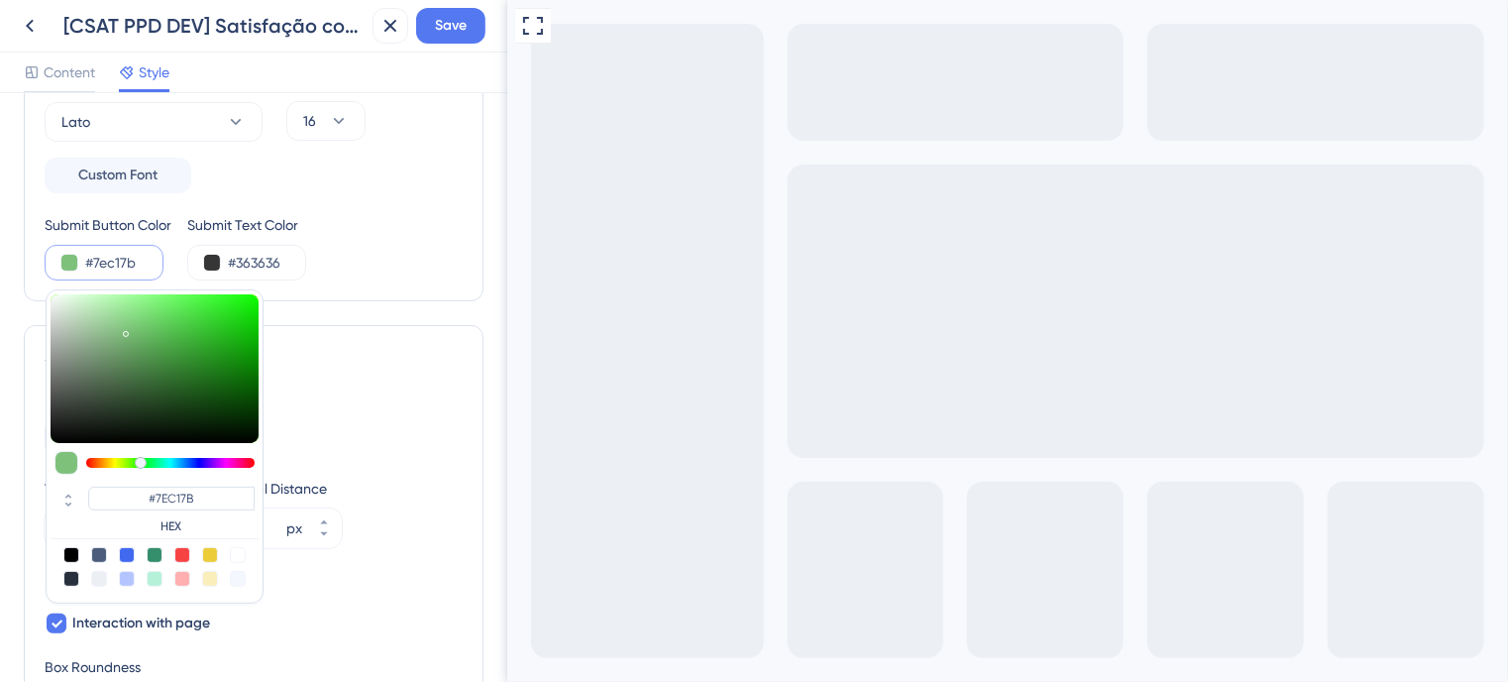
type input "#75BE71"
click at [134, 331] on div at bounding box center [155, 368] width 208 height 149
type input "#7eca7a"
type input "#7ECA7A"
click at [132, 324] on div at bounding box center [155, 368] width 208 height 149
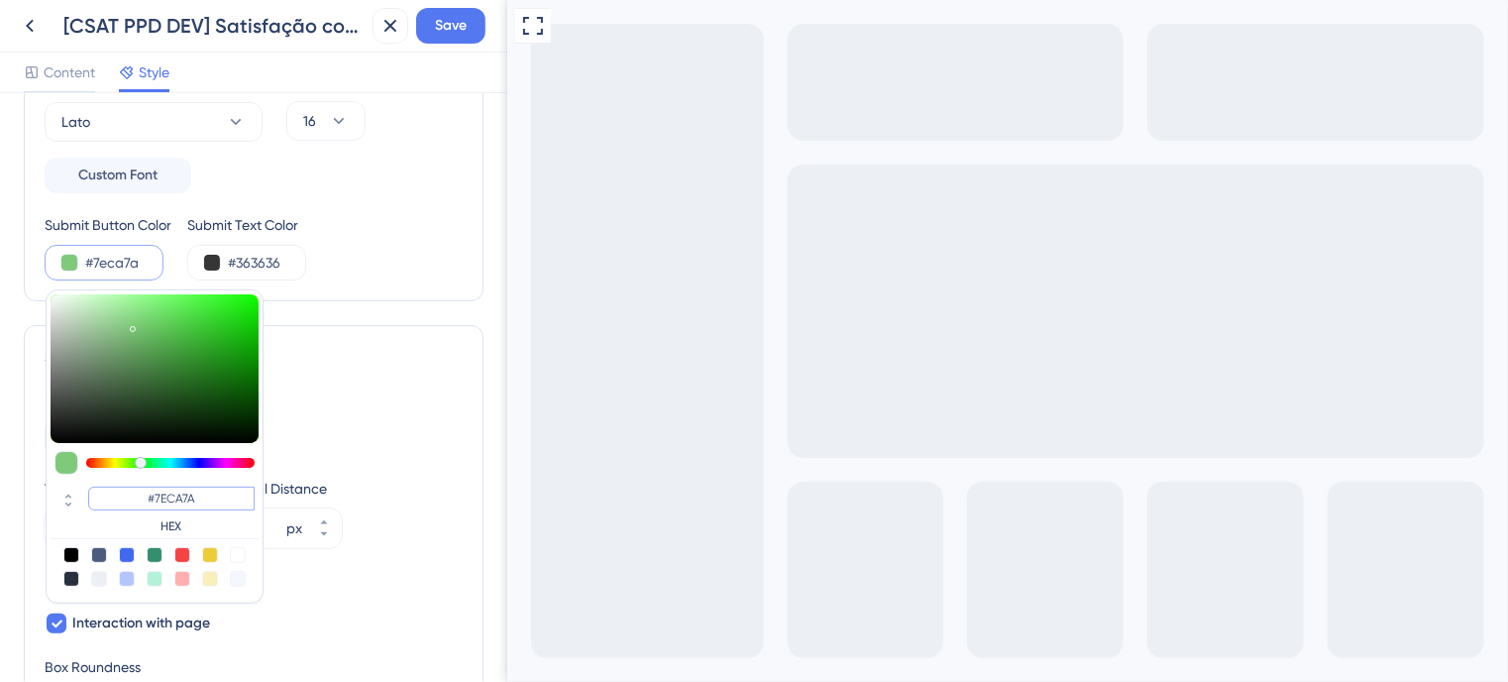
drag, startPoint x: 200, startPoint y: 494, endPoint x: 123, endPoint y: 482, distance: 78.3
click at [123, 483] on div "#7ECA7A HEX" at bounding box center [155, 511] width 208 height 56
type input "#89db85"
type input "#89DB85"
click at [132, 314] on div at bounding box center [155, 368] width 208 height 149
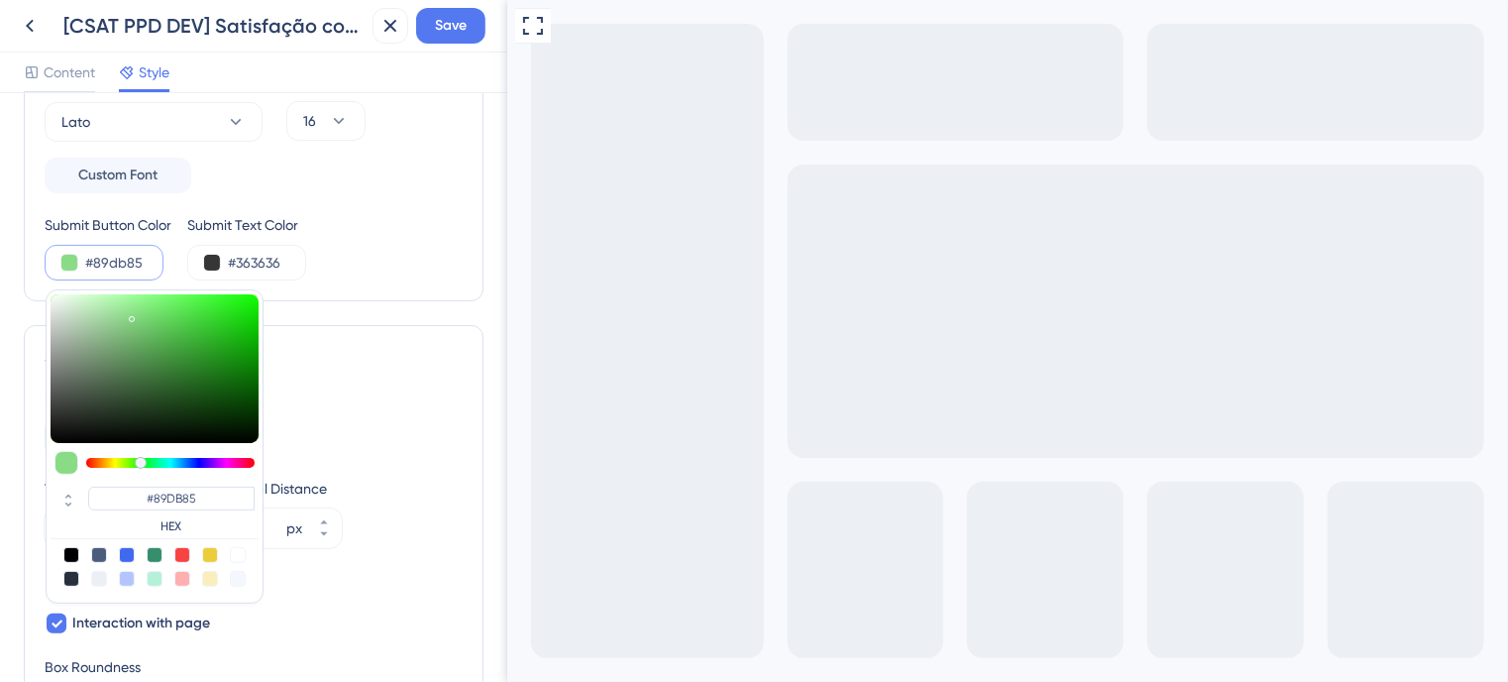
type input "#76bc73"
type input "#76BC73"
click at [131, 332] on div at bounding box center [155, 368] width 208 height 149
type input "#7cc379"
type input "#7CC379"
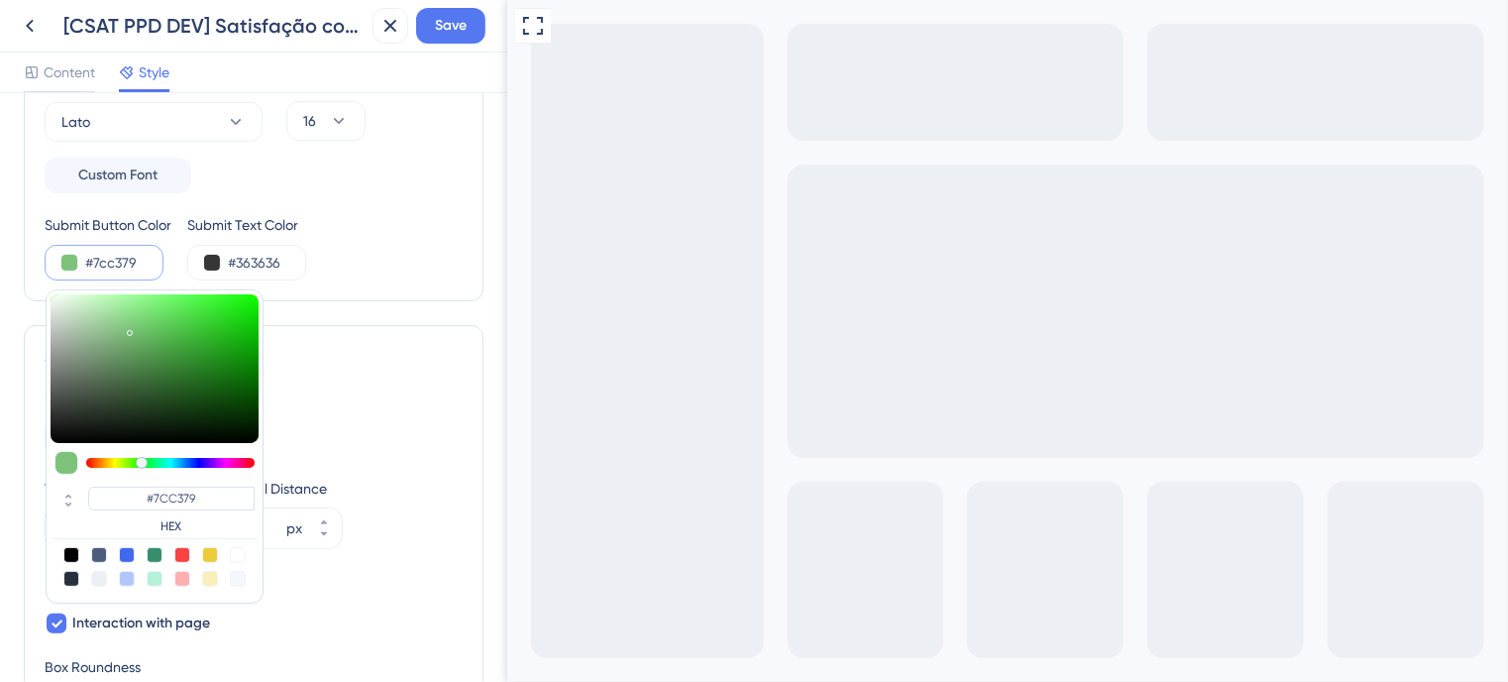
click at [129, 328] on div at bounding box center [155, 368] width 208 height 149
type input "#6aa867"
type input "#6AA867"
type input "#69a666"
type input "#69A666"
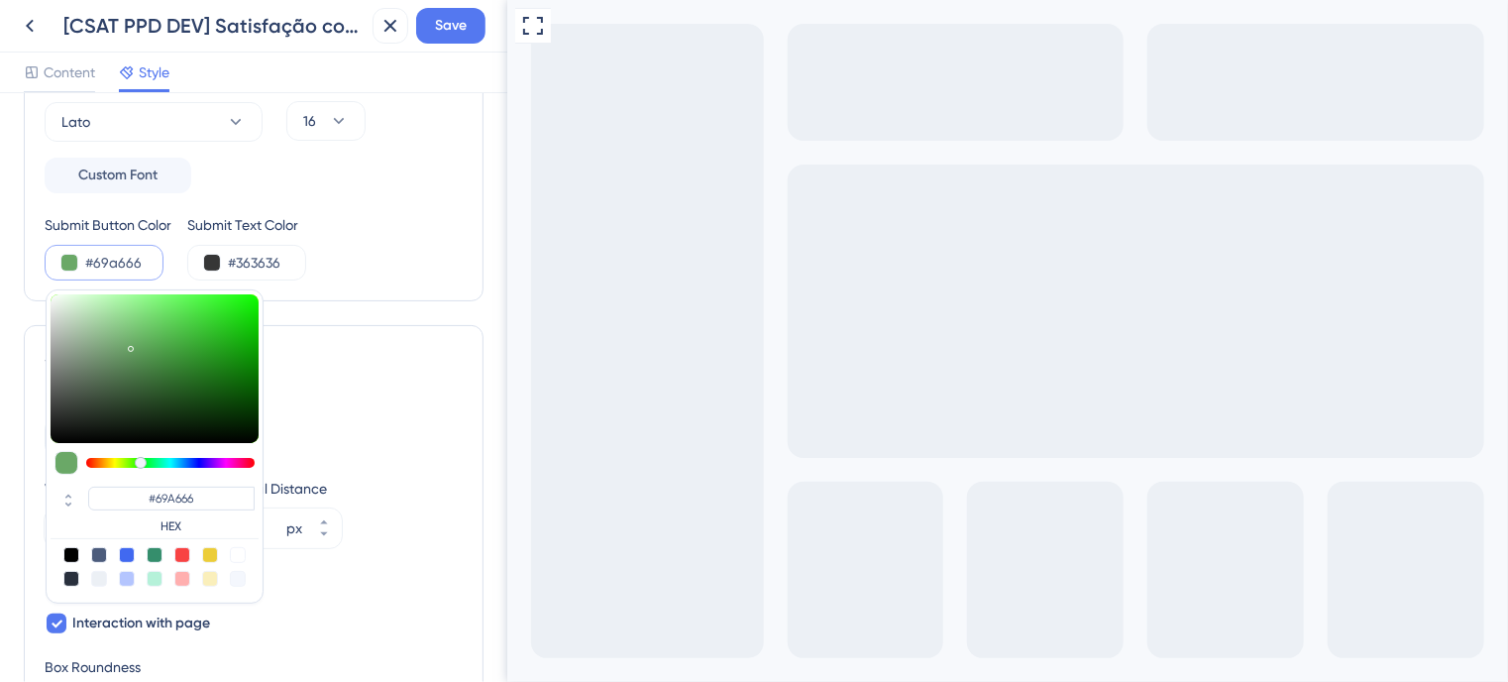
click at [130, 345] on div at bounding box center [155, 368] width 208 height 149
type input "#6ead6a"
type input "#6EAD6A"
click at [130, 341] on div at bounding box center [155, 368] width 208 height 149
type input "#7abe76"
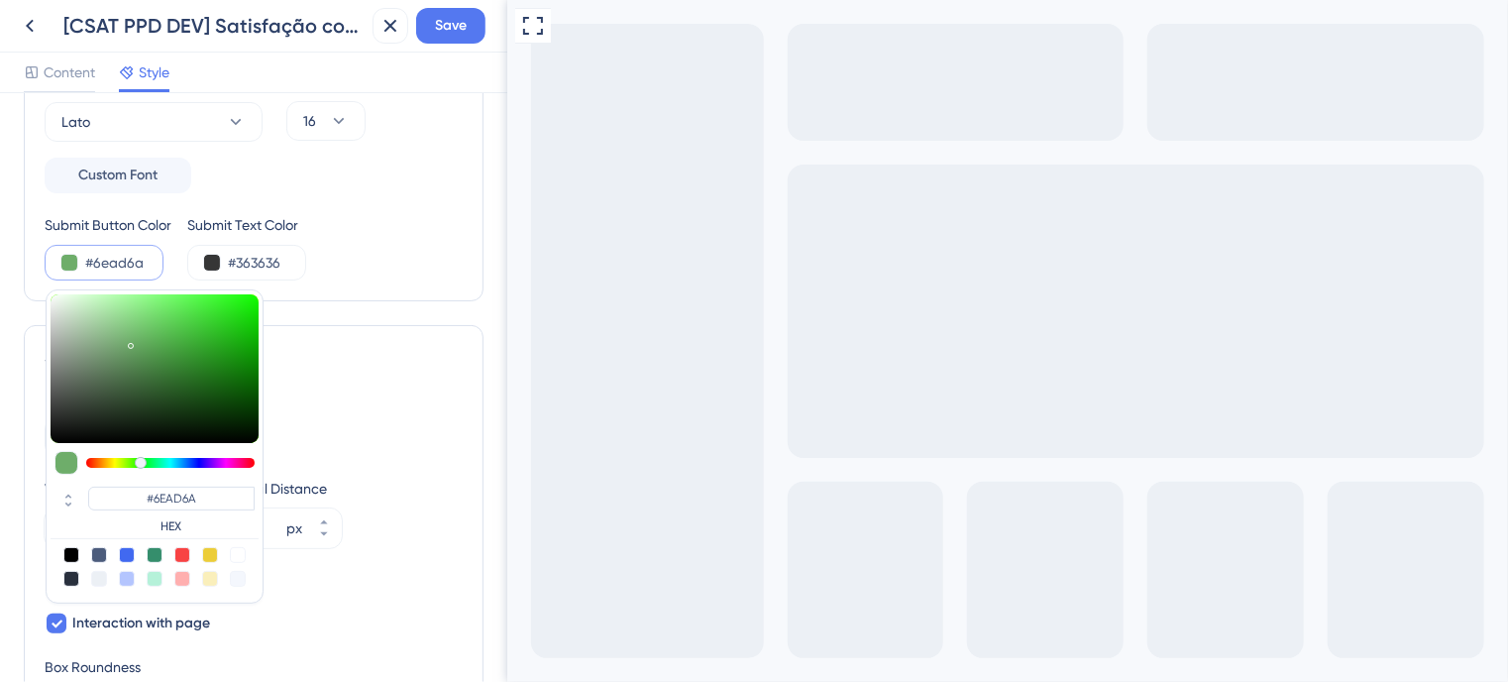
type input "#7ABE76"
click at [129, 331] on div at bounding box center [155, 368] width 208 height 149
type input "#74c370"
type input "#74C370"
click at [139, 328] on div at bounding box center [155, 368] width 208 height 149
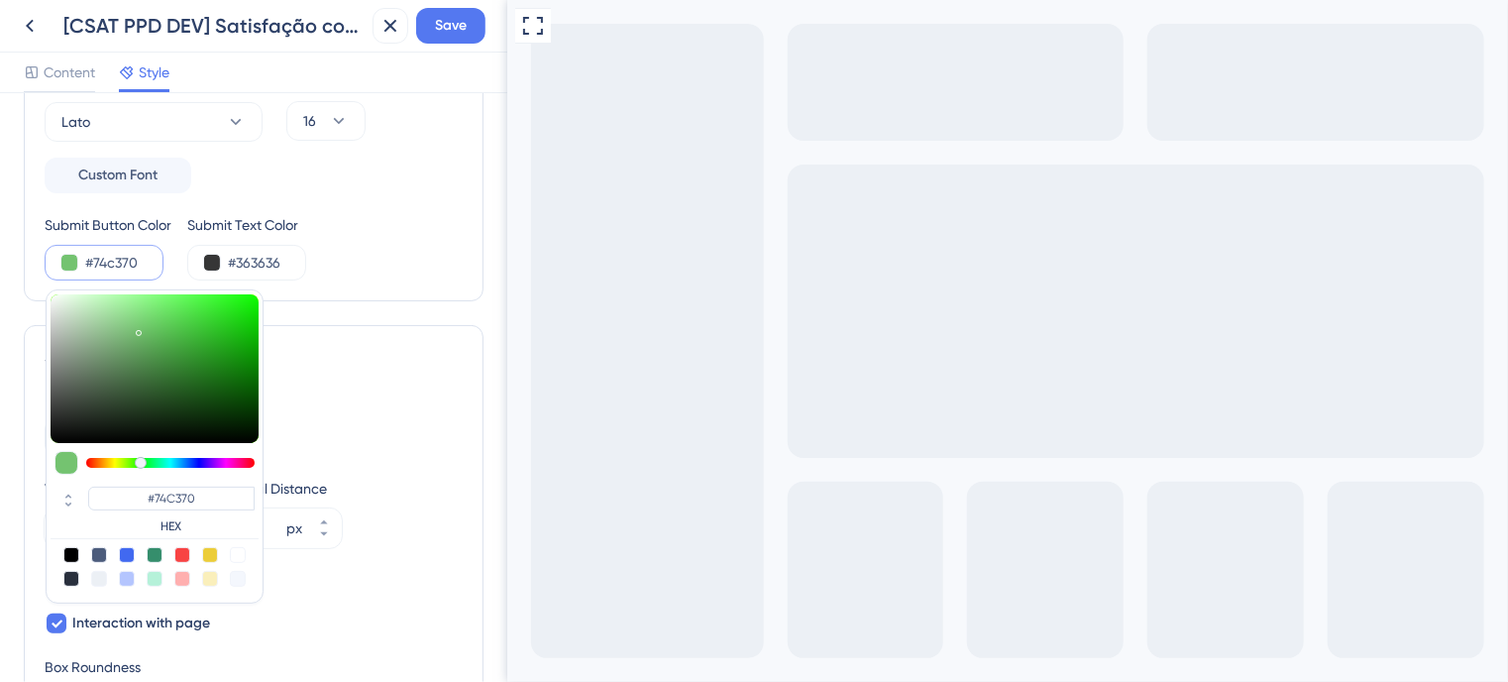
type input "#78cb74"
type input "#78CB74"
click at [140, 323] on div at bounding box center [155, 368] width 208 height 149
drag, startPoint x: 217, startPoint y: 494, endPoint x: 107, endPoint y: 488, distance: 110.1
click at [107, 488] on input "#78CB74" at bounding box center [171, 498] width 166 height 24
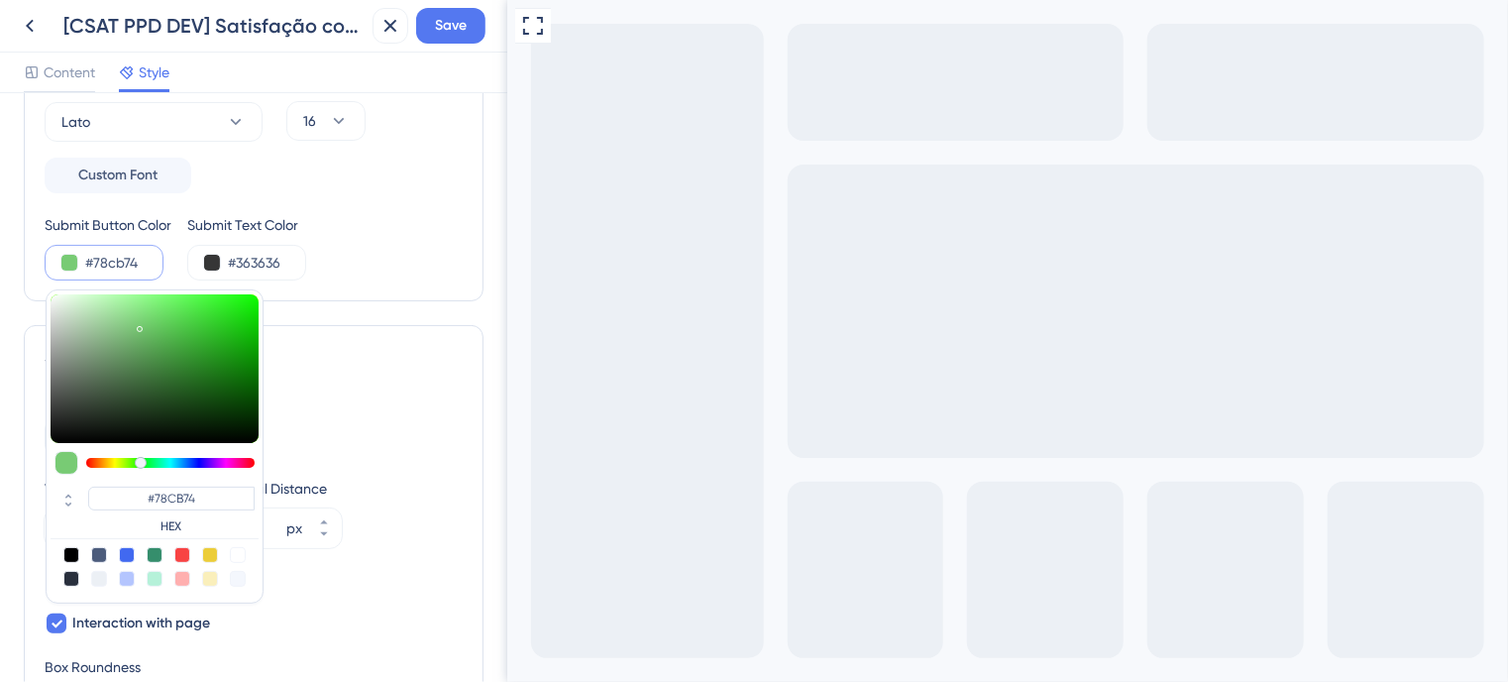
type input "#73b970"
type input "#73B970"
click at [132, 334] on div at bounding box center [155, 368] width 208 height 149
click at [132, 336] on div at bounding box center [133, 339] width 6 height 6
type input "#80d27c"
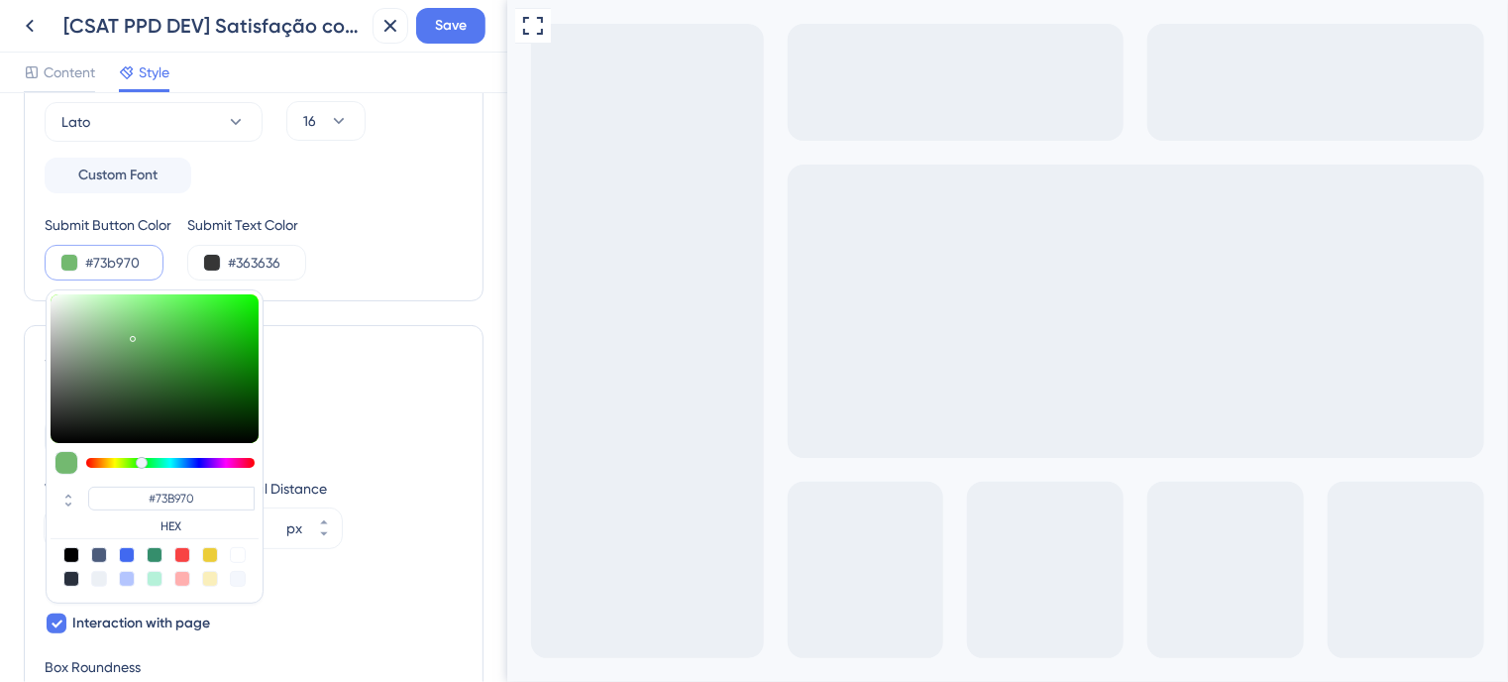
type input "#80D27C"
click at [135, 319] on div at bounding box center [155, 368] width 208 height 149
type input "#86e181"
type input "#86E181"
click at [139, 310] on div at bounding box center [155, 368] width 208 height 149
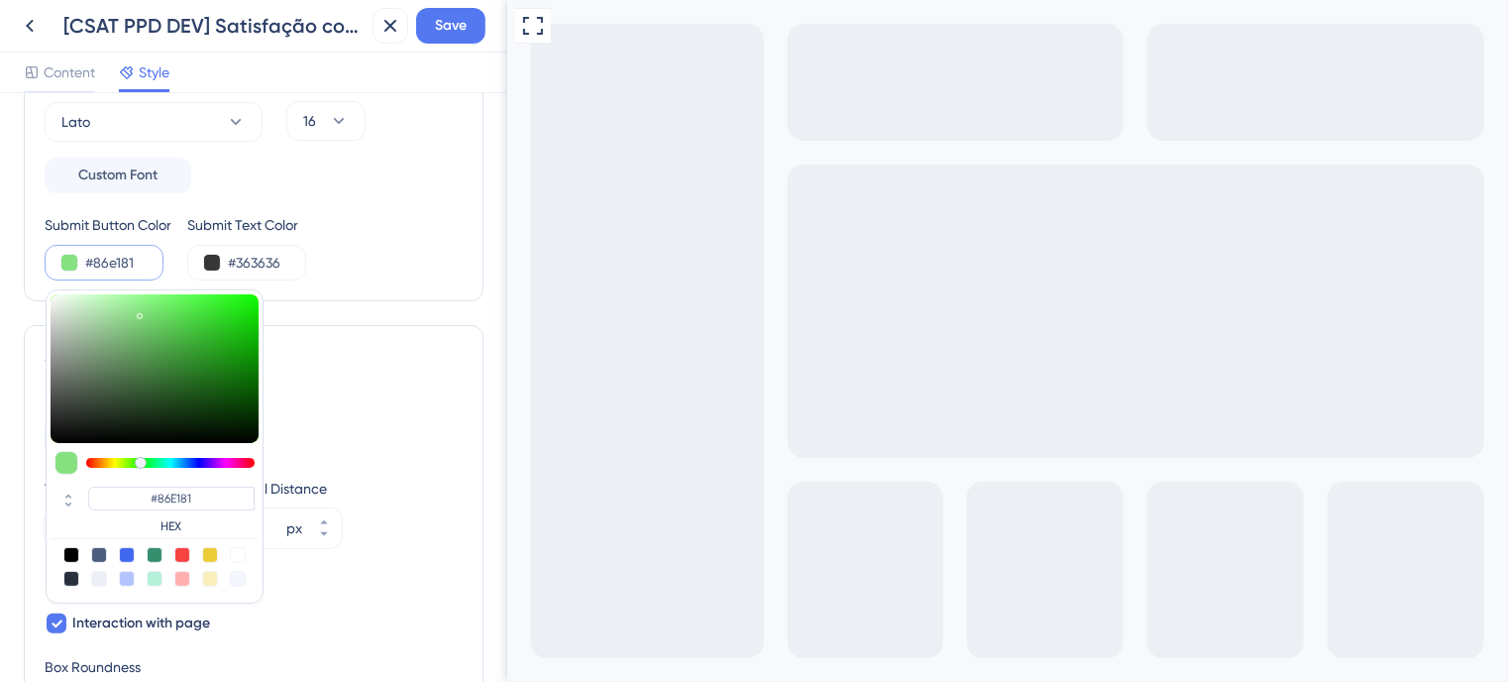
type input "#7de078"
type input "#7DE078"
click at [147, 311] on div at bounding box center [155, 368] width 208 height 149
type input "#81d27c"
type input "#81D27C"
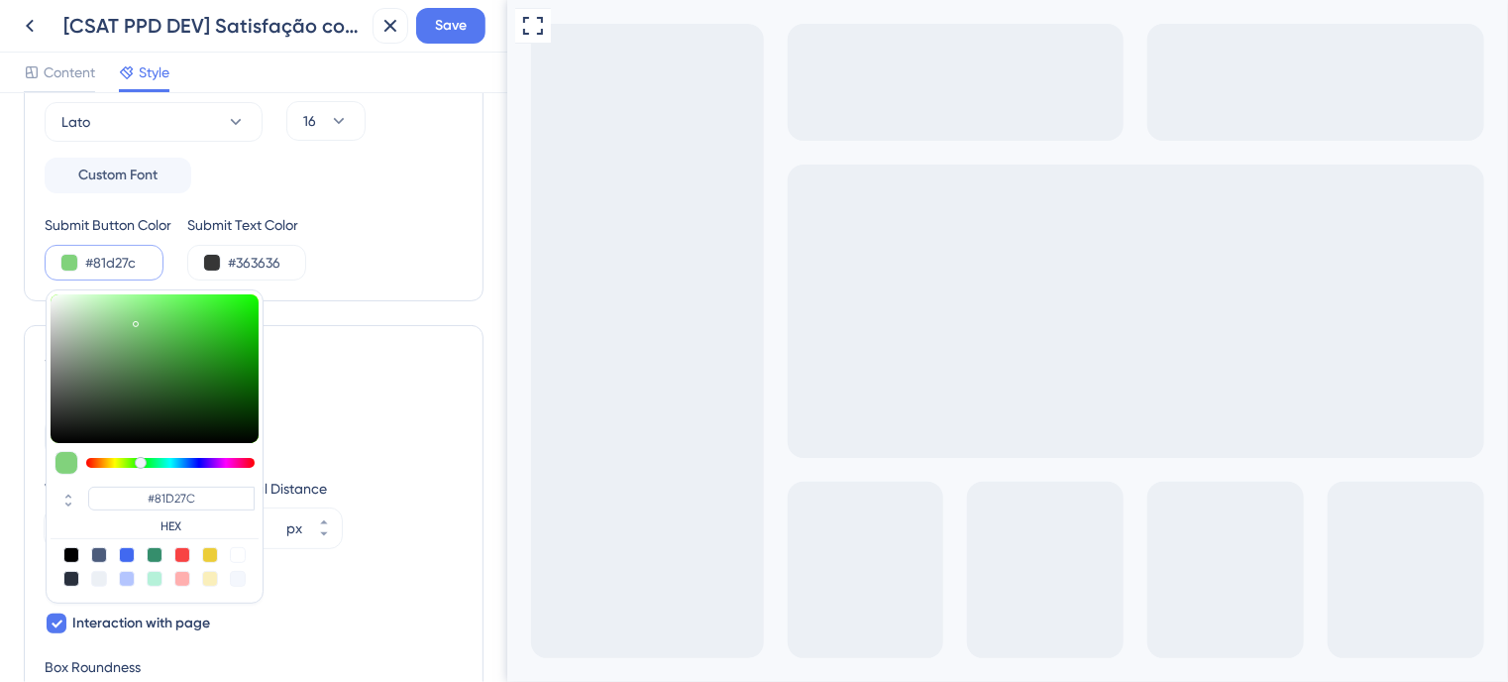
click at [135, 319] on div at bounding box center [155, 368] width 208 height 149
type input "#7ed278"
type input "#7ED278"
click at [139, 319] on div at bounding box center [155, 368] width 208 height 149
type input "#77d270"
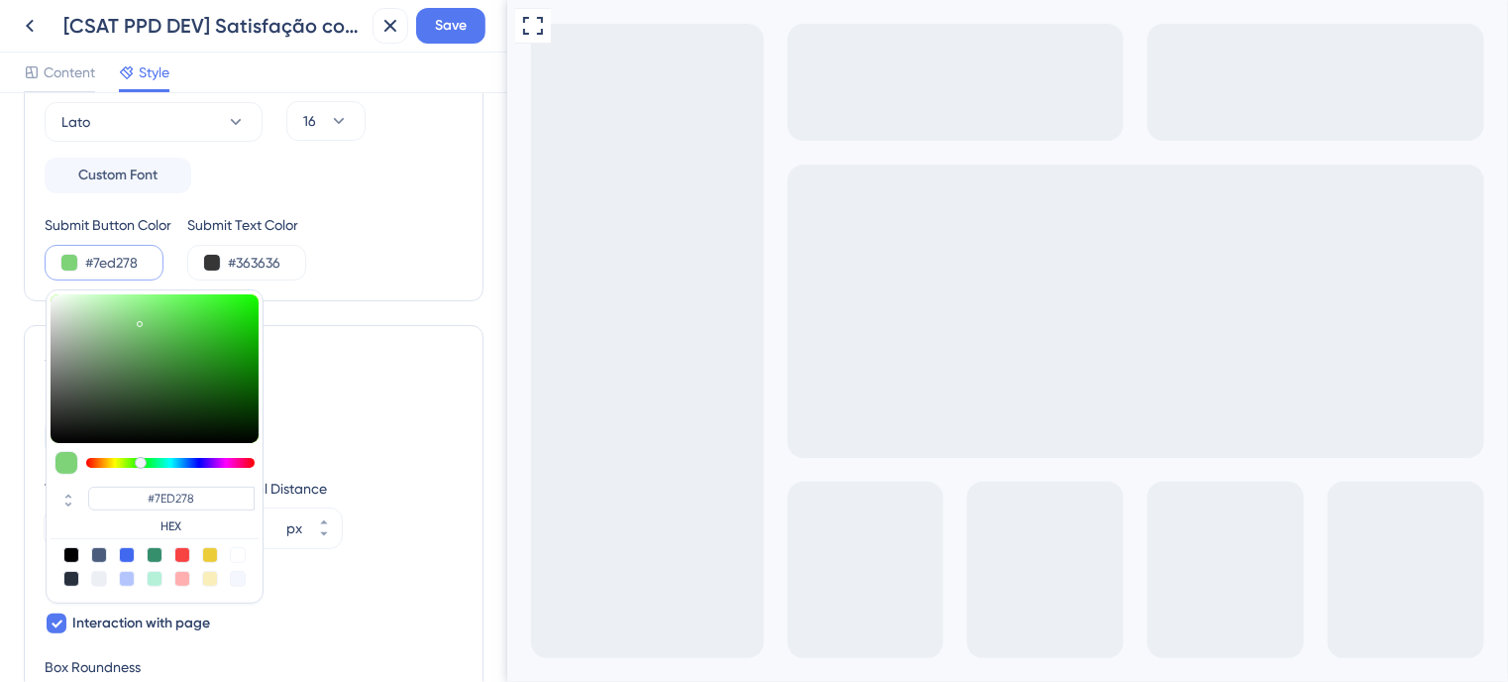
type input "#77D270"
click at [147, 319] on div at bounding box center [155, 368] width 208 height 149
drag, startPoint x: 214, startPoint y: 494, endPoint x: 115, endPoint y: 487, distance: 99.3
click at [115, 487] on input "#77D270" at bounding box center [171, 498] width 166 height 24
click at [436, 197] on div "Background #4c5c7c Text #ffffff Answers #30eab3 Background Style Solid Gradient…" at bounding box center [254, 41] width 418 height 480
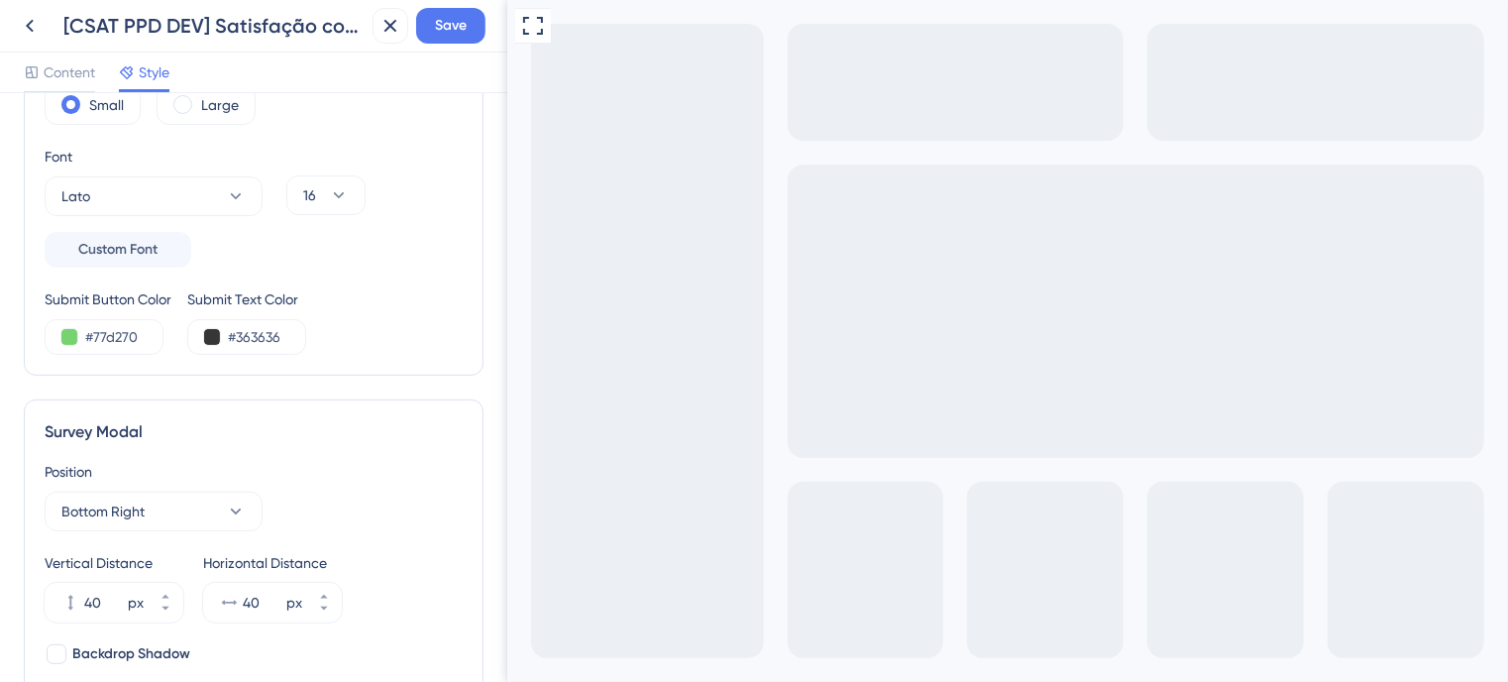
scroll to position [99, 0]
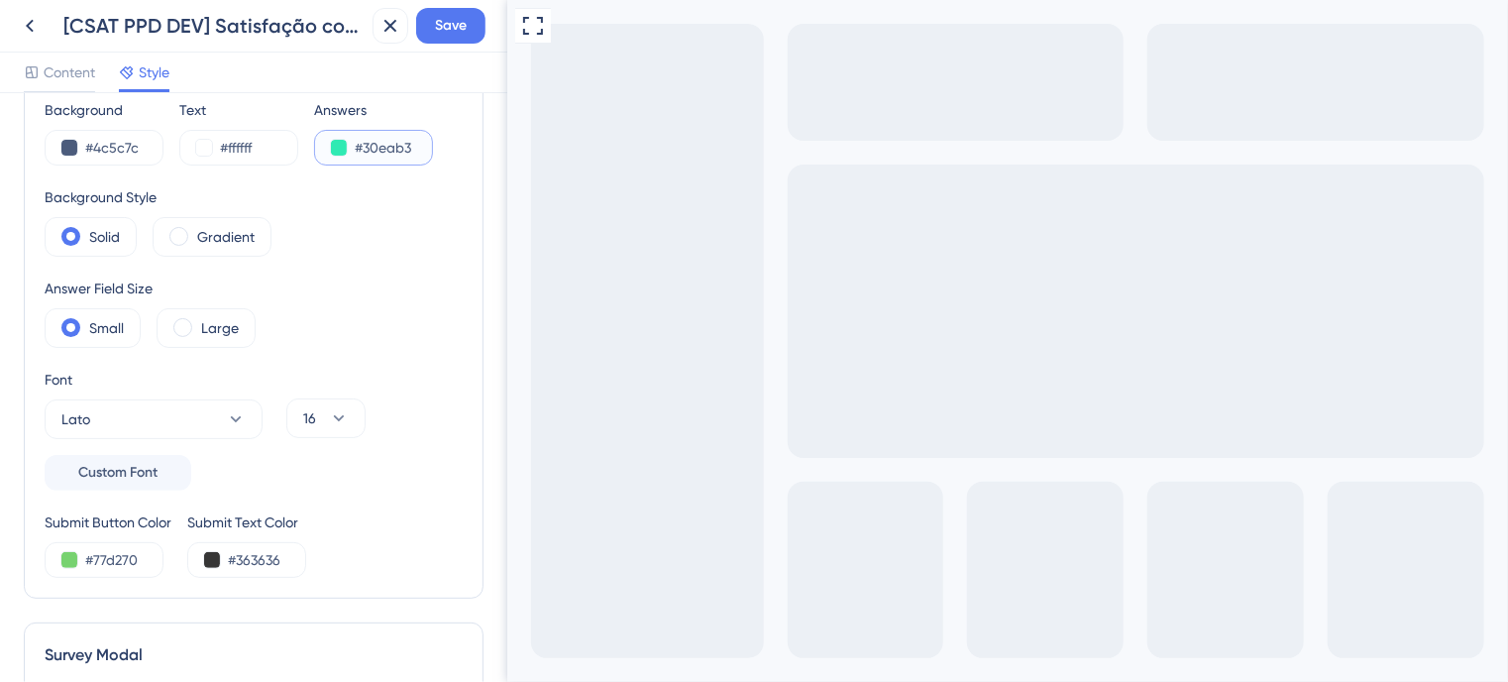
click at [341, 145] on button at bounding box center [339, 148] width 16 height 16
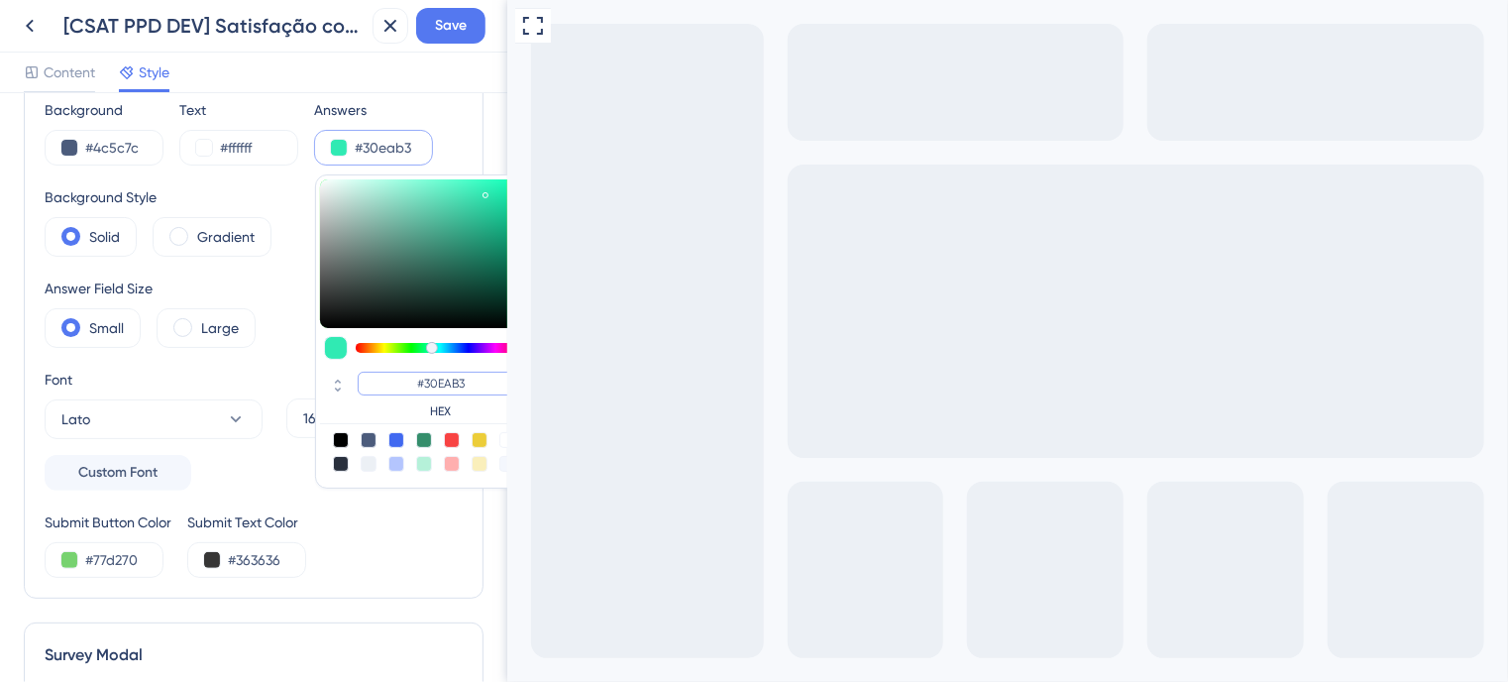
drag, startPoint x: 478, startPoint y: 381, endPoint x: 321, endPoint y: 379, distance: 156.6
click at [321, 379] on div "#30EAB3 HEX" at bounding box center [424, 396] width 208 height 56
paste input "77D270"
type input "#77d270"
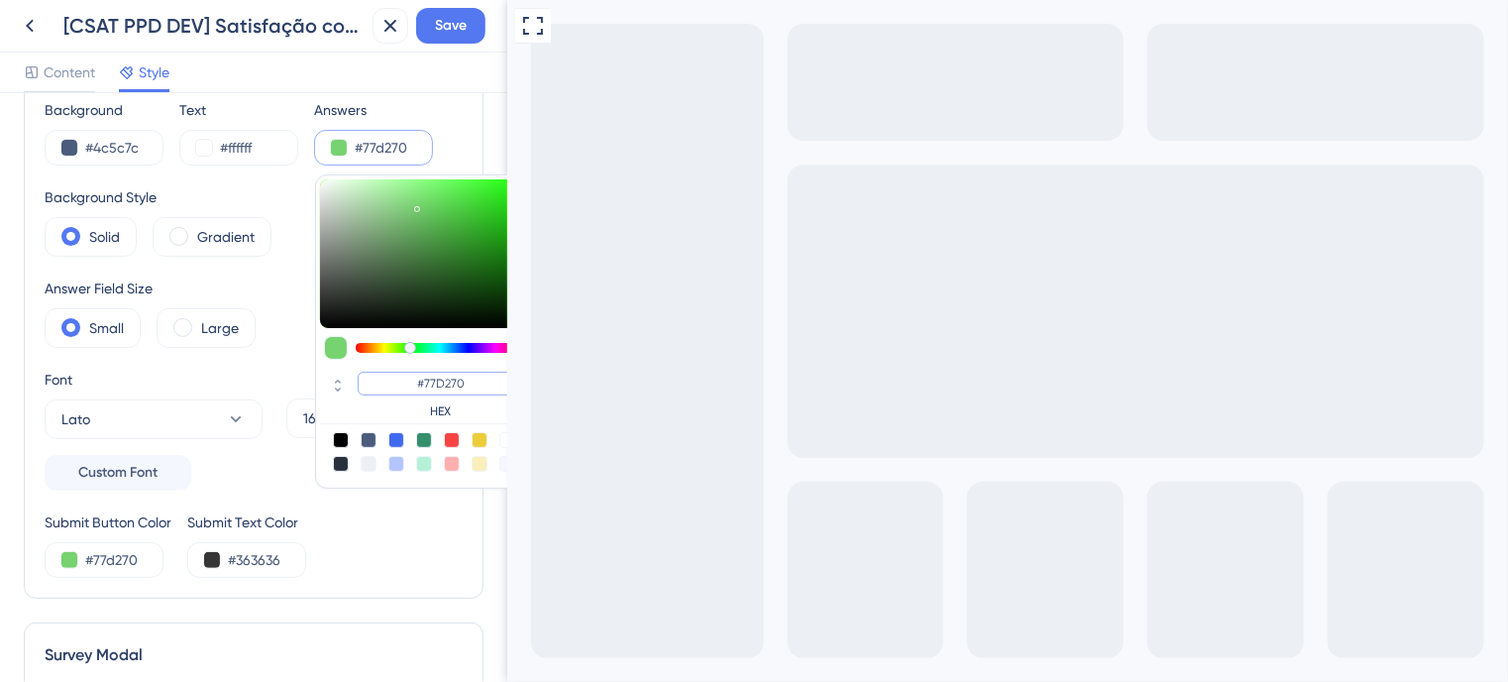
type input "#77D270"
click at [383, 74] on div "Content Style" at bounding box center [253, 73] width 507 height 41
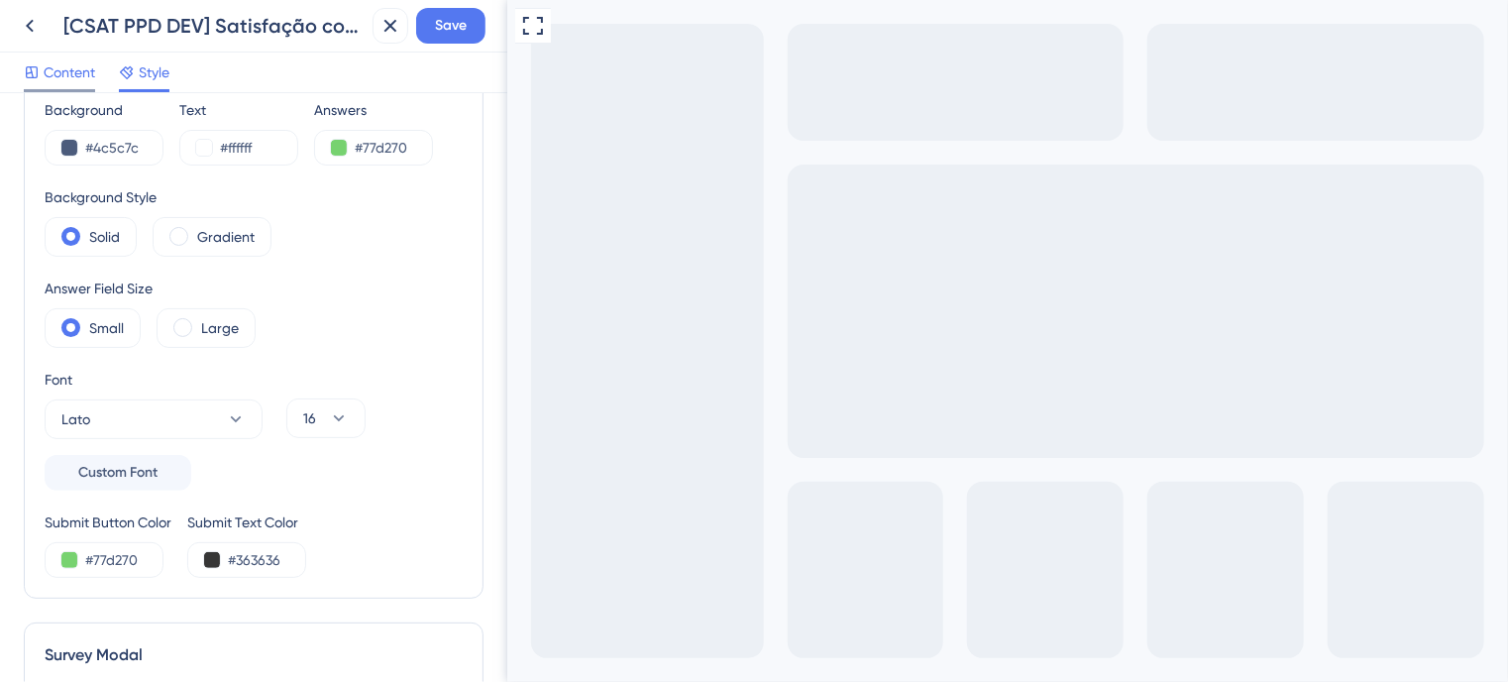
click at [50, 74] on span "Content" at bounding box center [70, 72] width 52 height 24
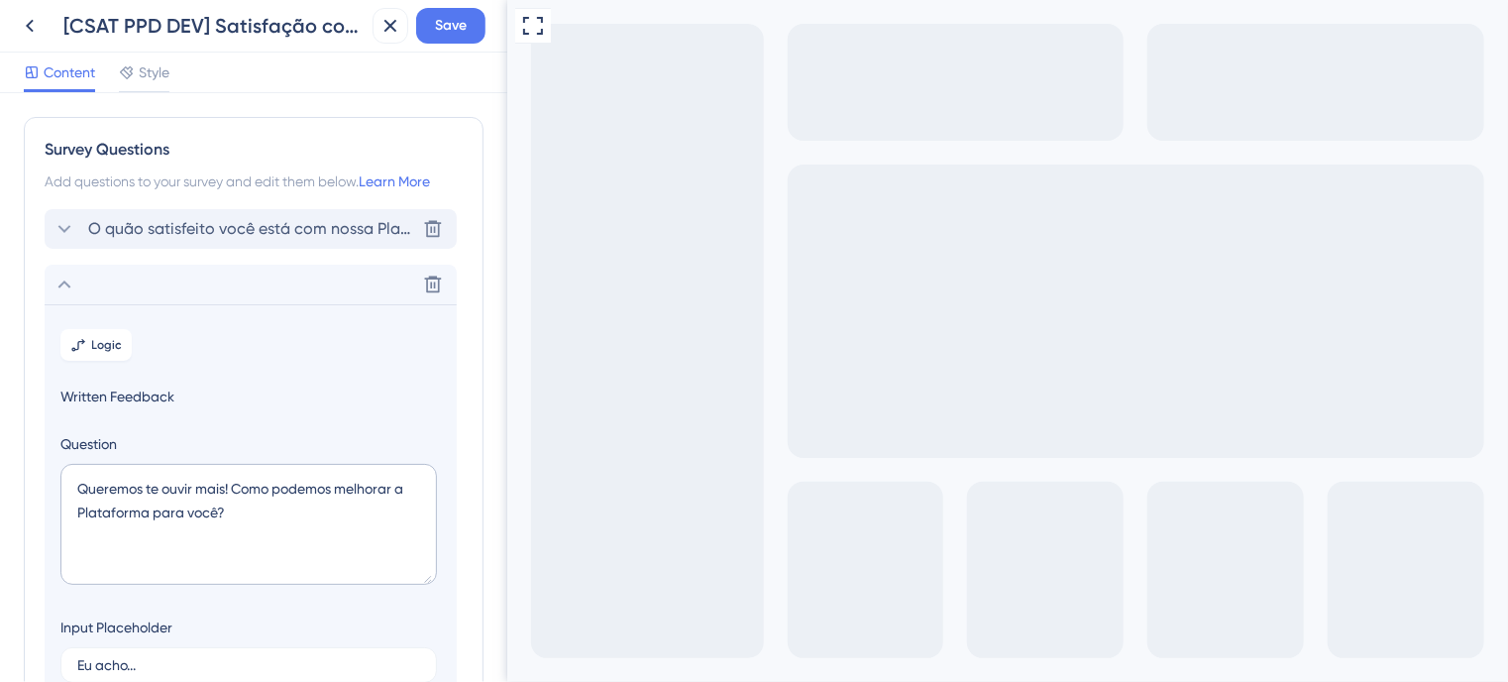
click at [210, 228] on span "O quão satisfeito você está com nossa Plataforma?" at bounding box center [251, 229] width 327 height 24
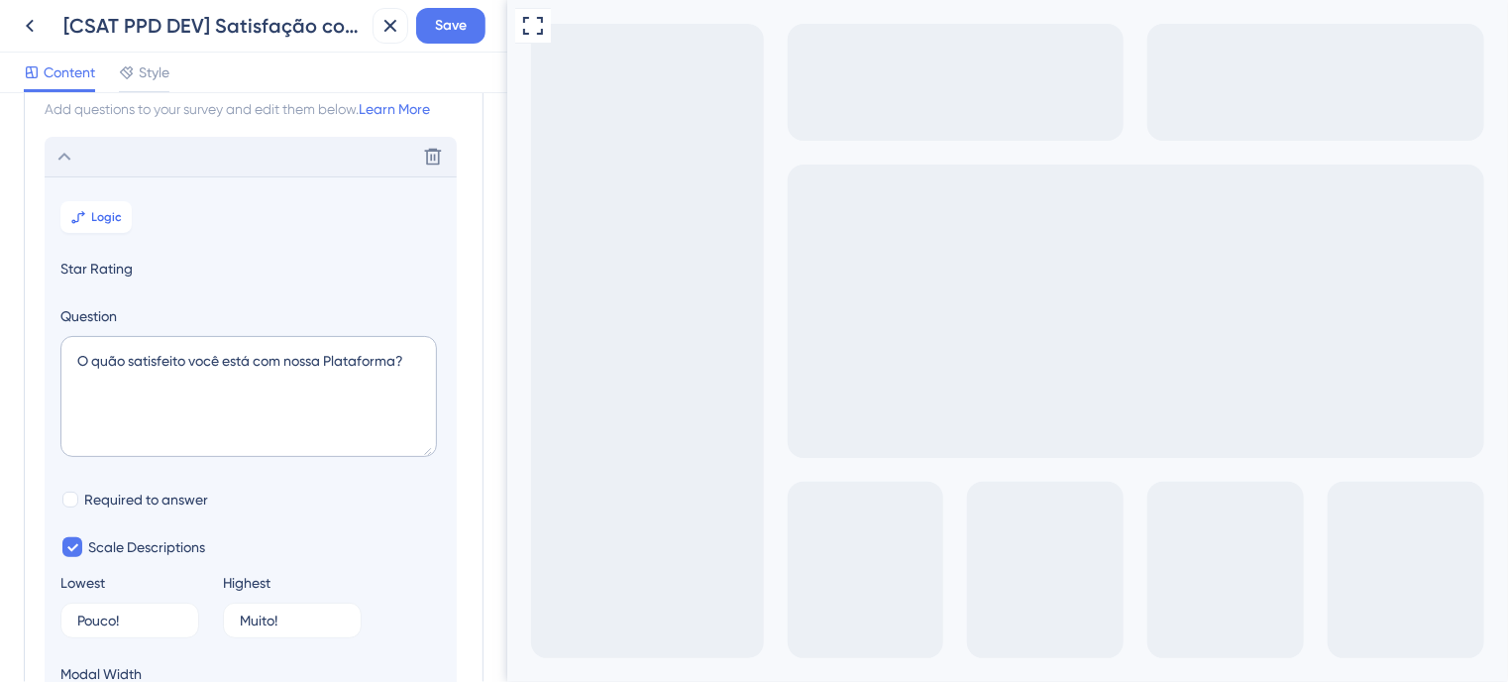
scroll to position [115, 0]
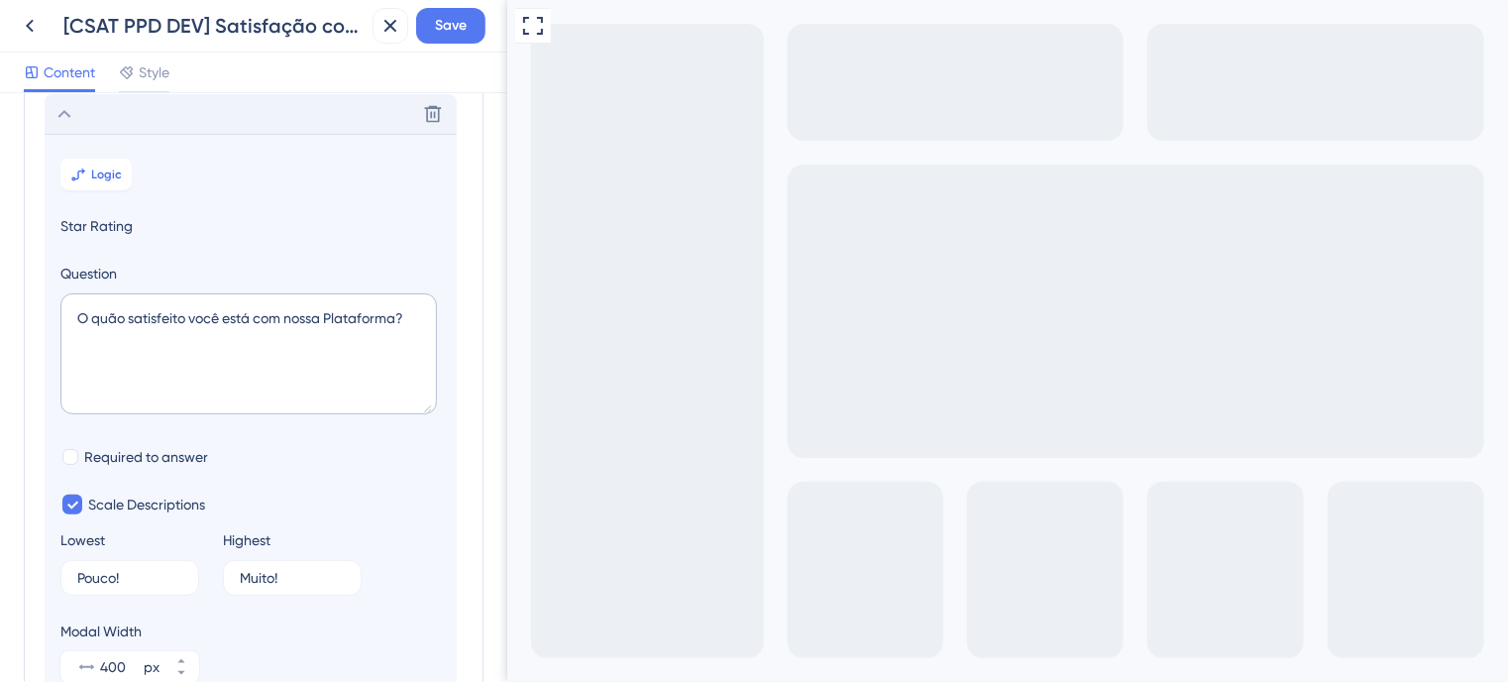
click at [65, 114] on icon at bounding box center [65, 114] width 24 height 24
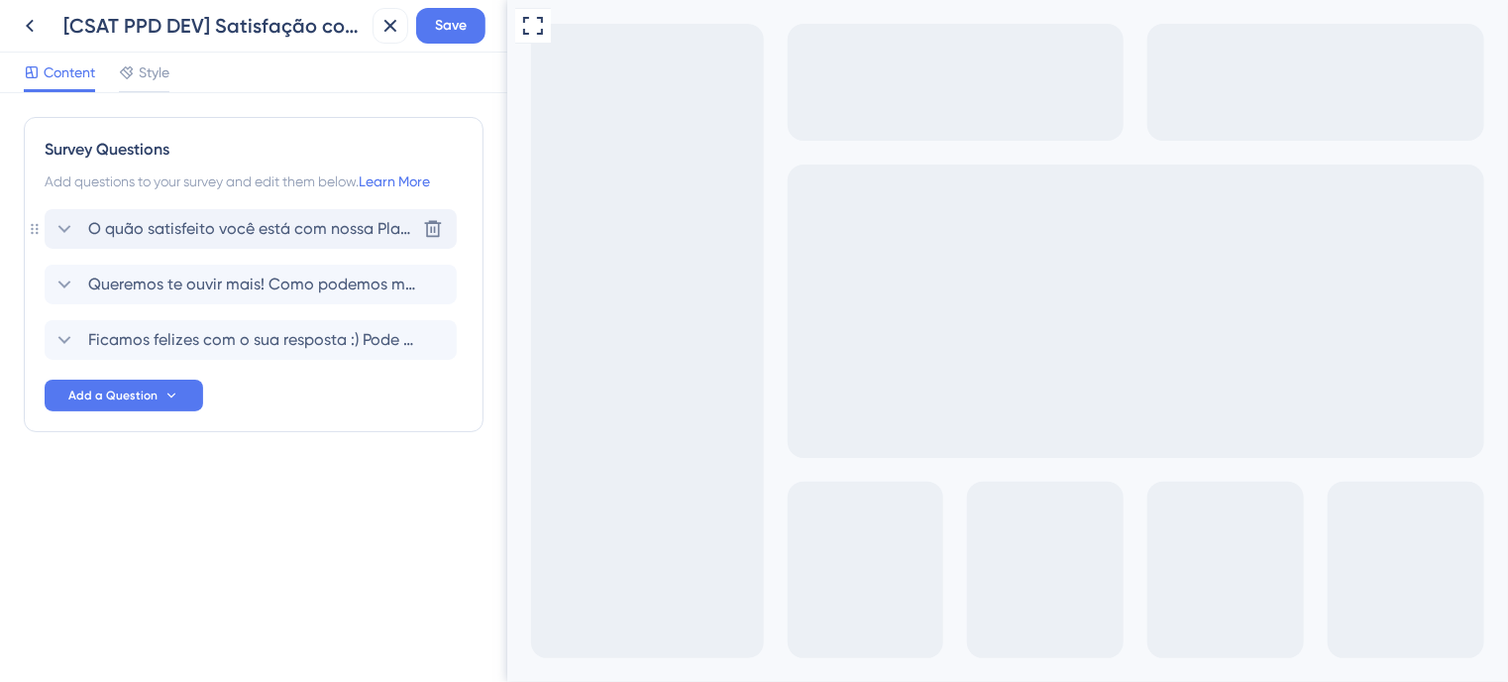
scroll to position [0, 0]
click at [170, 280] on span "Queremos te ouvir mais! Como podemos melhorar a Plataforma para você?" at bounding box center [251, 284] width 327 height 24
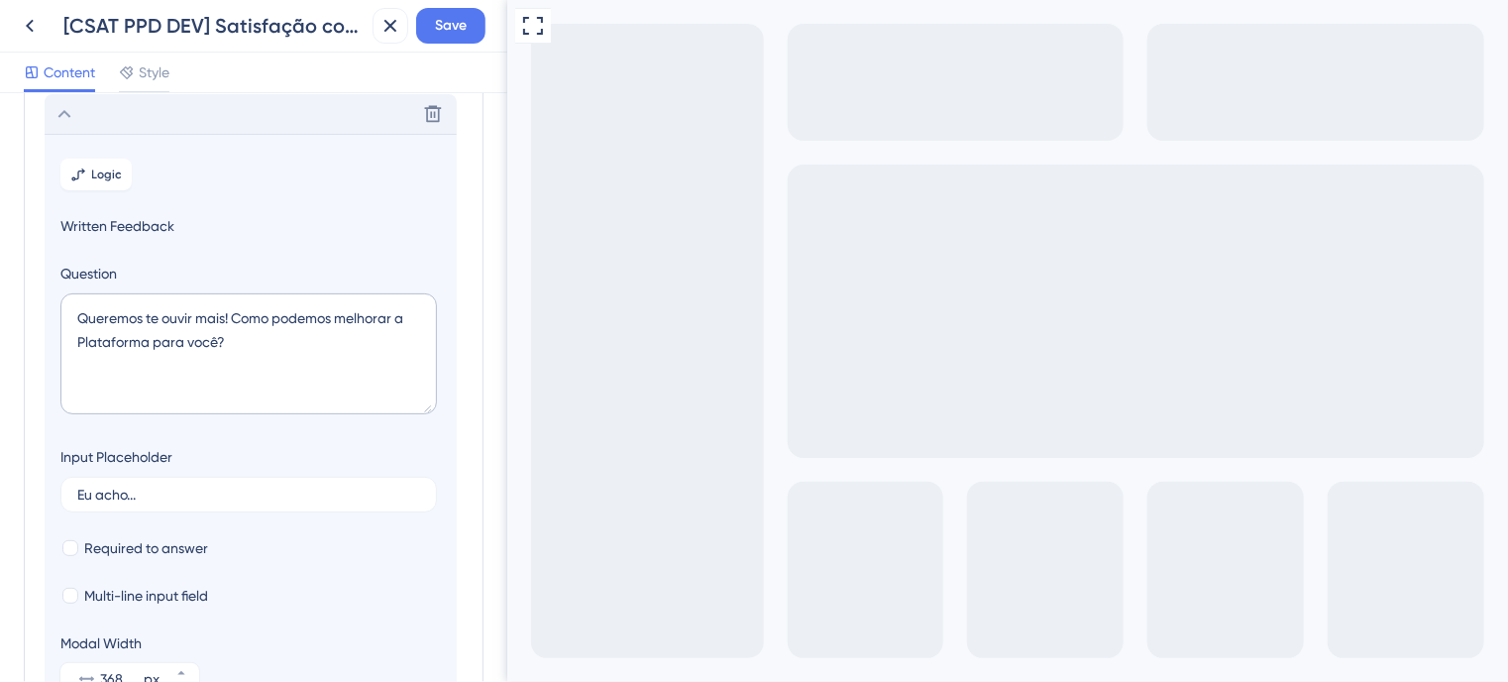
scroll to position [170, 0]
click at [64, 111] on icon at bounding box center [64, 114] width 13 height 8
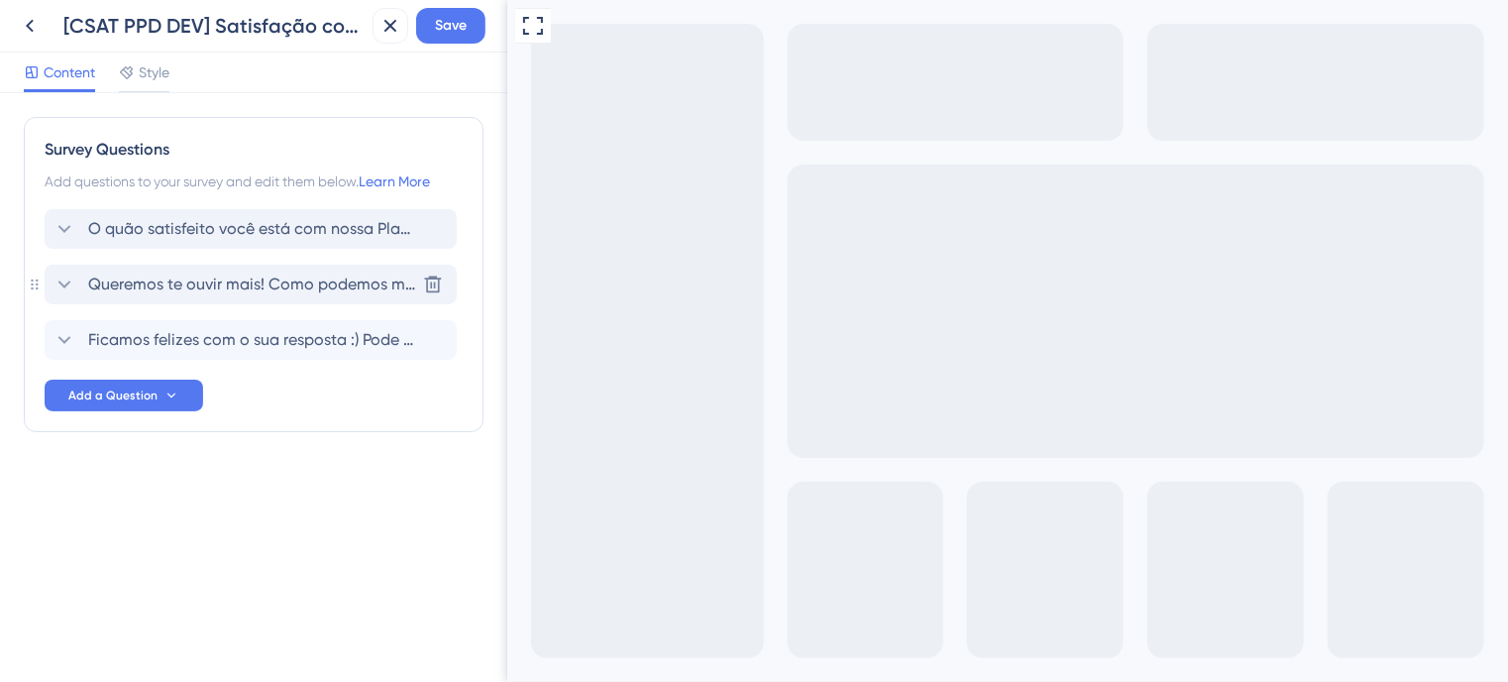
scroll to position [0, 0]
click at [153, 339] on span "Ficamos felizes com o sua resposta :) Pode nos dizer o que você mais gosta na n…" at bounding box center [251, 340] width 327 height 24
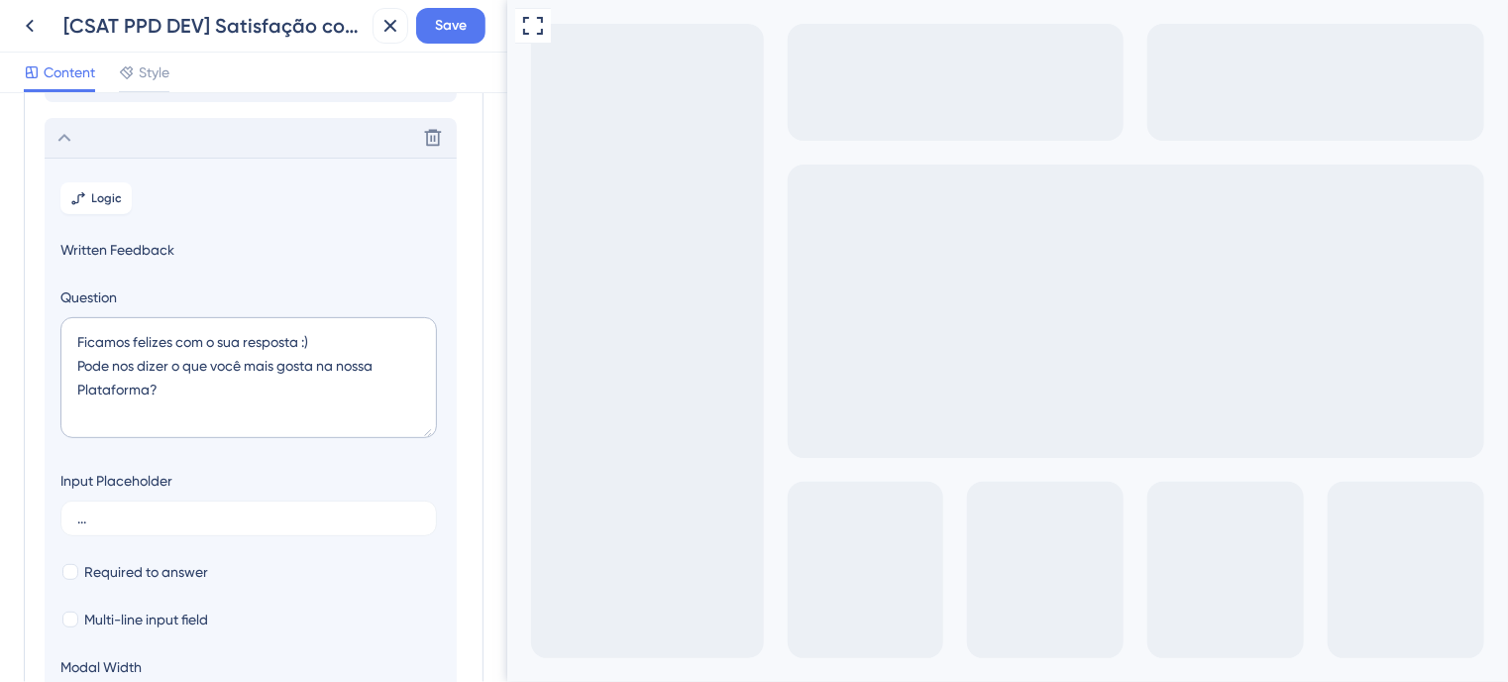
scroll to position [226, 0]
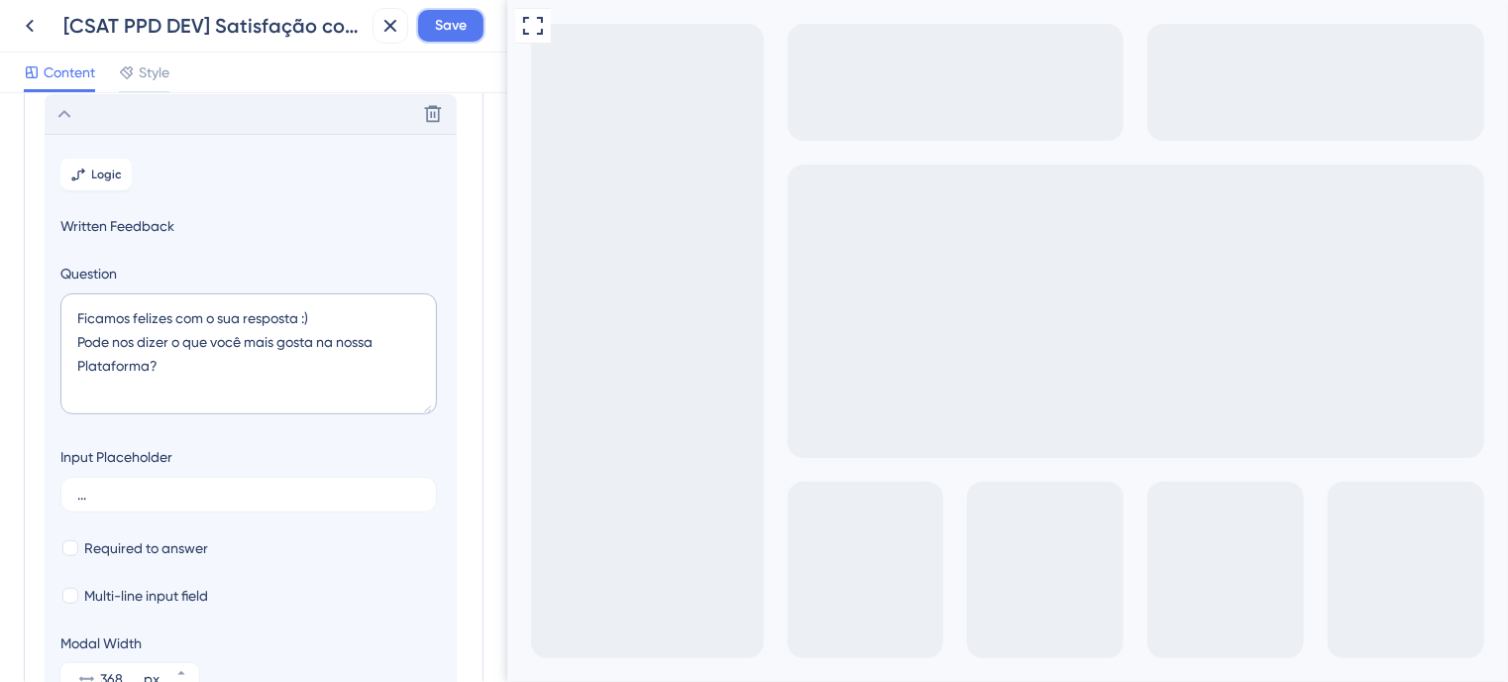
click at [438, 21] on span "Save" at bounding box center [451, 26] width 32 height 24
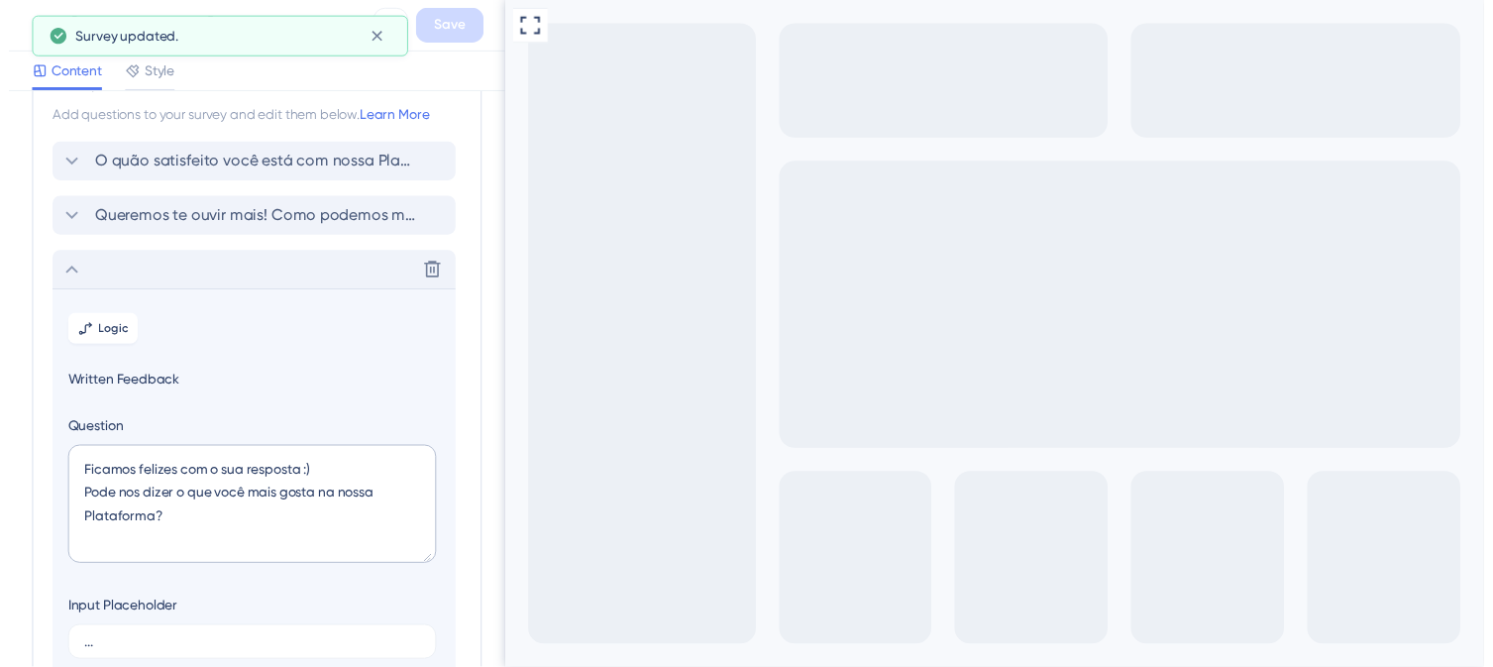
scroll to position [0, 0]
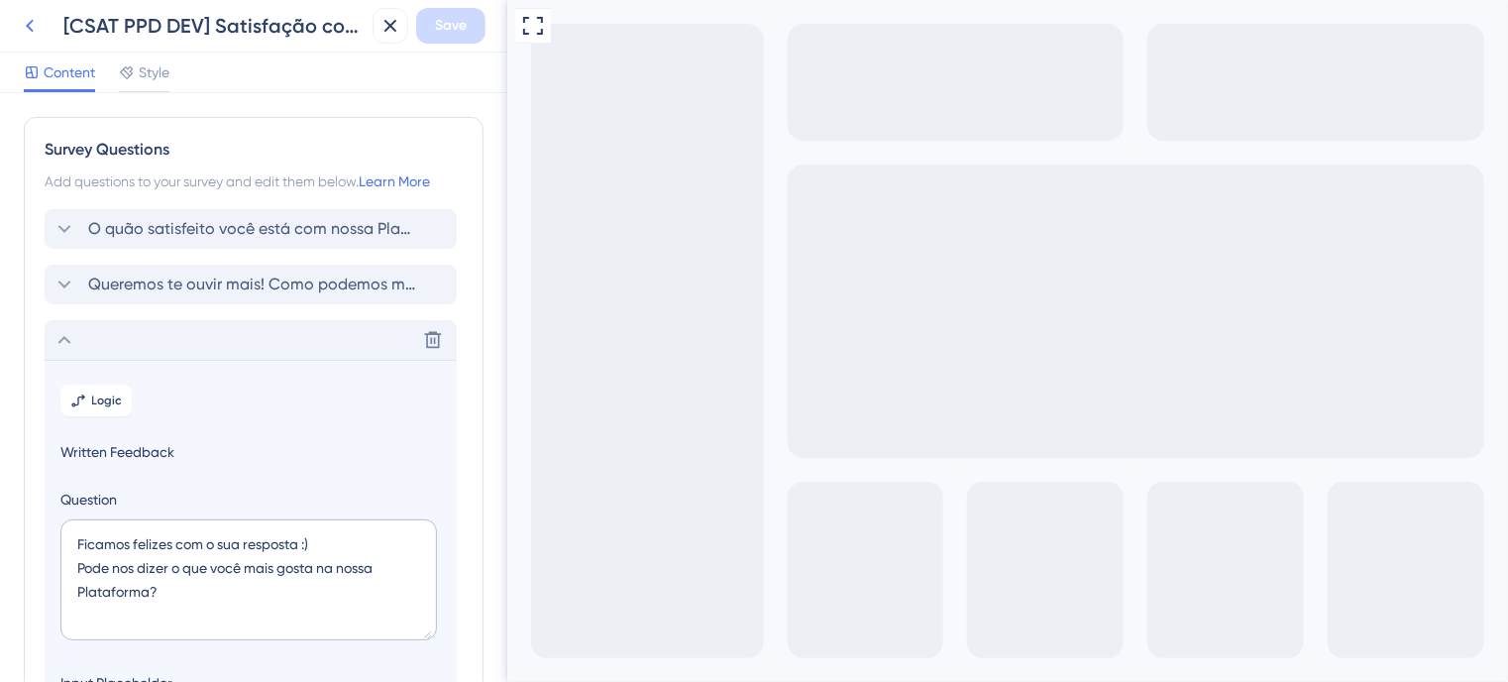
click at [32, 26] on icon at bounding box center [30, 26] width 24 height 24
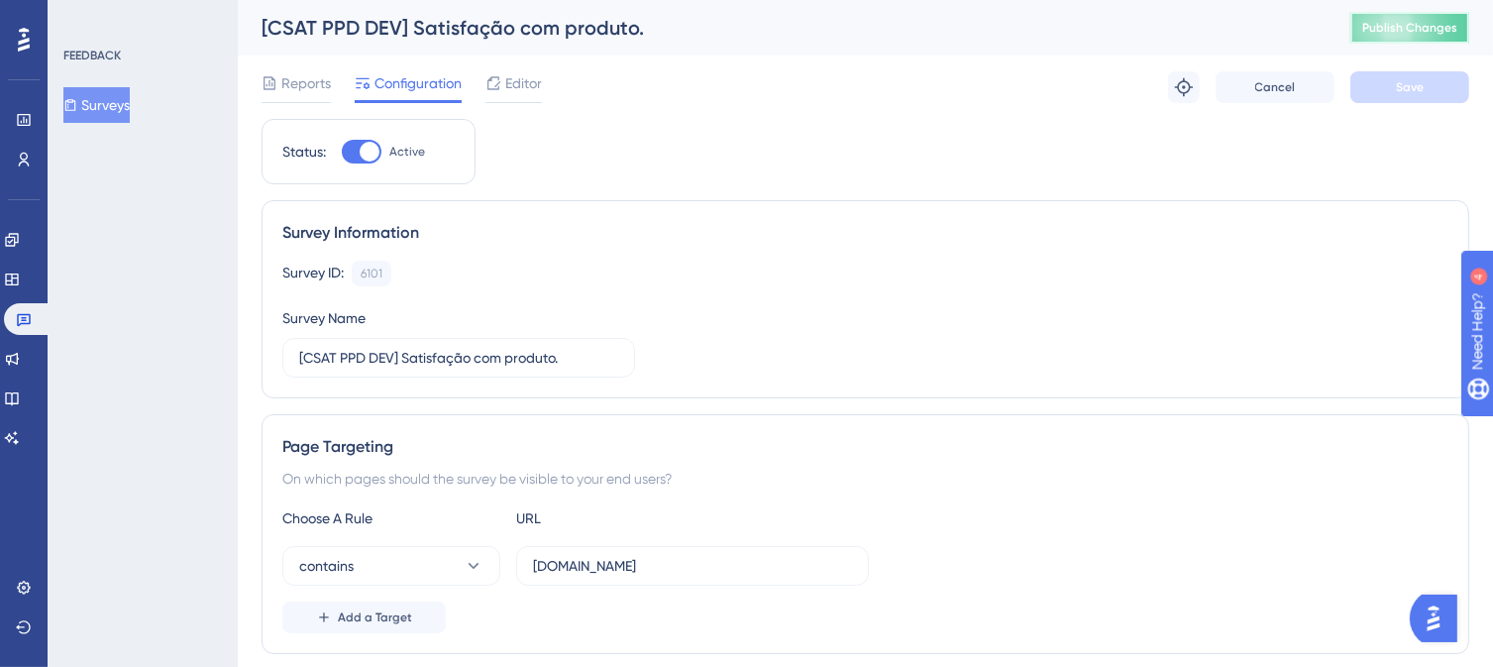
click at [1424, 30] on span "Publish Changes" at bounding box center [1409, 28] width 95 height 16
click at [527, 74] on span "Editor" at bounding box center [523, 83] width 37 height 24
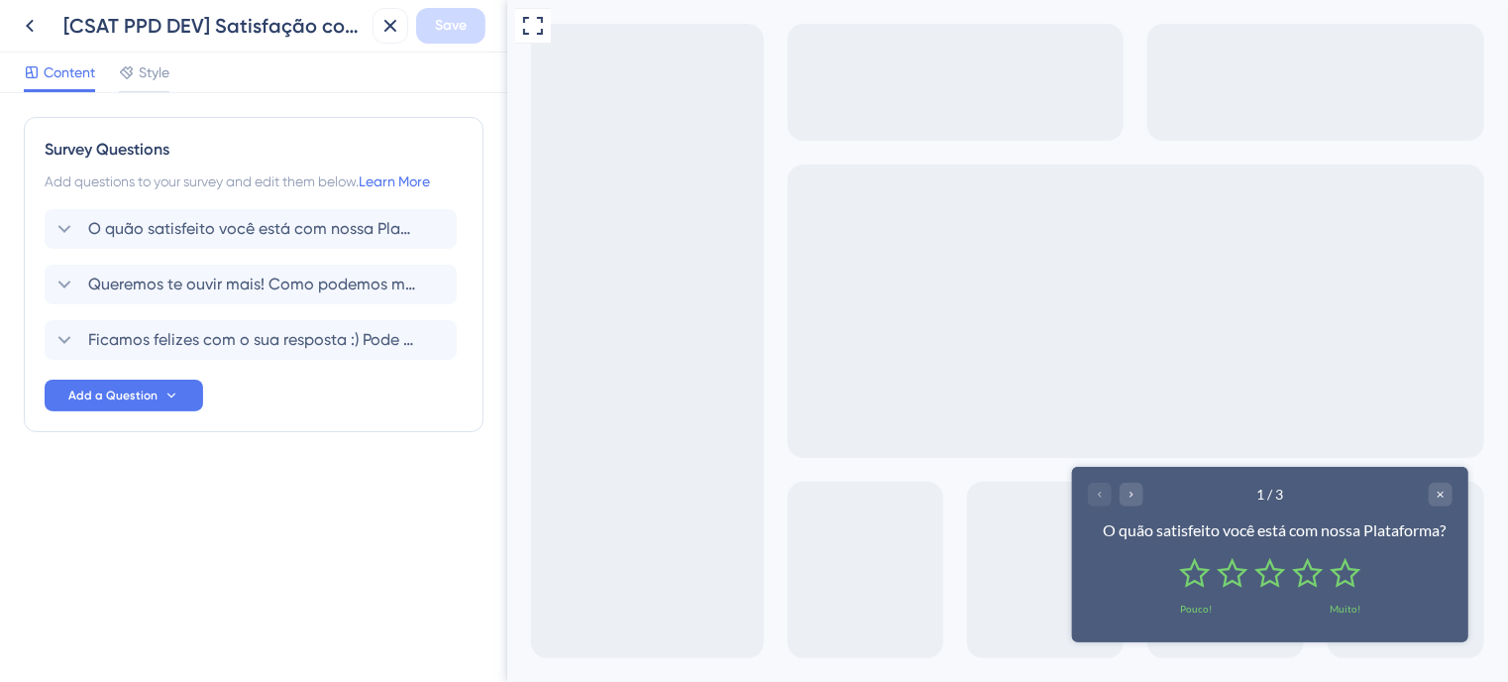
click at [313, 630] on div "Survey Questions Add questions to your survey and edit them below. Learn More O…" at bounding box center [253, 387] width 507 height 589
click at [1425, 431] on div "Full Screen Preview" at bounding box center [1006, 341] width 1001 height 682
click at [177, 276] on span "Queremos te ouvir mais! Como podemos melhorar a Plataforma para você?" at bounding box center [251, 284] width 327 height 24
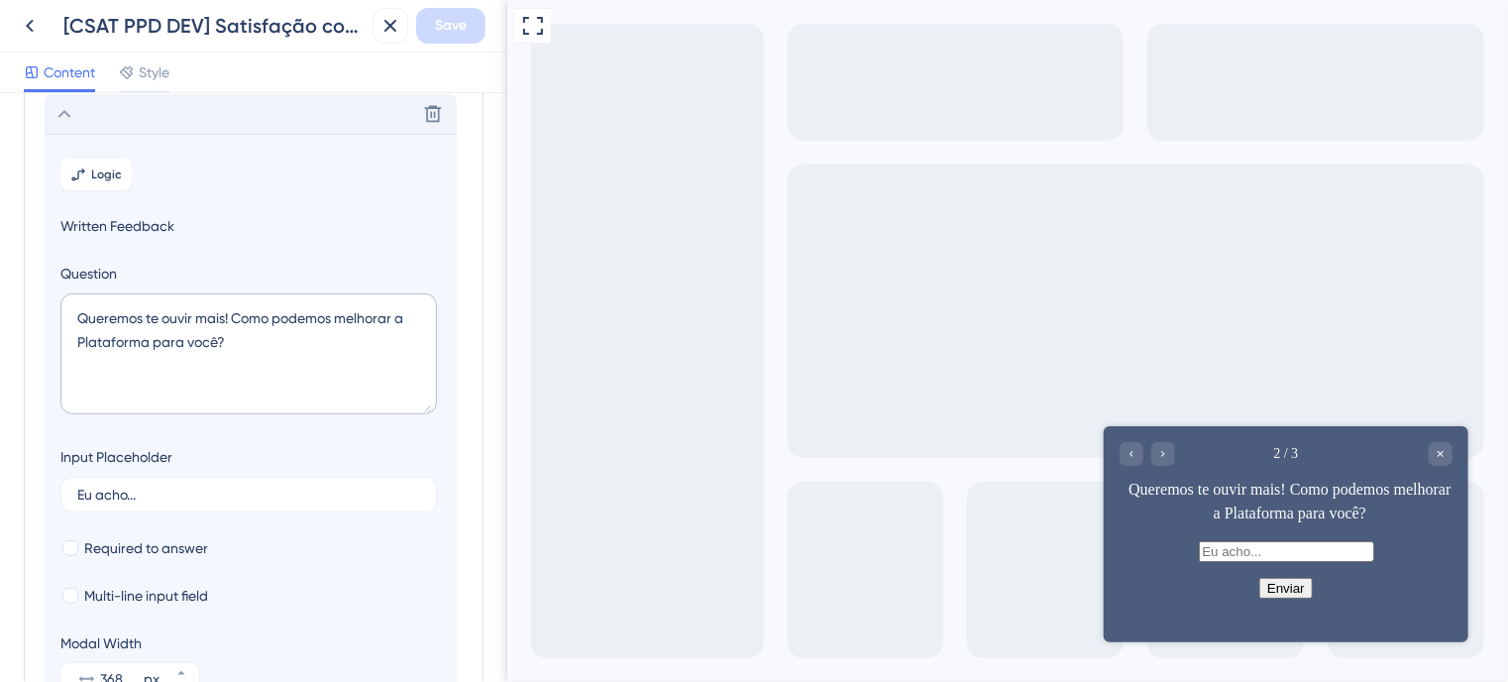
scroll to position [170, 0]
